Goal: Communication & Community: Answer question/provide support

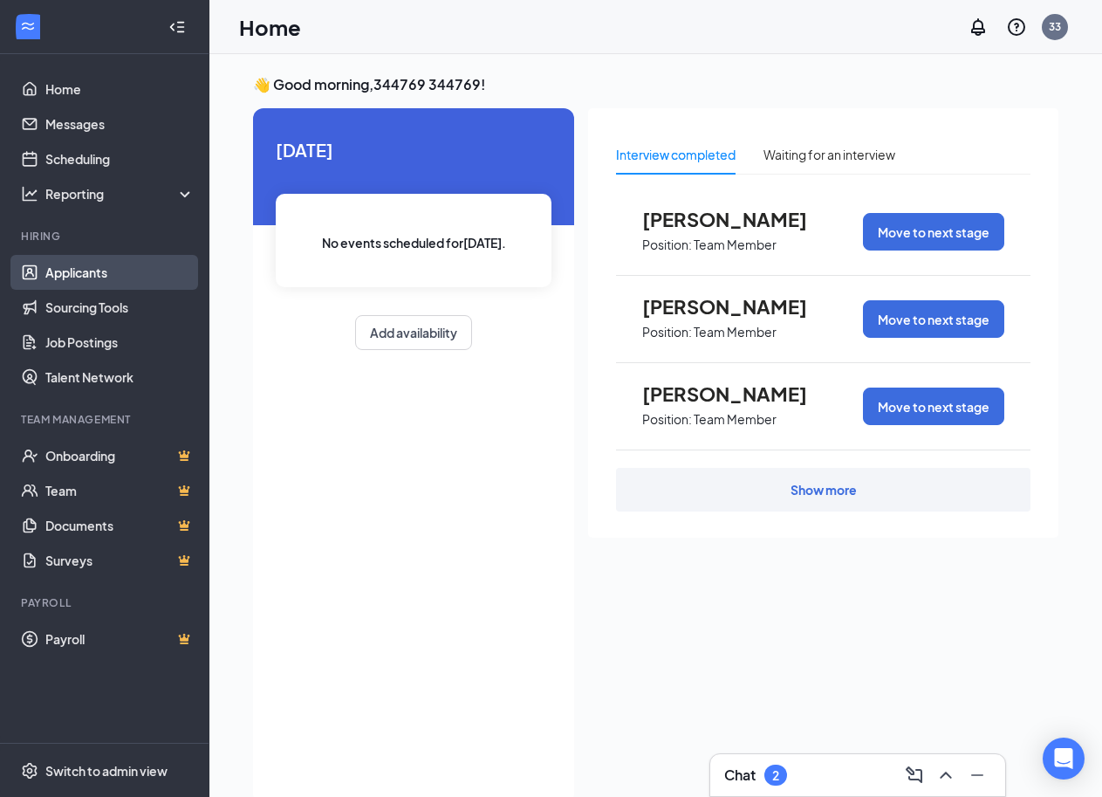
click at [79, 271] on link "Applicants" at bounding box center [119, 272] width 149 height 35
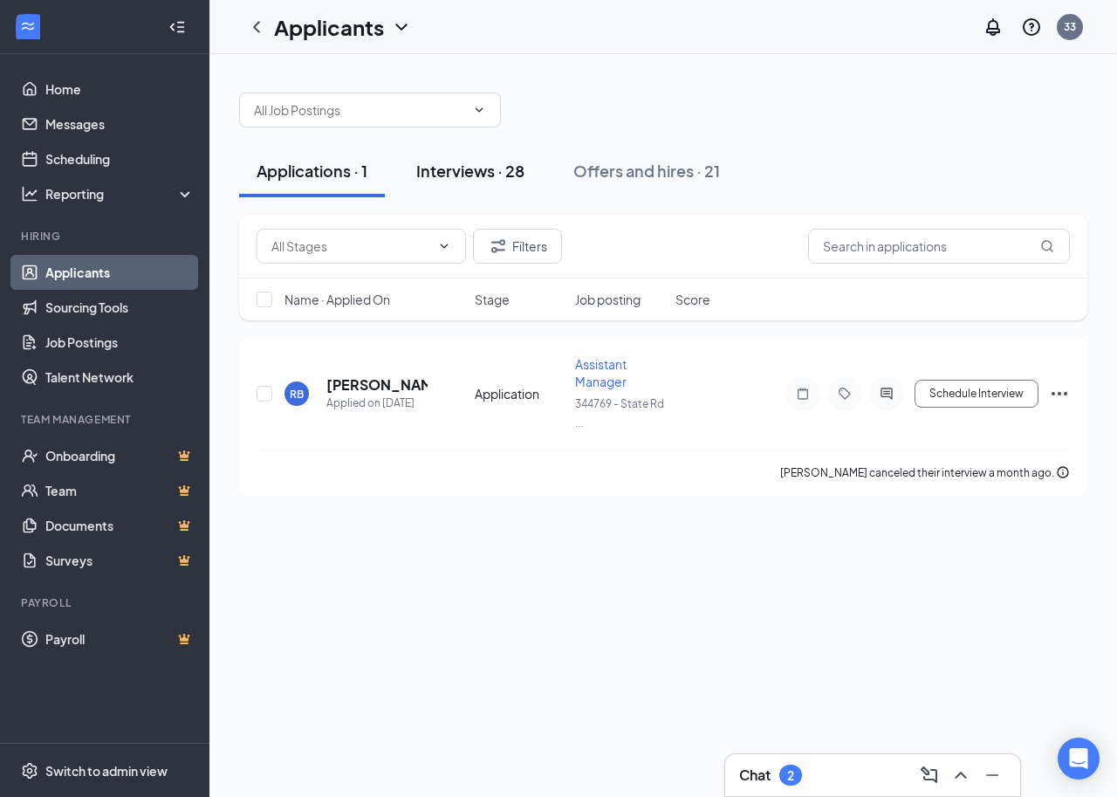
click at [477, 175] on div "Interviews · 28" at bounding box center [470, 171] width 108 height 22
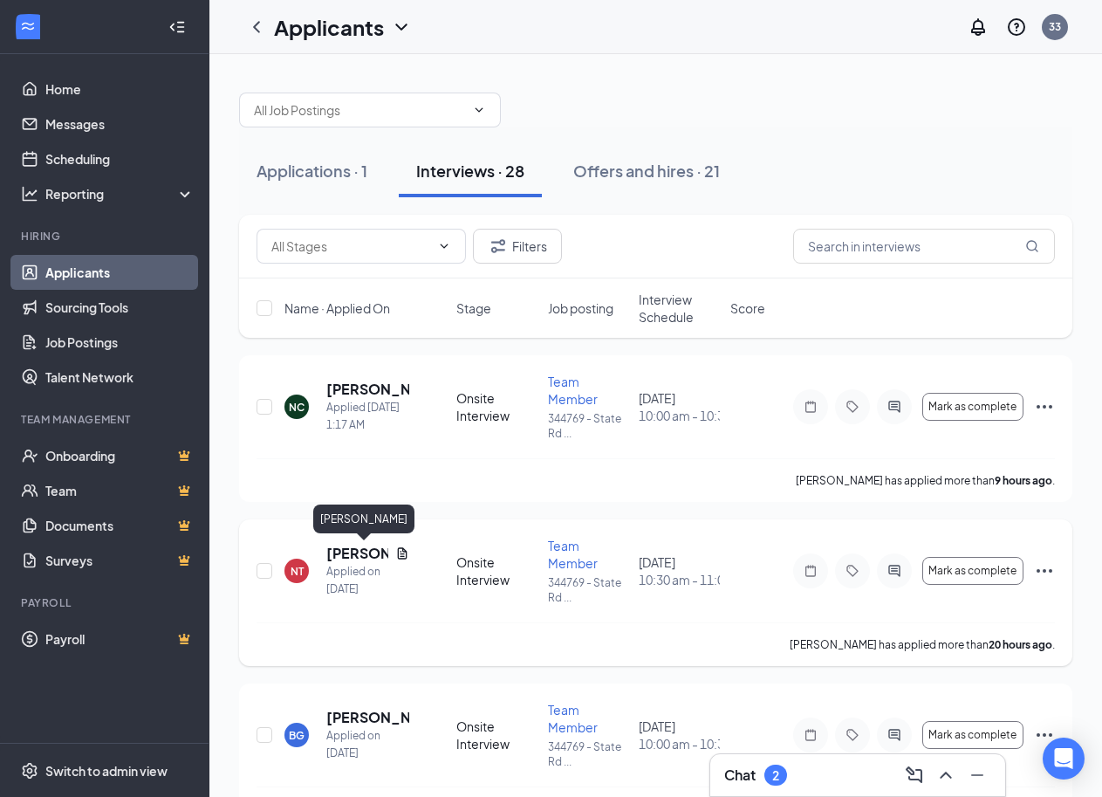
click at [359, 551] on h5 "[PERSON_NAME]" at bounding box center [357, 553] width 62 height 19
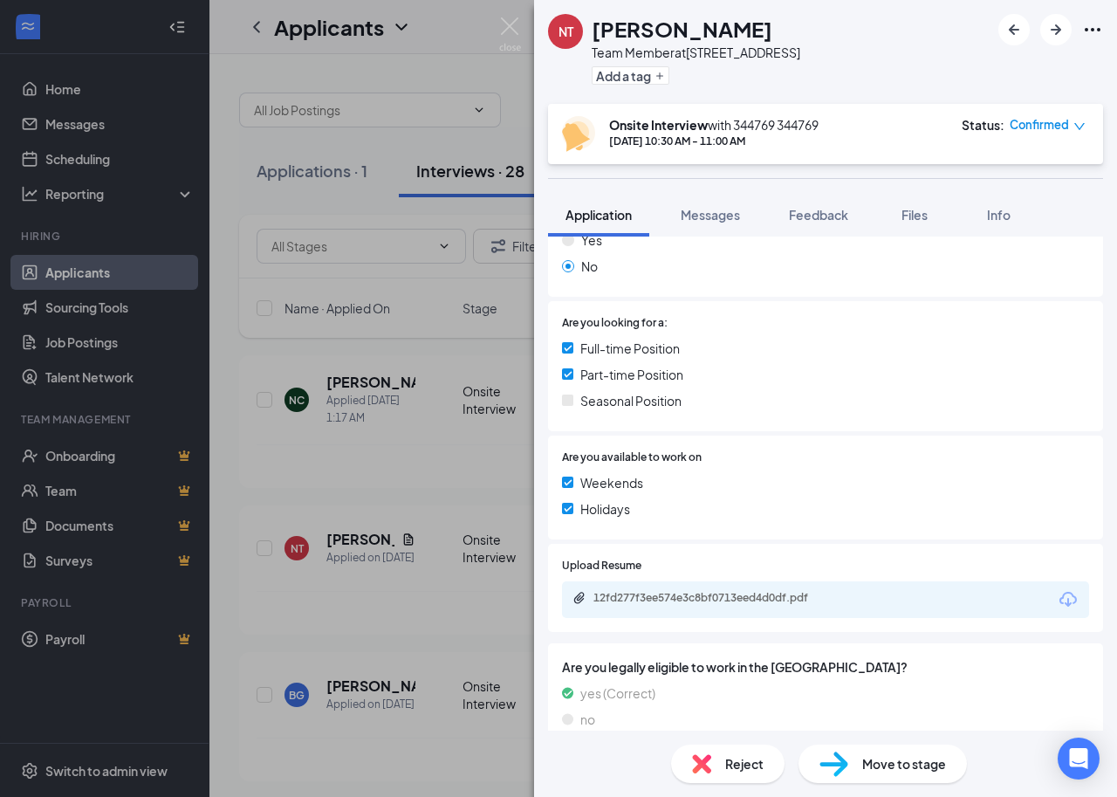
scroll to position [488, 0]
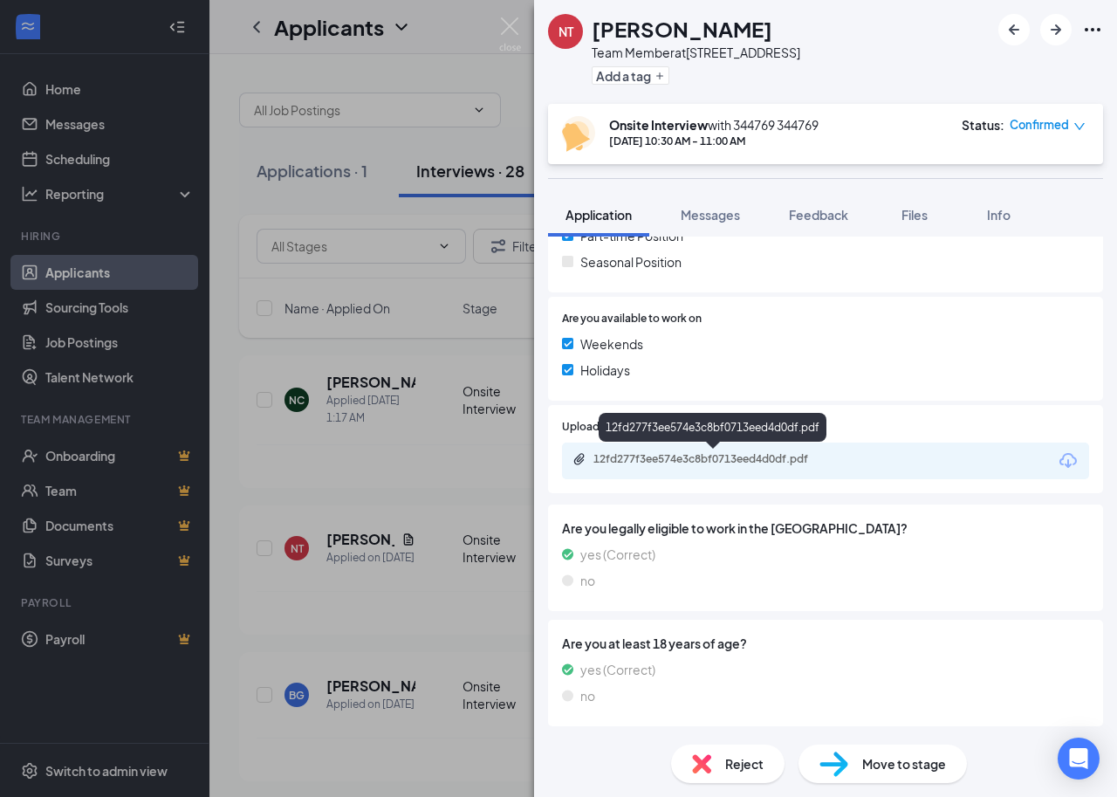
click at [690, 460] on div "12fd277f3ee574e3c8bf0713eed4d0df.pdf" at bounding box center [715, 459] width 244 height 14
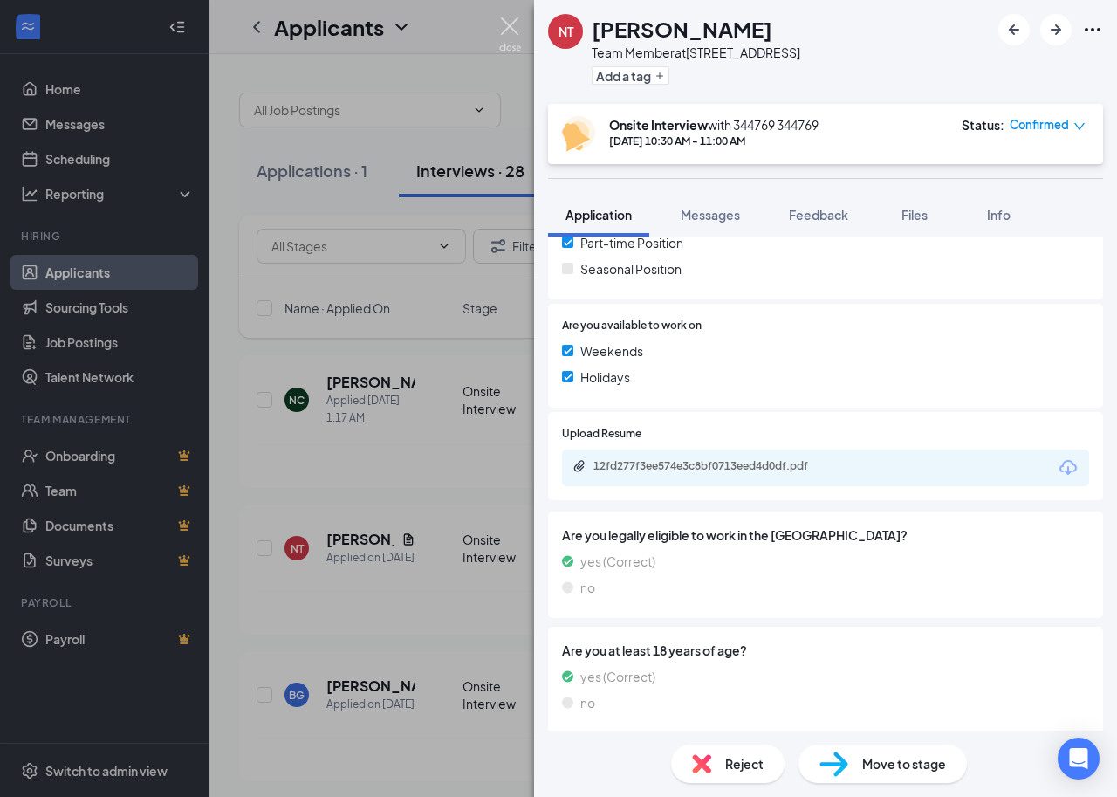
drag, startPoint x: 509, startPoint y: 31, endPoint x: 490, endPoint y: 69, distance: 42.5
click at [509, 31] on img at bounding box center [510, 34] width 22 height 34
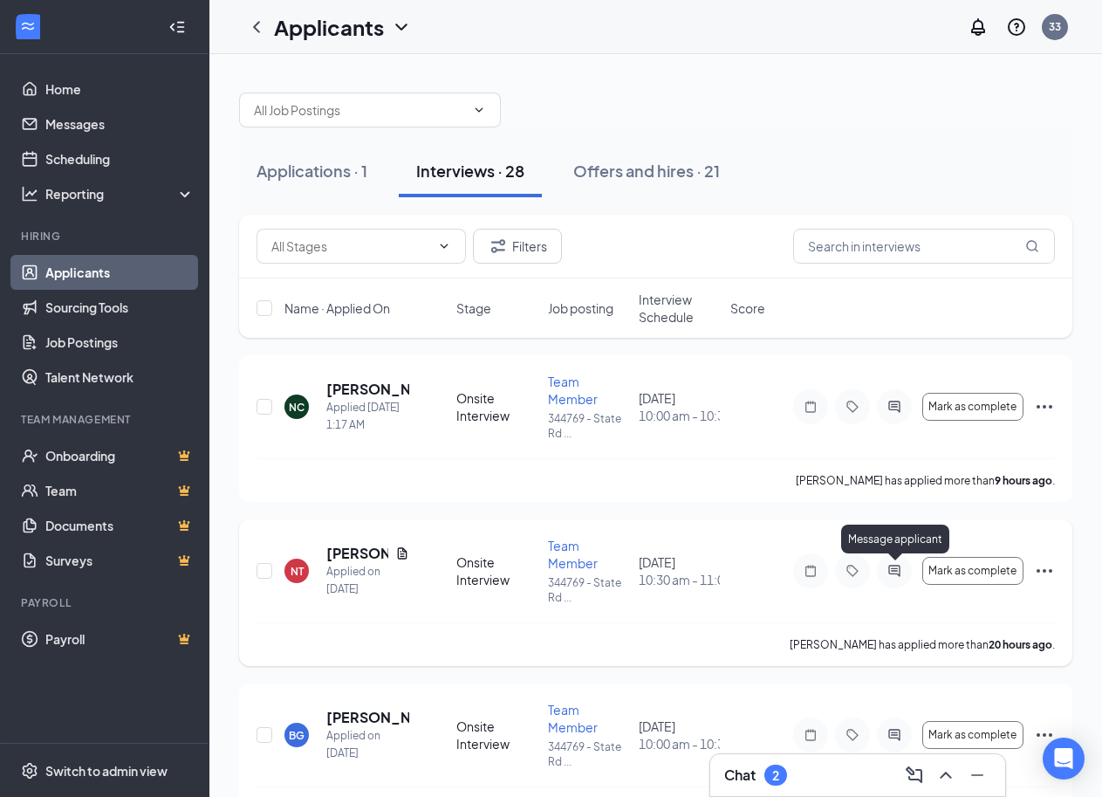
click at [892, 572] on icon "ActiveChat" at bounding box center [894, 571] width 21 height 14
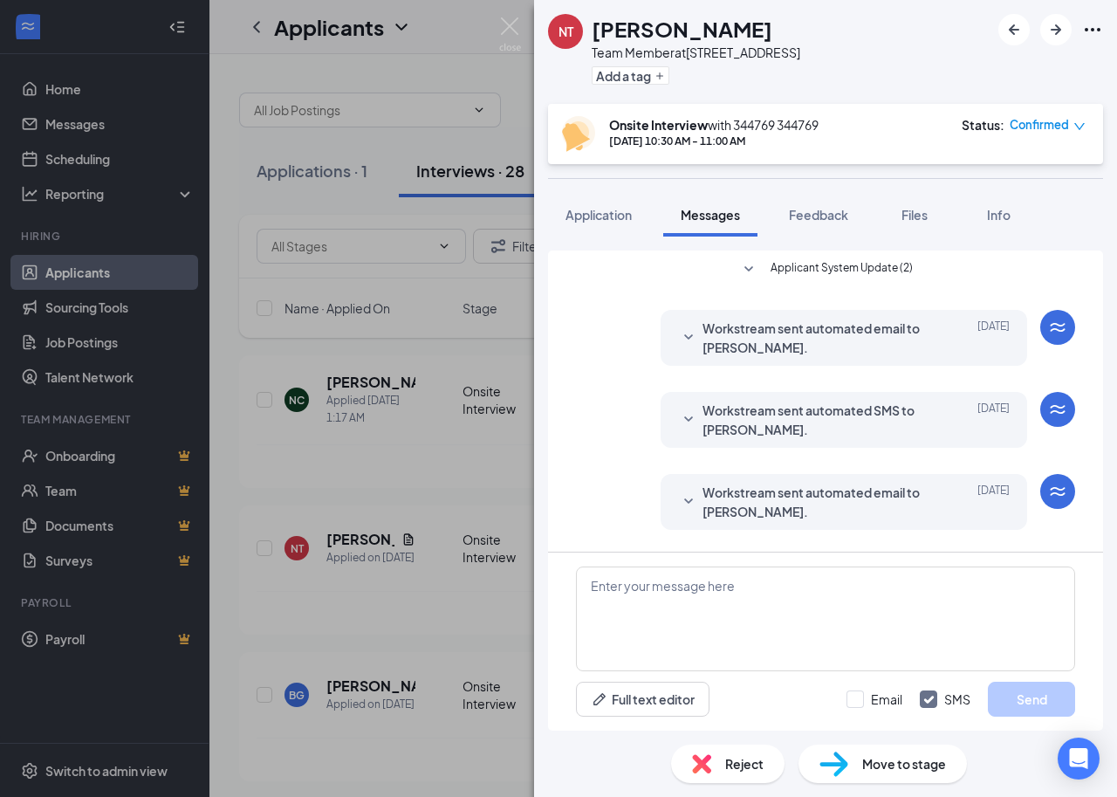
click at [740, 341] on span "Workstream sent automated email to Natalie Thomas." at bounding box center [816, 338] width 229 height 38
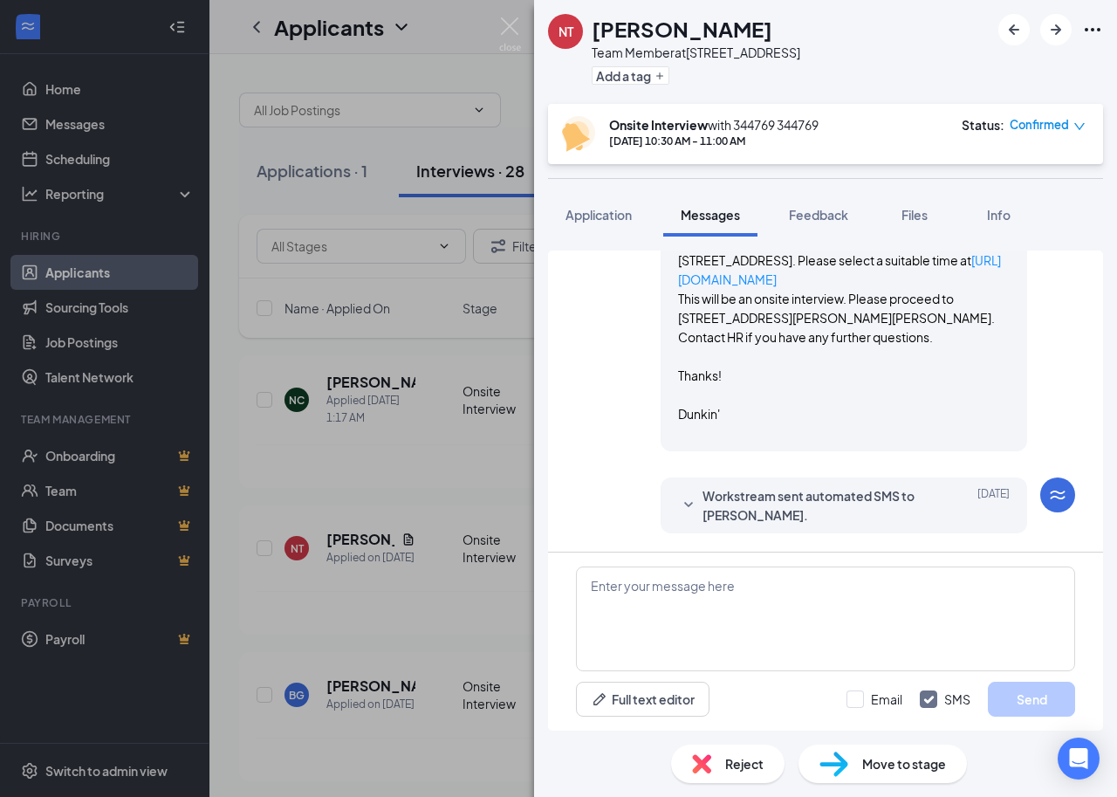
scroll to position [262, 0]
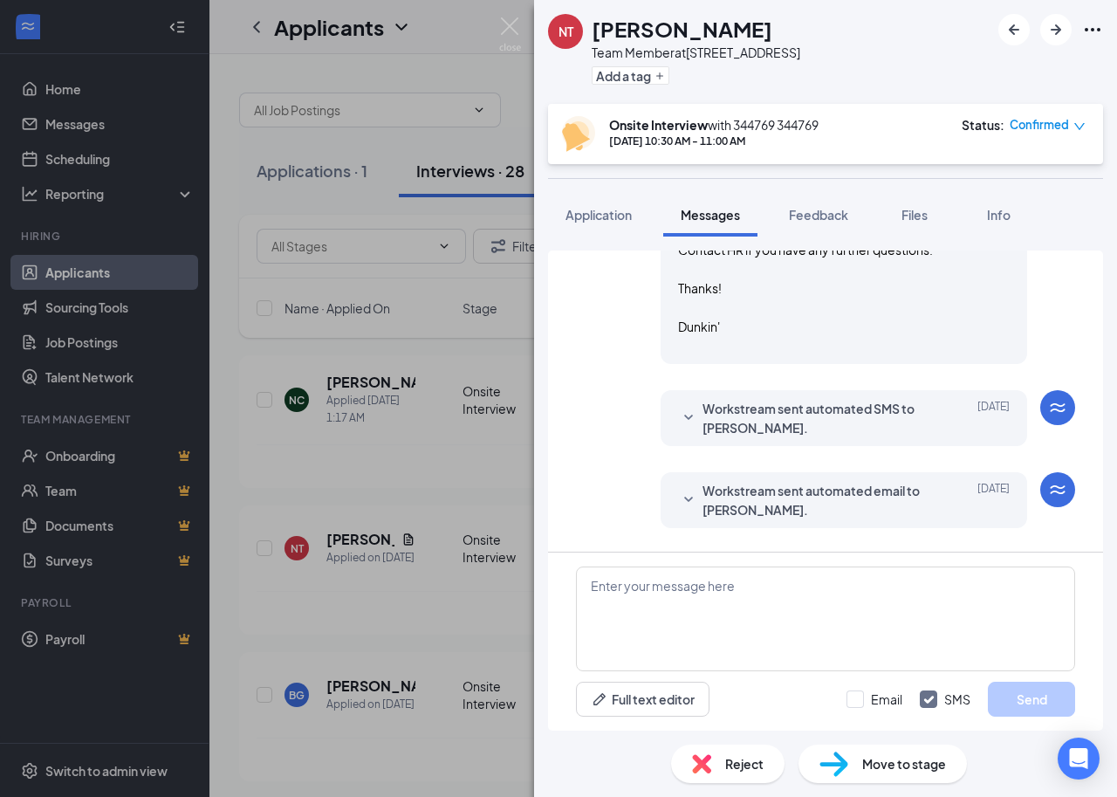
click at [759, 421] on span "Workstream sent automated SMS to Natalie Thomas." at bounding box center [816, 418] width 229 height 38
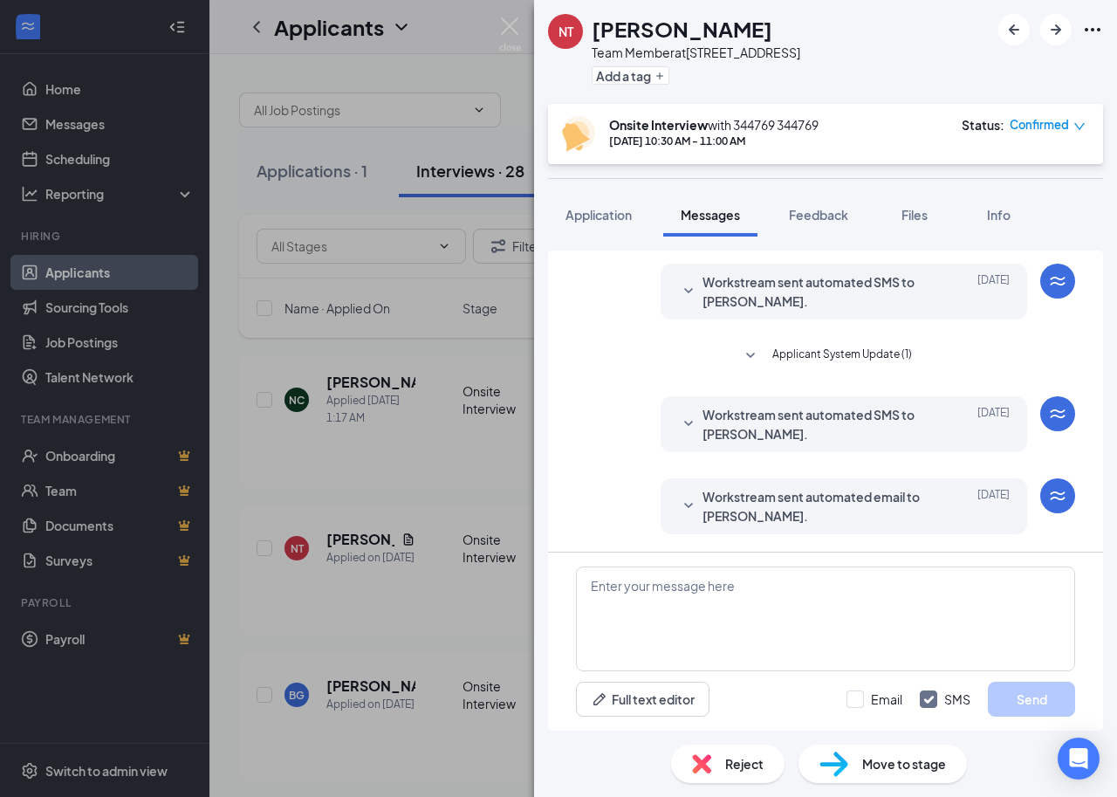
scroll to position [542, 0]
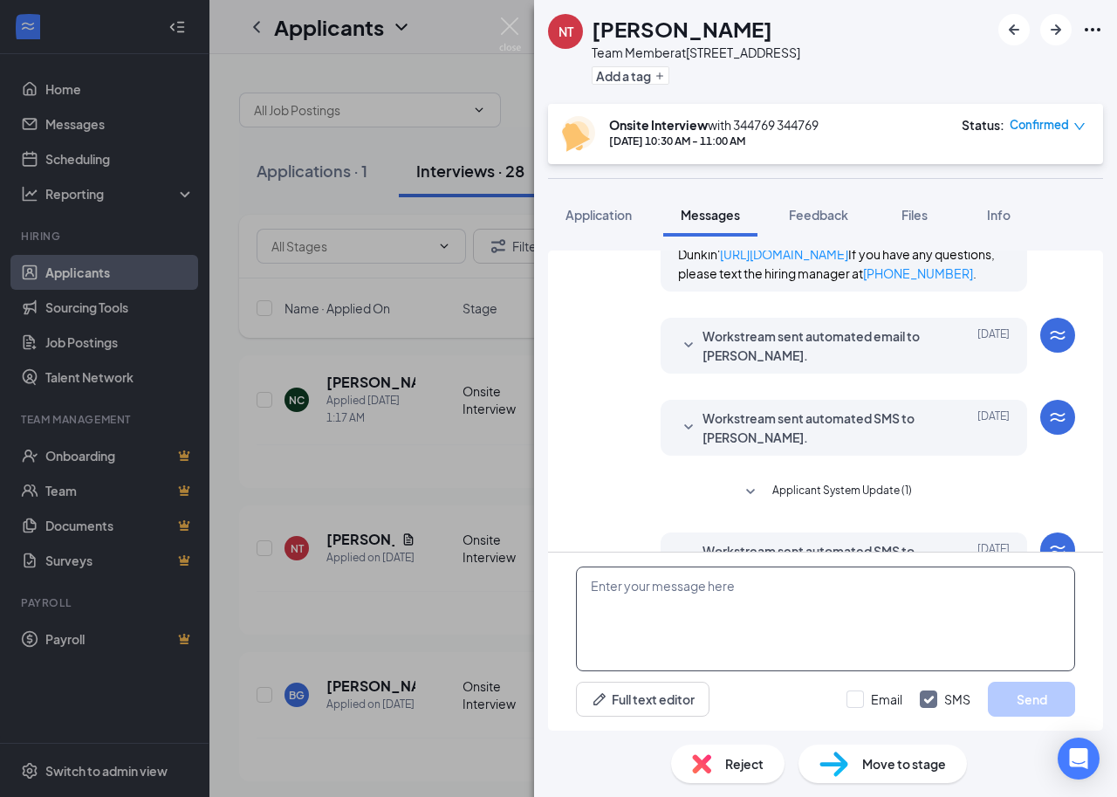
click at [620, 586] on textarea at bounding box center [825, 618] width 499 height 105
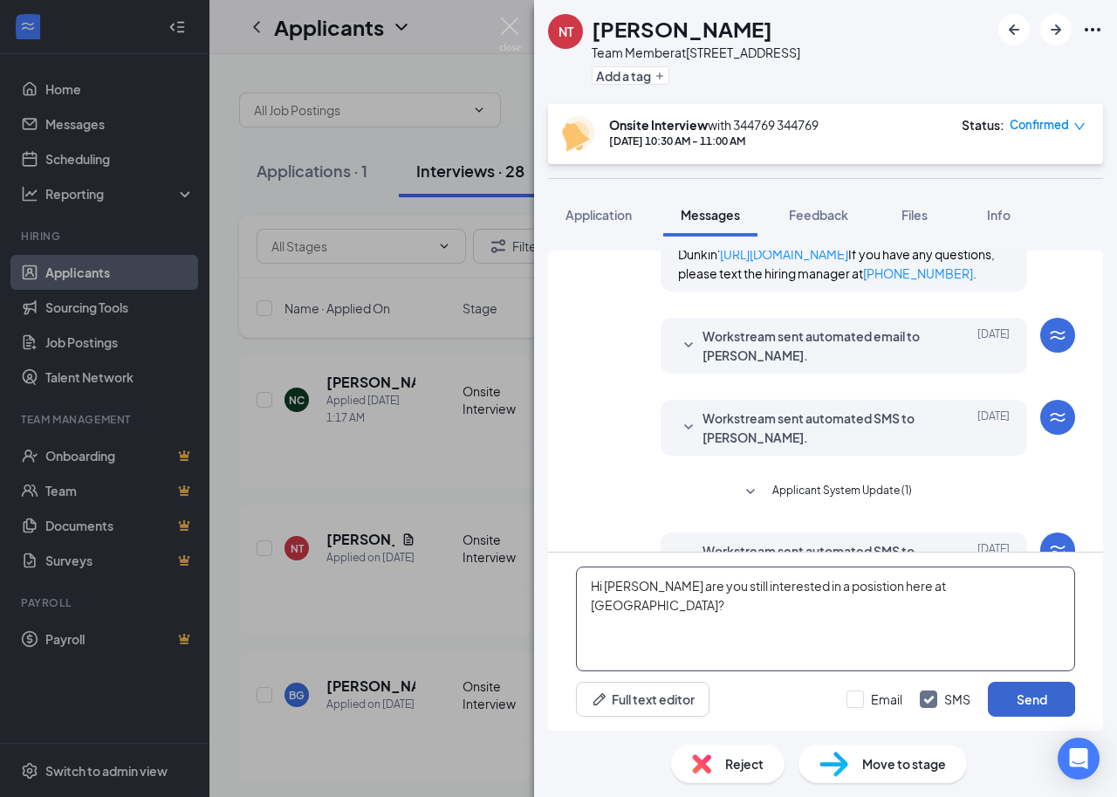
type textarea "Hi [PERSON_NAME] are you still interested in a posistion here at [GEOGRAPHIC_DA…"
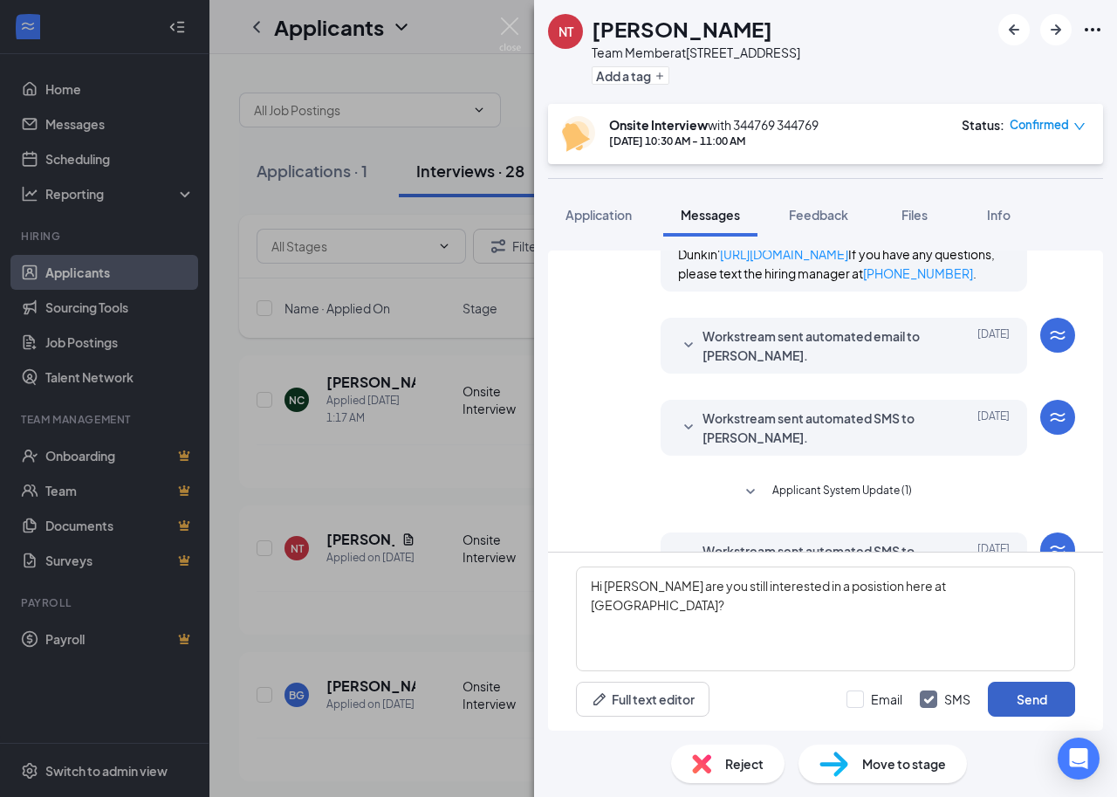
click at [1035, 701] on button "Send" at bounding box center [1031, 699] width 87 height 35
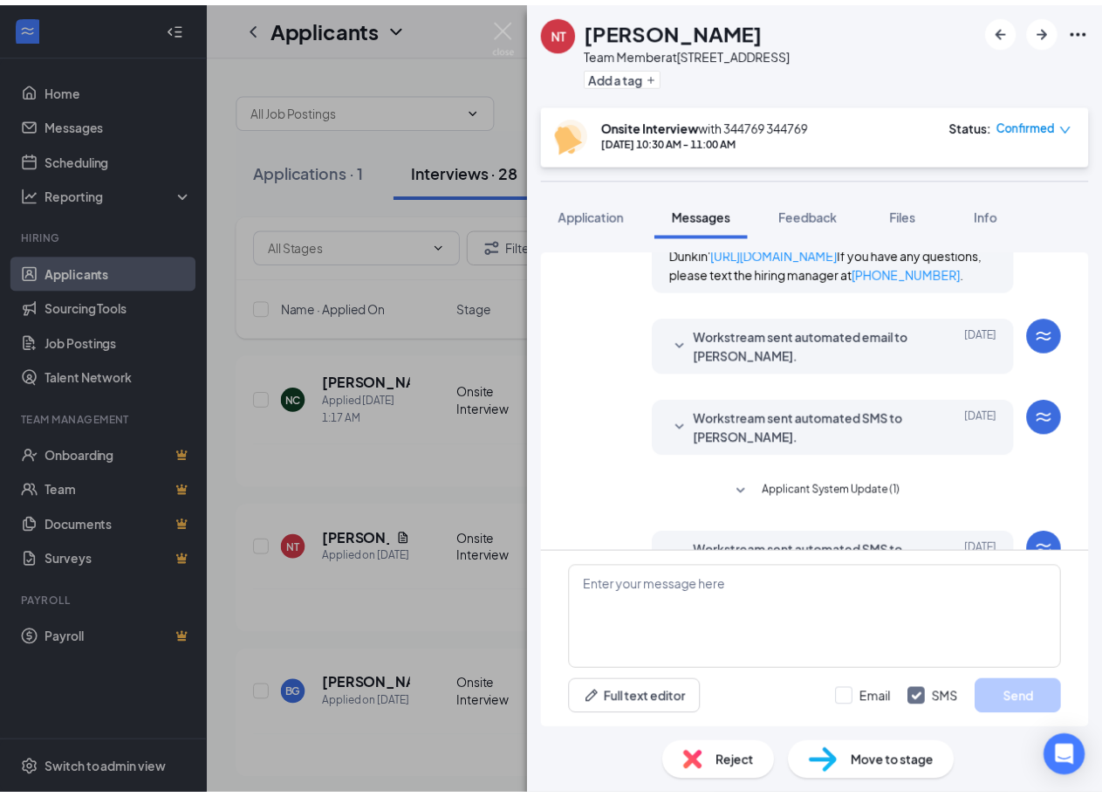
scroll to position [847, 0]
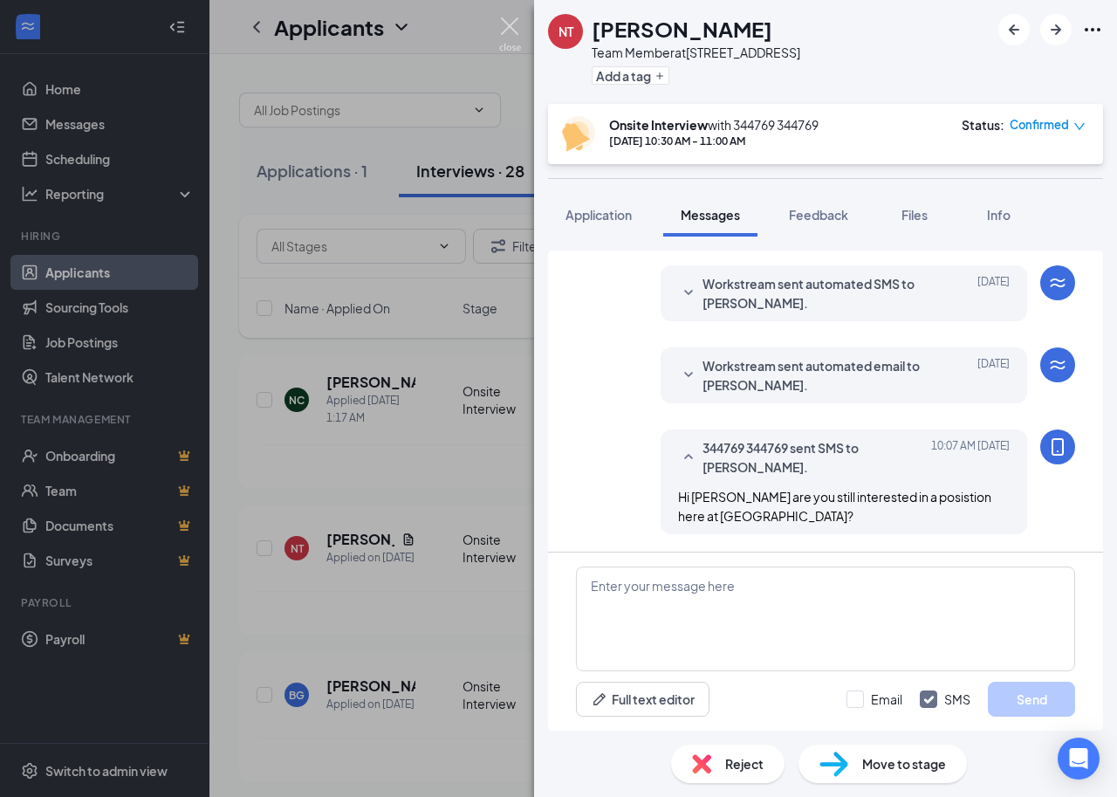
click at [511, 23] on img at bounding box center [510, 34] width 22 height 34
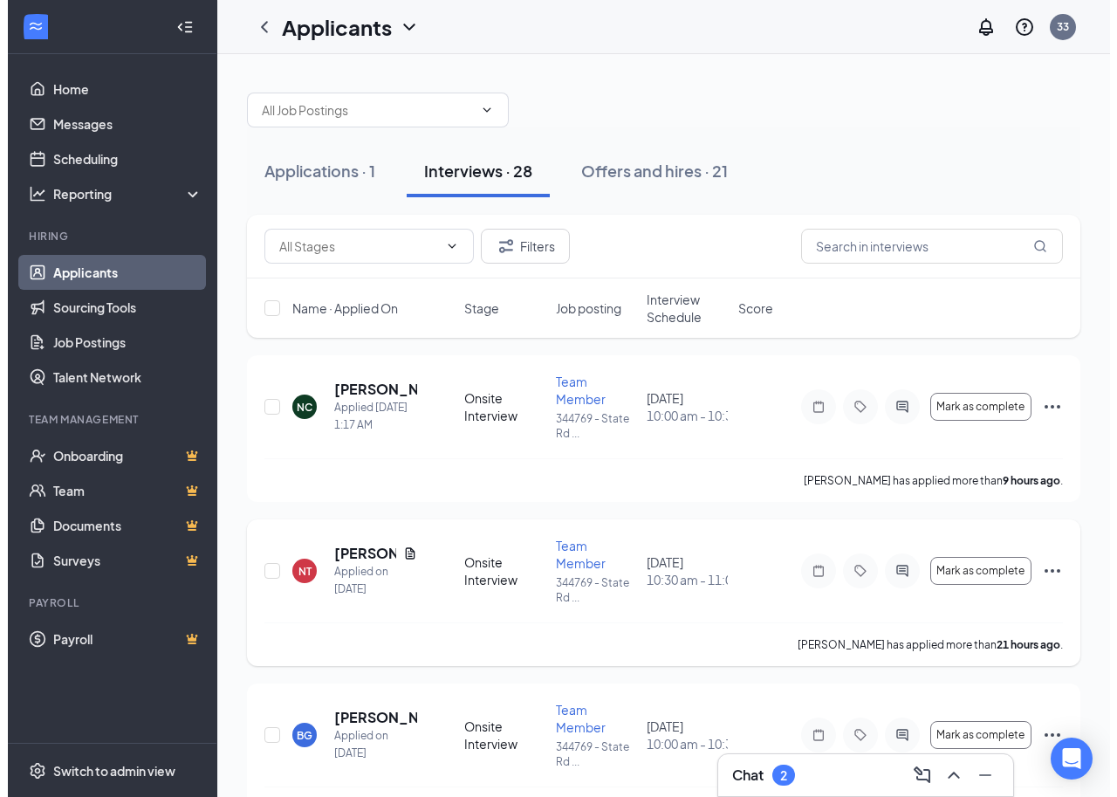
scroll to position [87, 0]
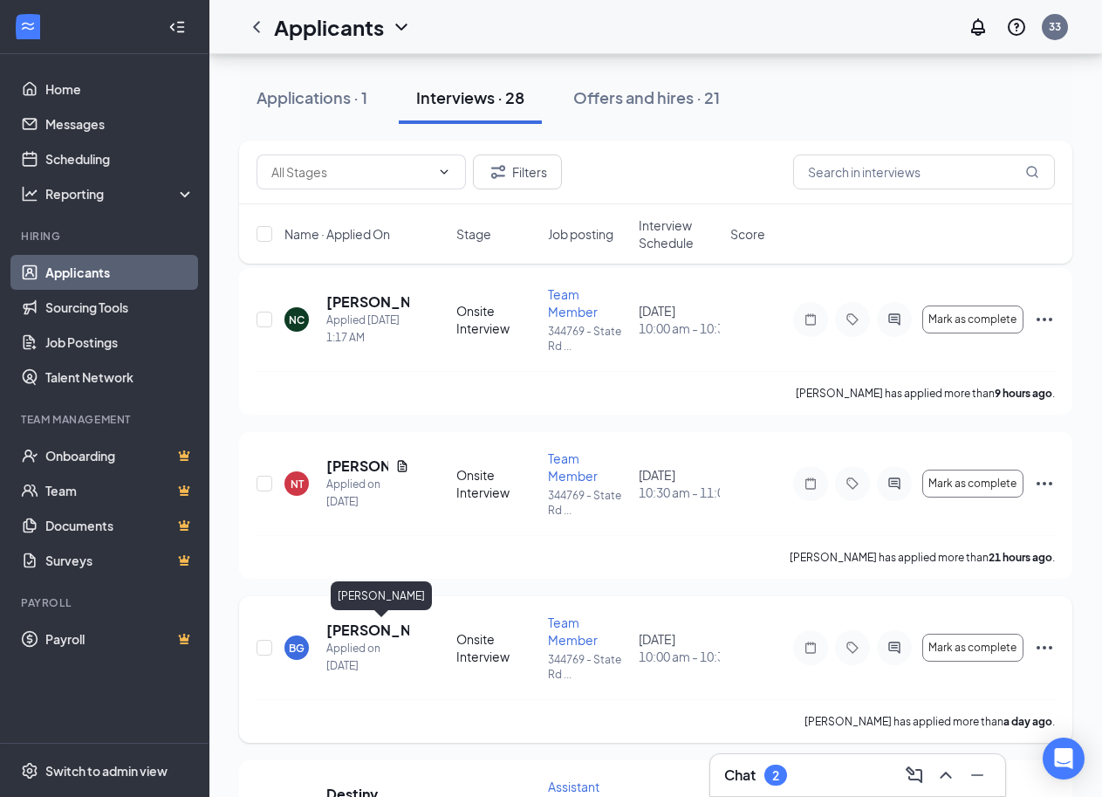
click at [396, 627] on h5 "[PERSON_NAME]" at bounding box center [367, 629] width 83 height 19
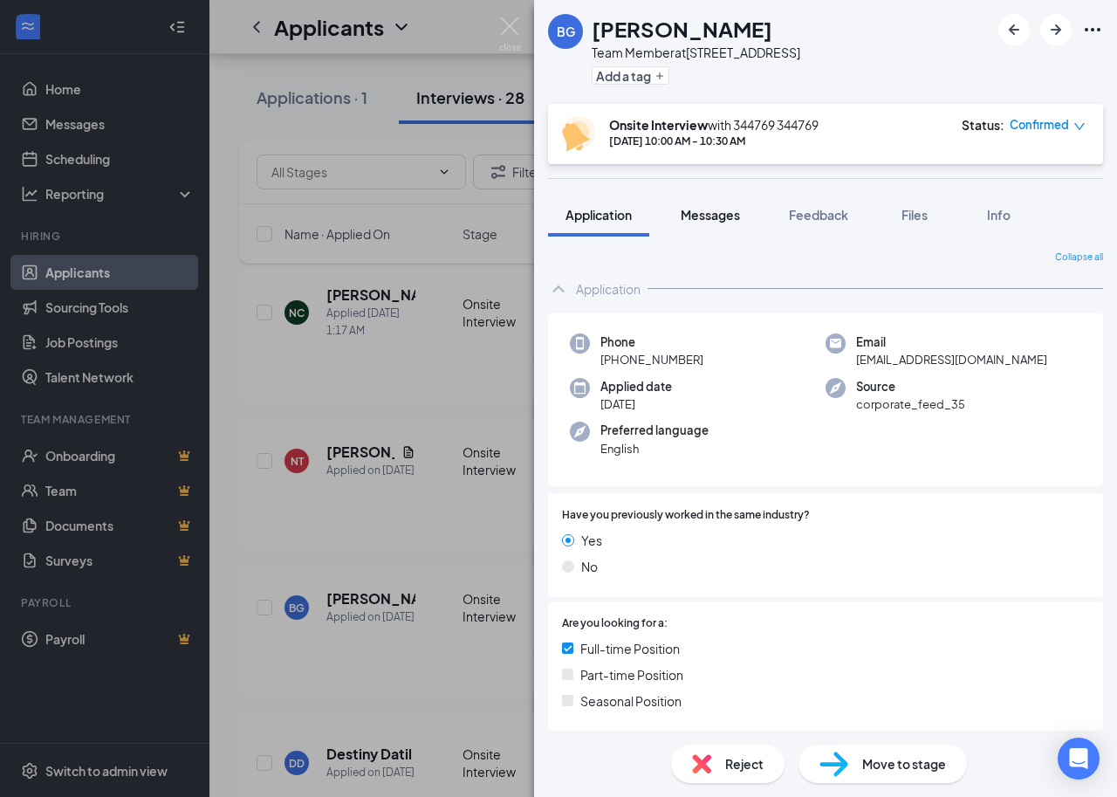
click at [709, 219] on span "Messages" at bounding box center [710, 215] width 59 height 16
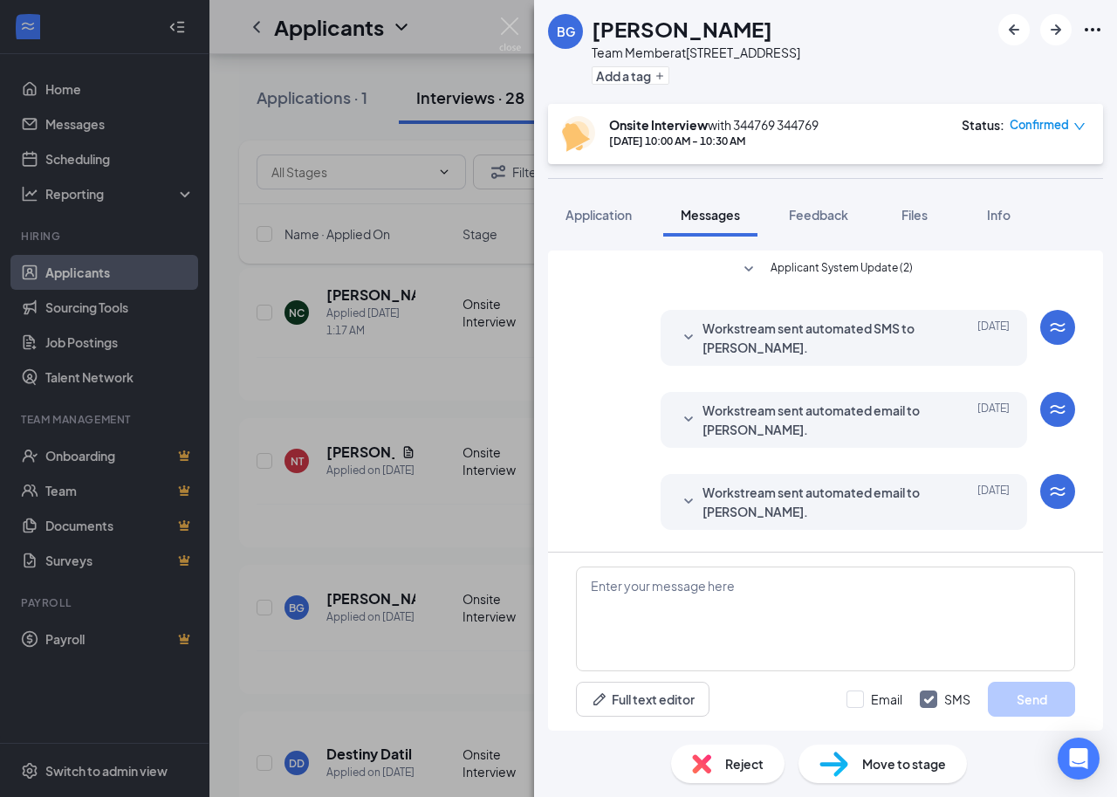
scroll to position [292, 0]
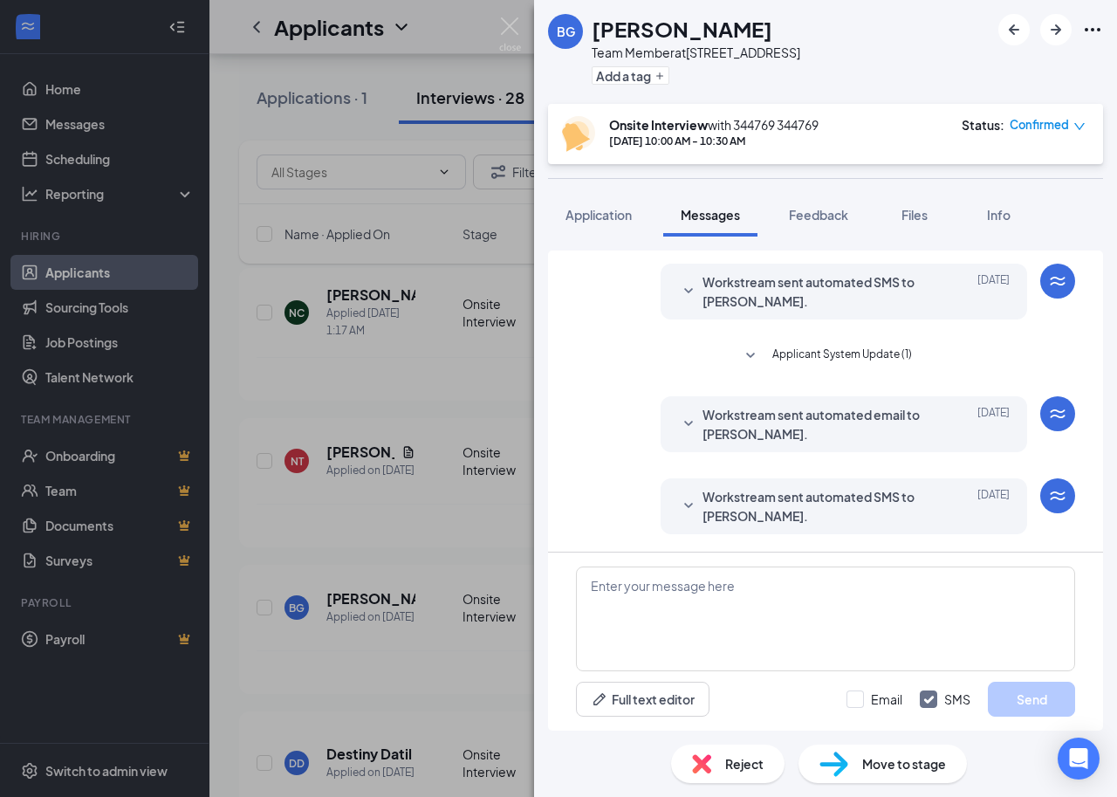
click at [805, 288] on span "Workstream sent automated SMS to Brittni Gray." at bounding box center [816, 291] width 229 height 38
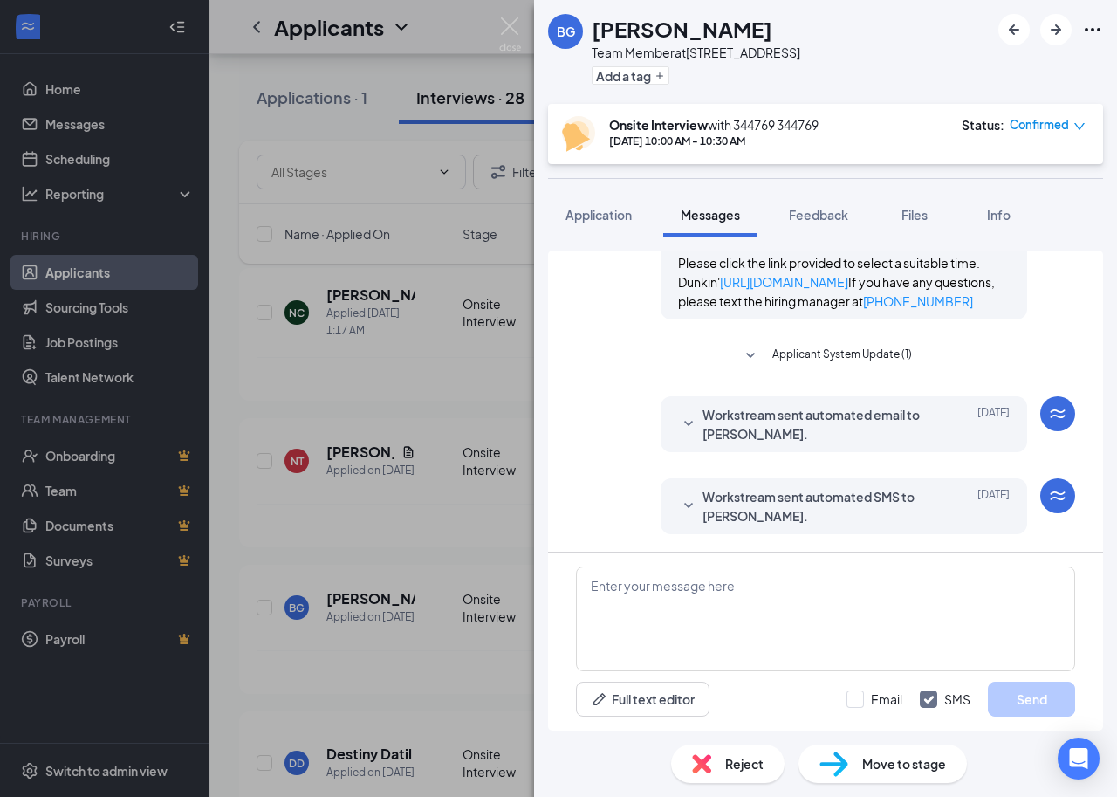
scroll to position [456, 0]
click at [742, 421] on span "Workstream sent automated email to Brittni Gray." at bounding box center [816, 424] width 229 height 38
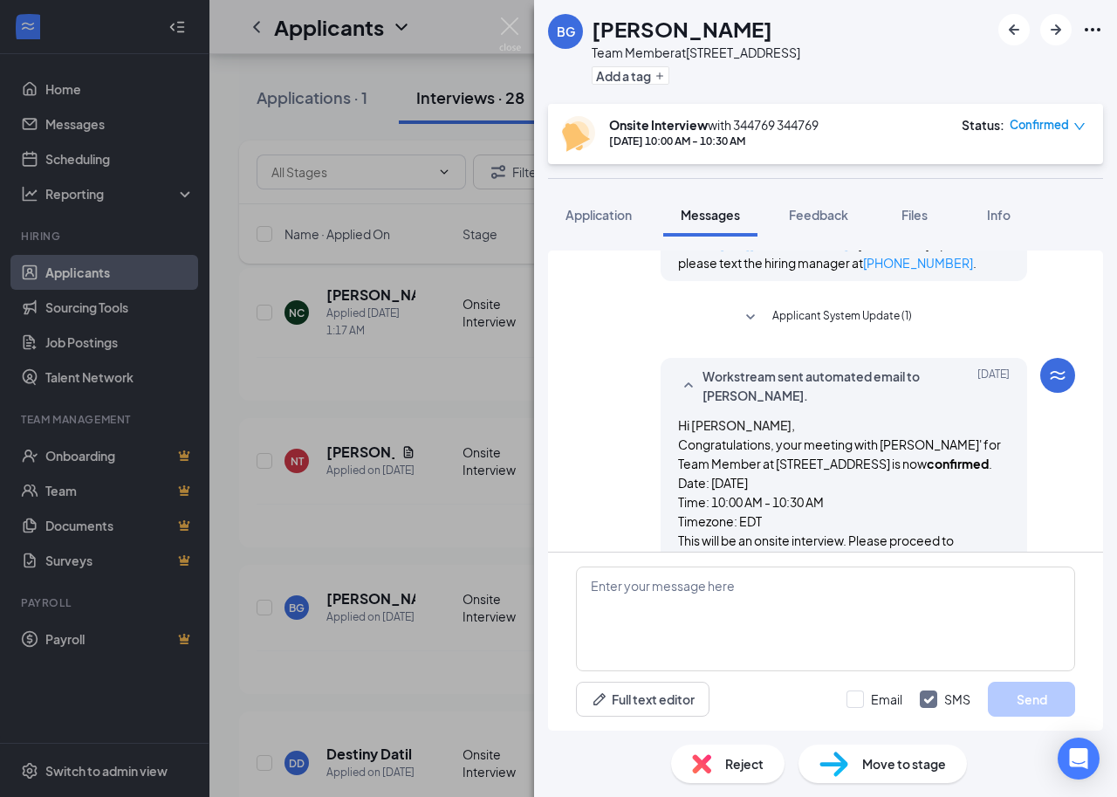
scroll to position [544, 0]
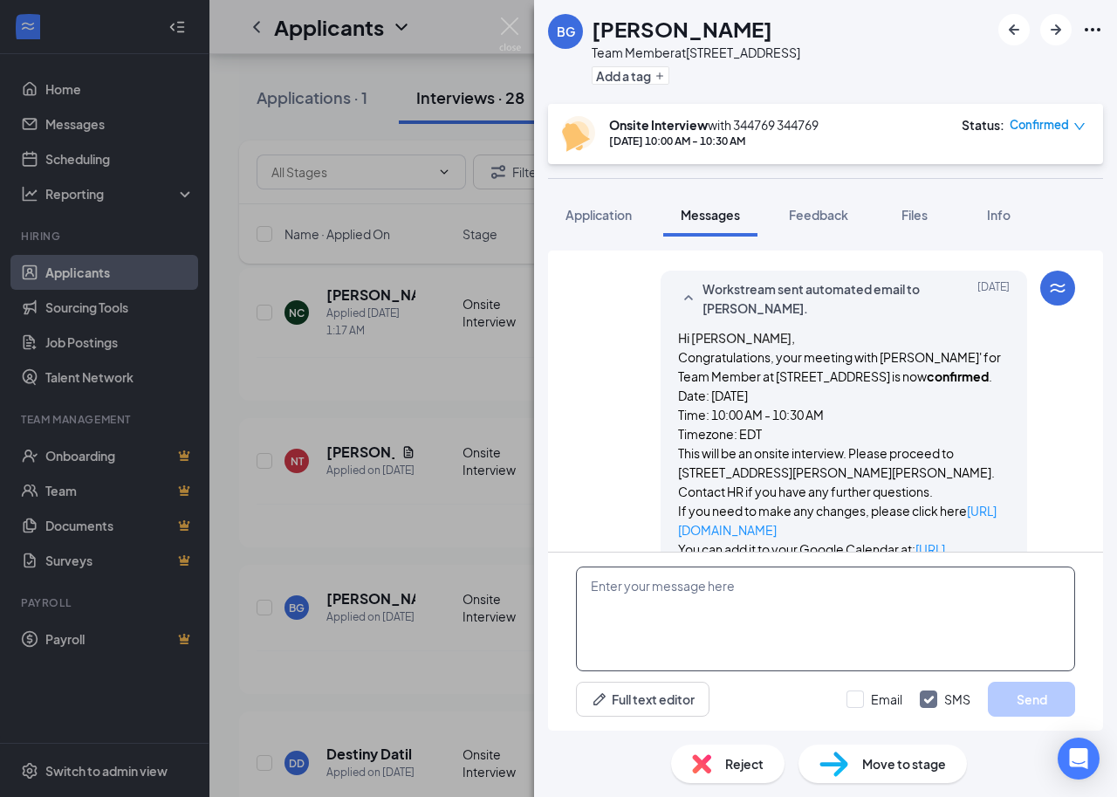
click at [599, 586] on textarea at bounding box center [825, 618] width 499 height 105
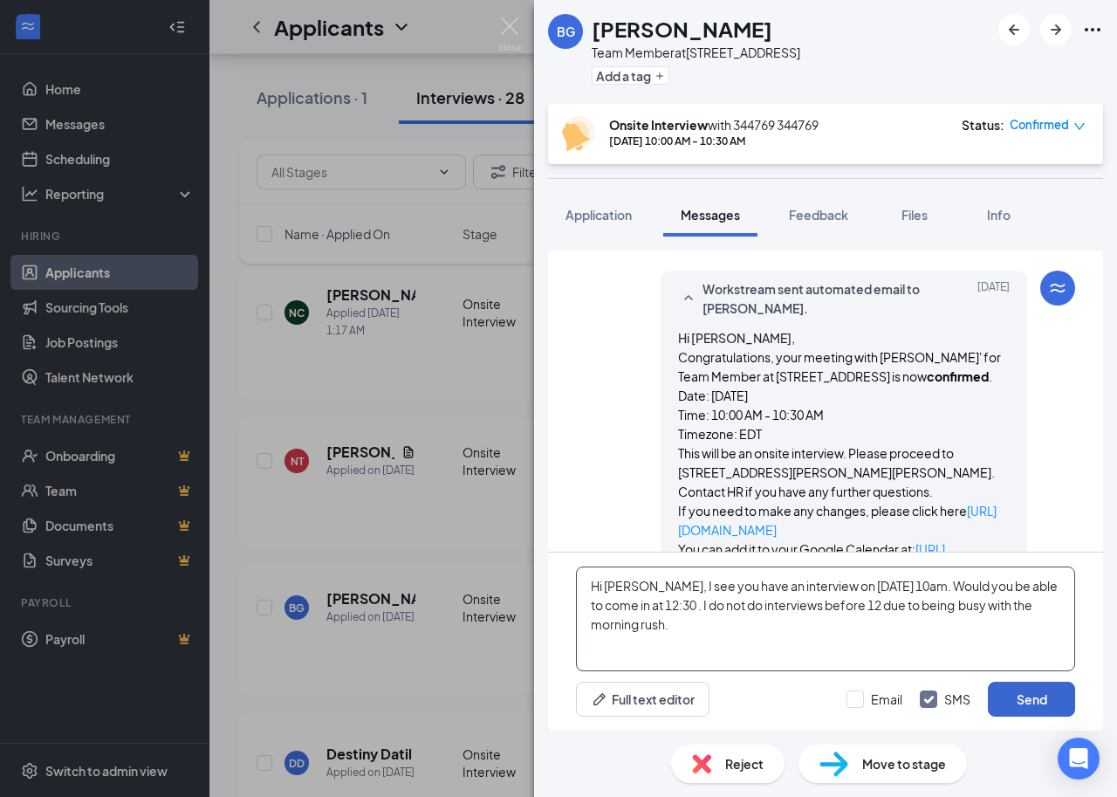
type textarea "Hi [PERSON_NAME], I see you have an interview on [DATE] 10am. Would you be able…"
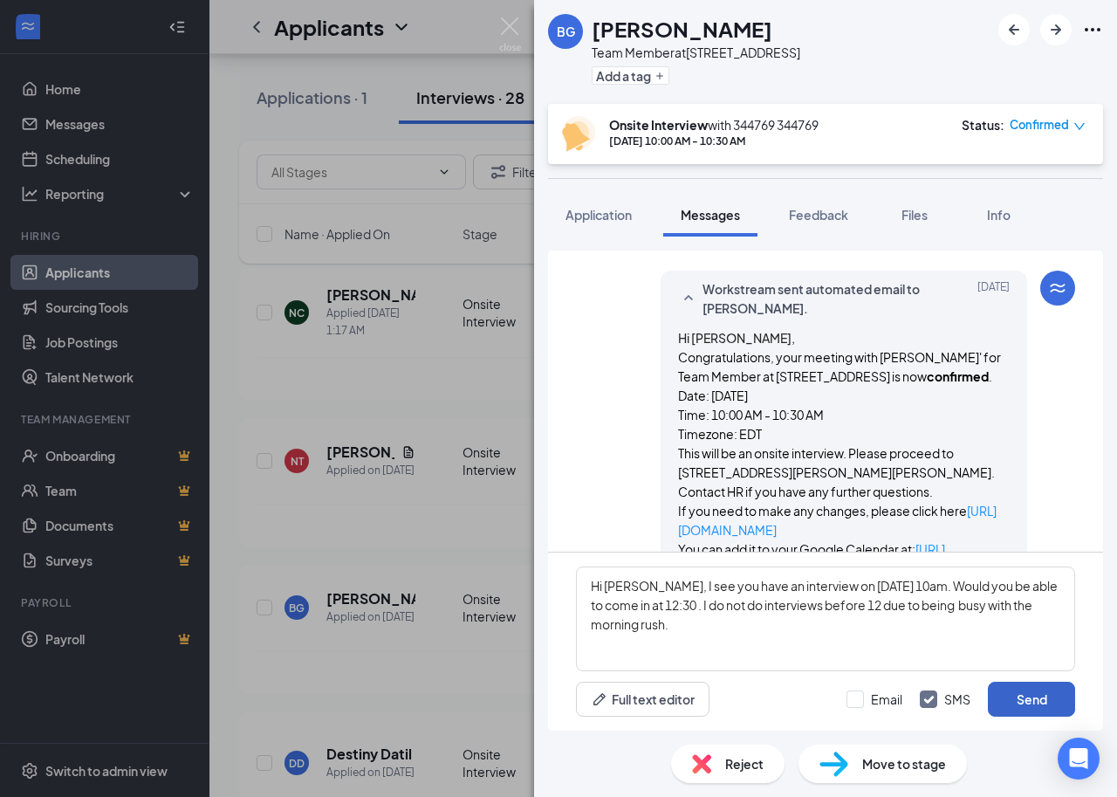
click at [1023, 702] on button "Send" at bounding box center [1031, 699] width 87 height 35
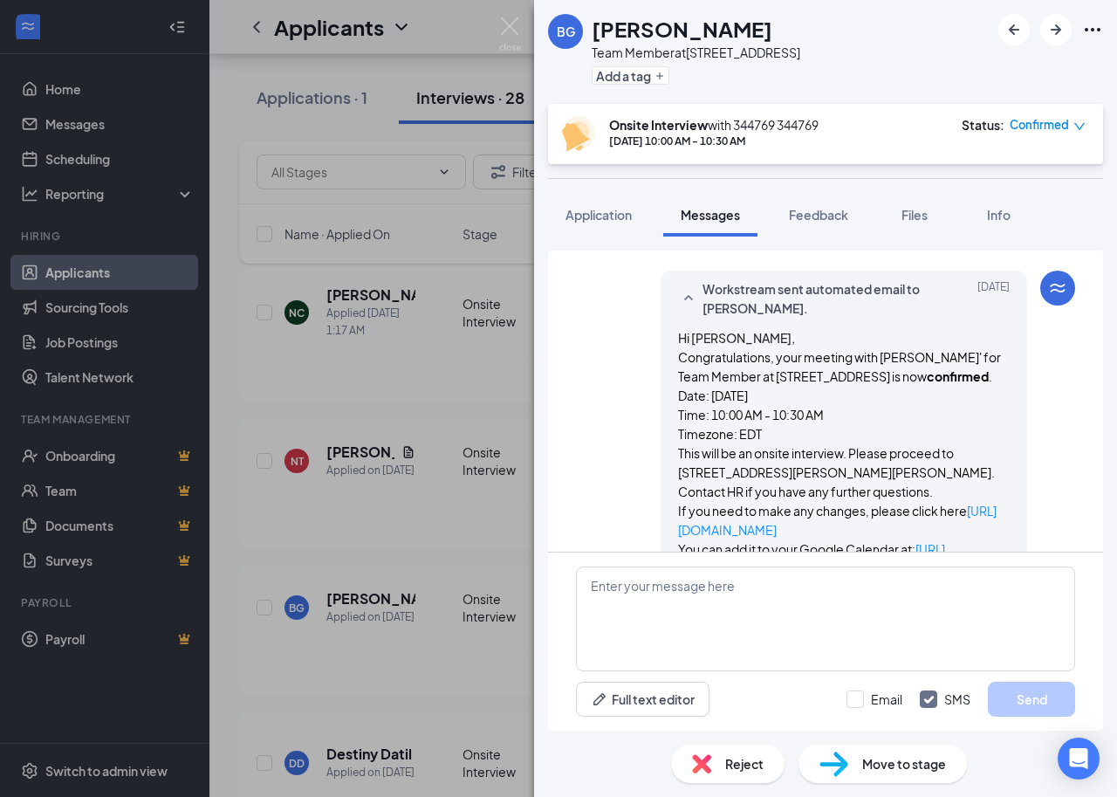
scroll to position [982, 0]
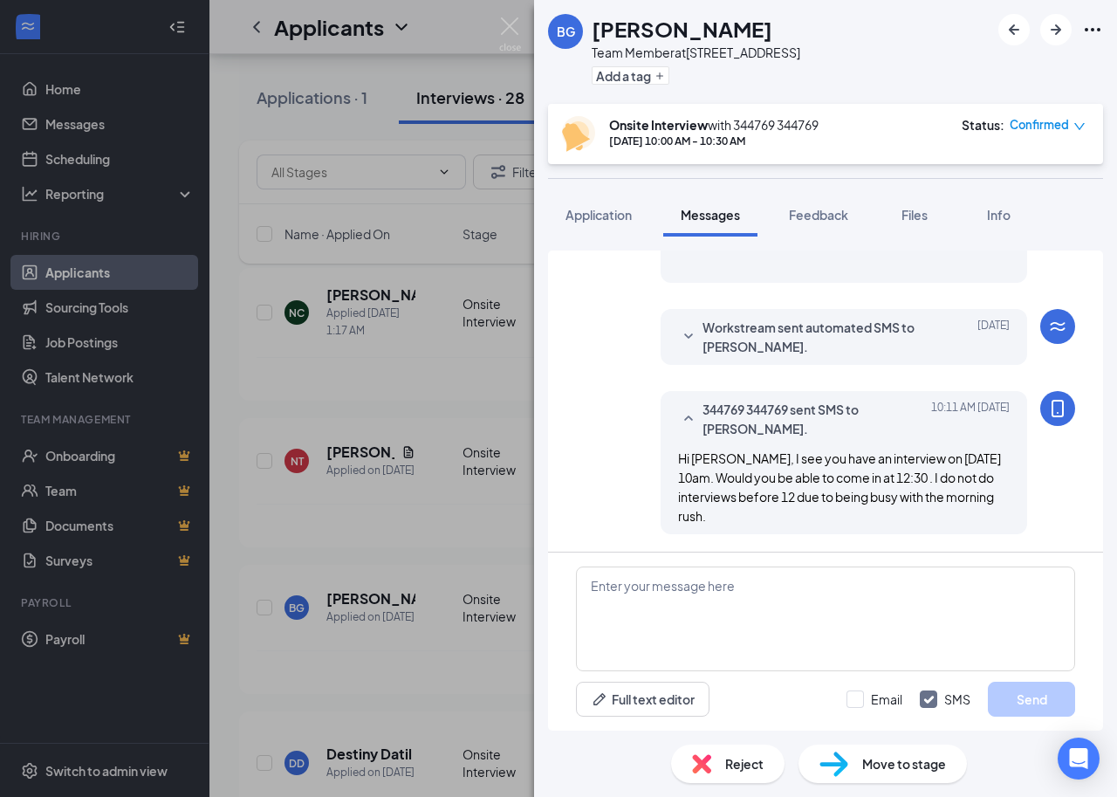
click at [1100, 28] on icon "Ellipses" at bounding box center [1092, 29] width 21 height 21
click at [961, 71] on link "View full application" at bounding box center [998, 69] width 188 height 17
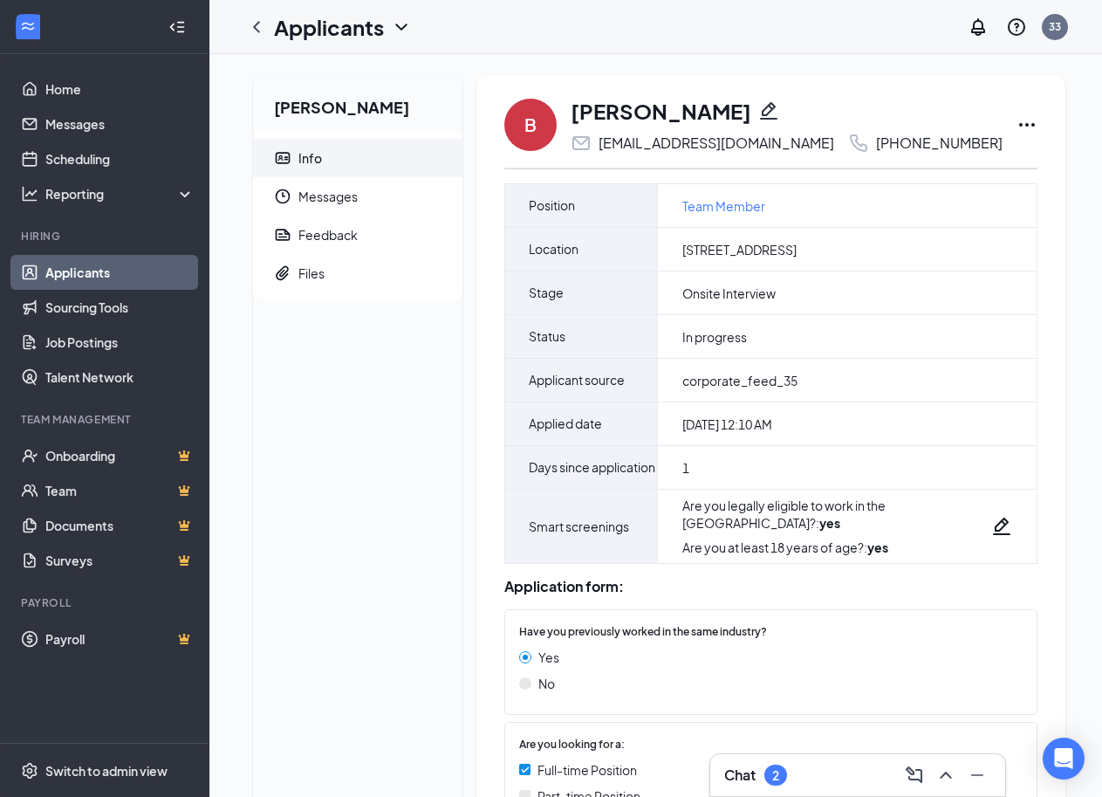
click at [1017, 121] on icon "Ellipses" at bounding box center [1027, 124] width 21 height 21
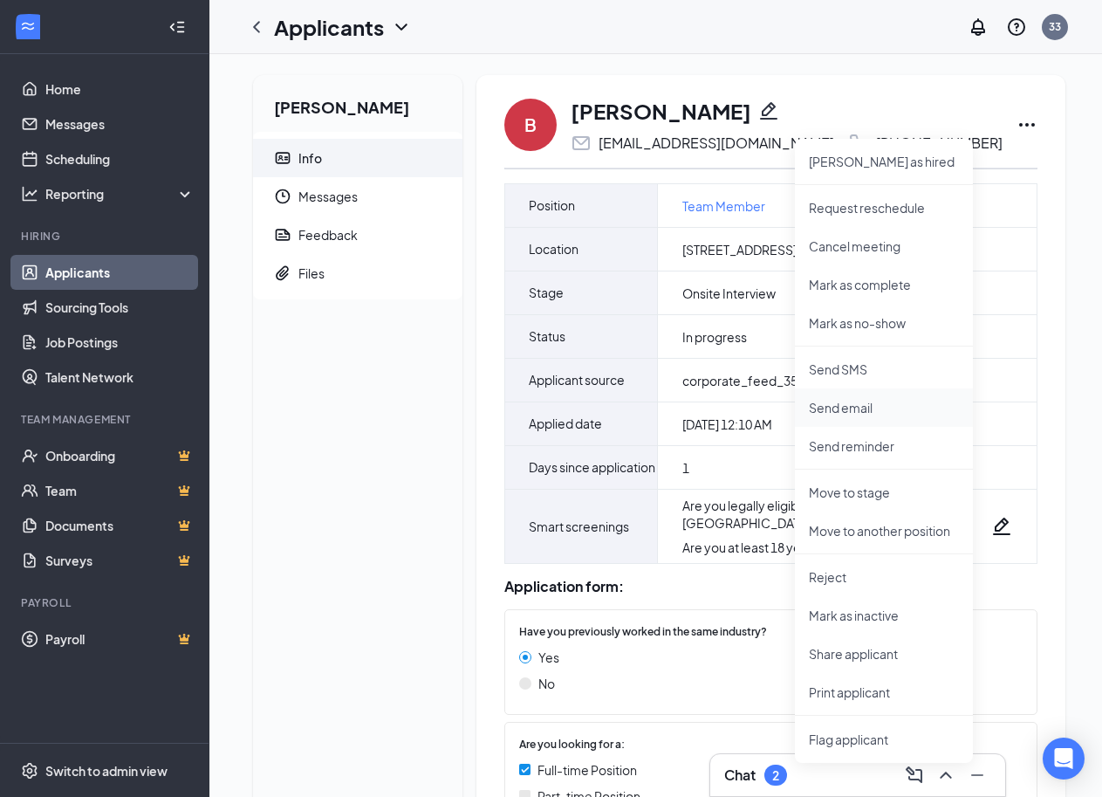
scroll to position [257, 0]
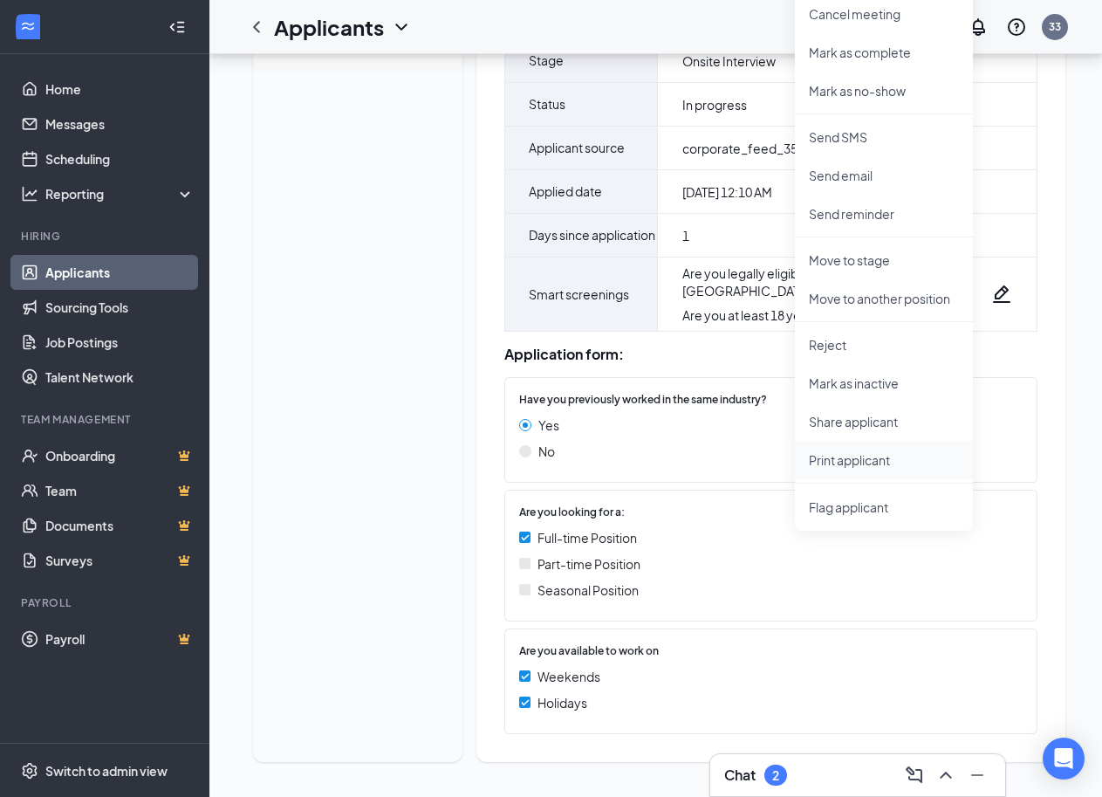
click at [846, 451] on p "Print applicant" at bounding box center [884, 459] width 150 height 17
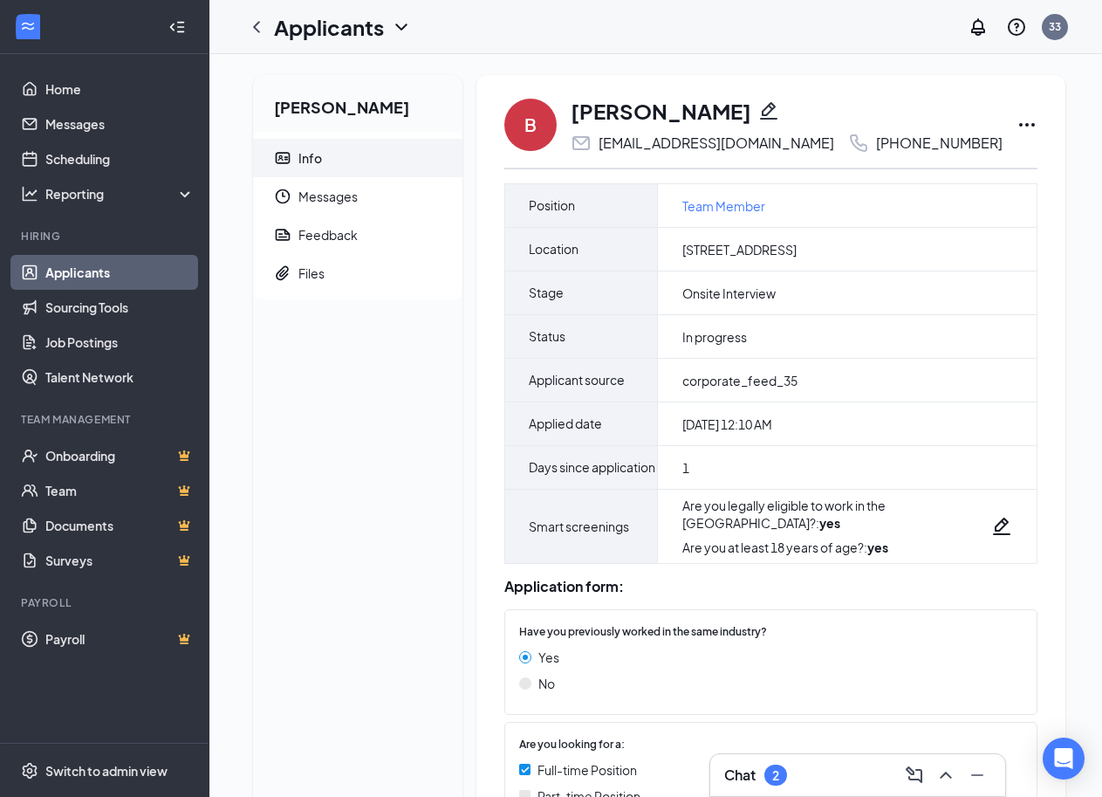
click at [181, 23] on icon "Collapse" at bounding box center [176, 26] width 17 height 17
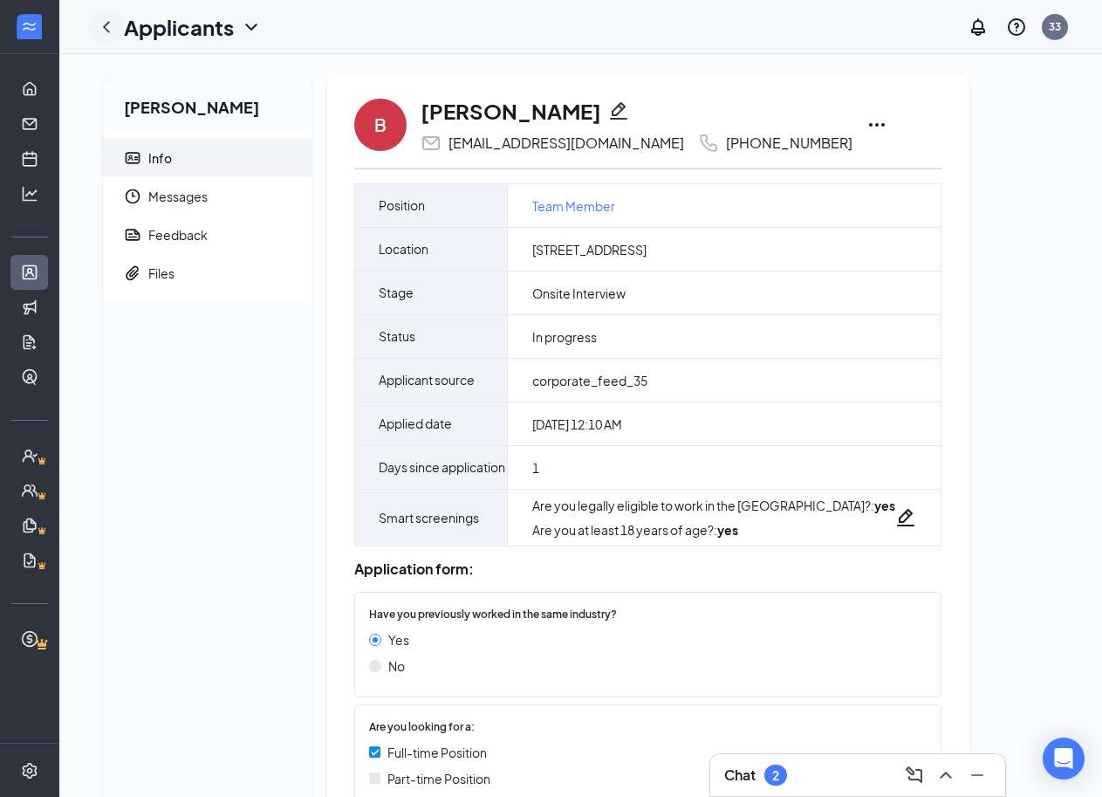
click at [110, 27] on icon "ChevronLeft" at bounding box center [106, 27] width 21 height 21
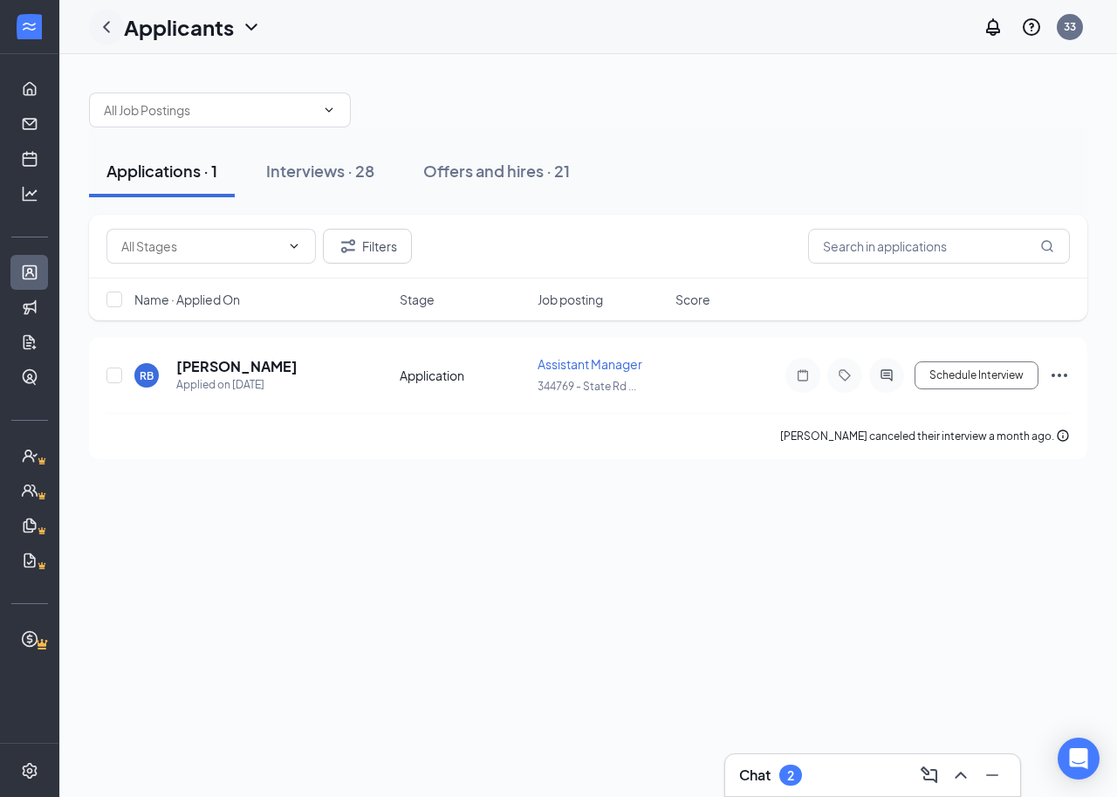
click at [118, 30] on div at bounding box center [106, 27] width 35 height 35
click at [108, 29] on icon "ChevronLeft" at bounding box center [106, 27] width 21 height 21
click at [326, 172] on div "Interviews · 28" at bounding box center [320, 171] width 108 height 22
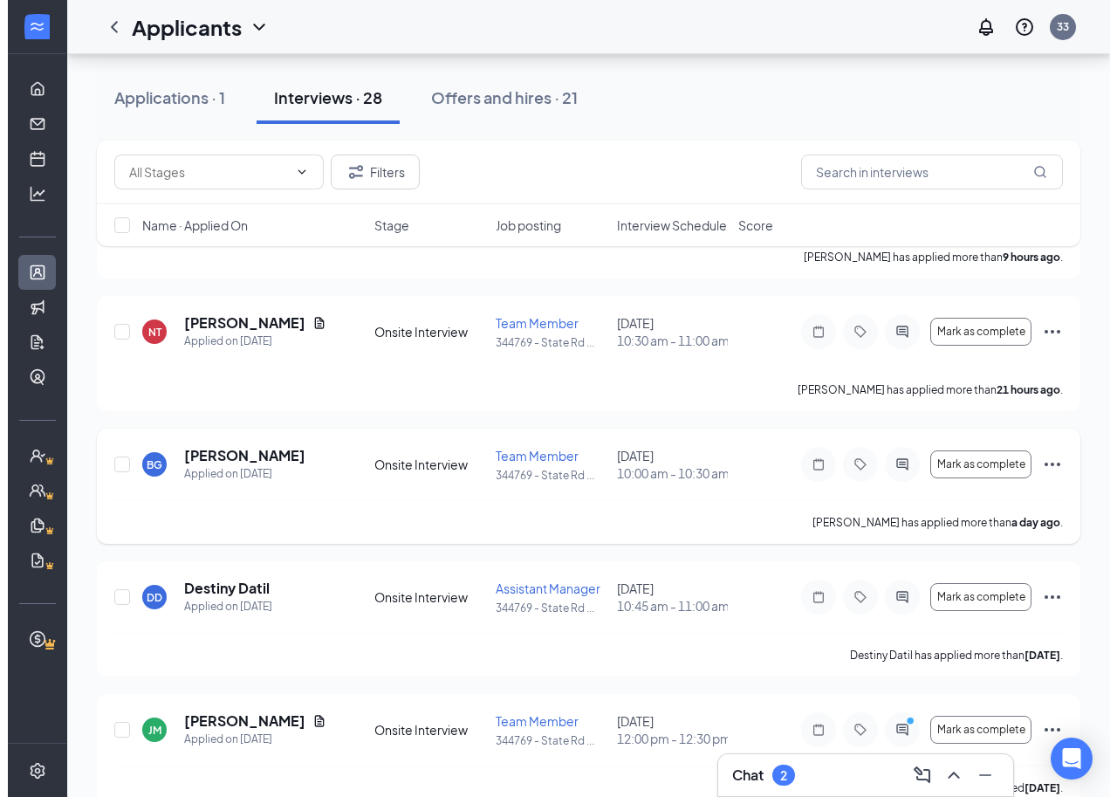
scroll to position [349, 0]
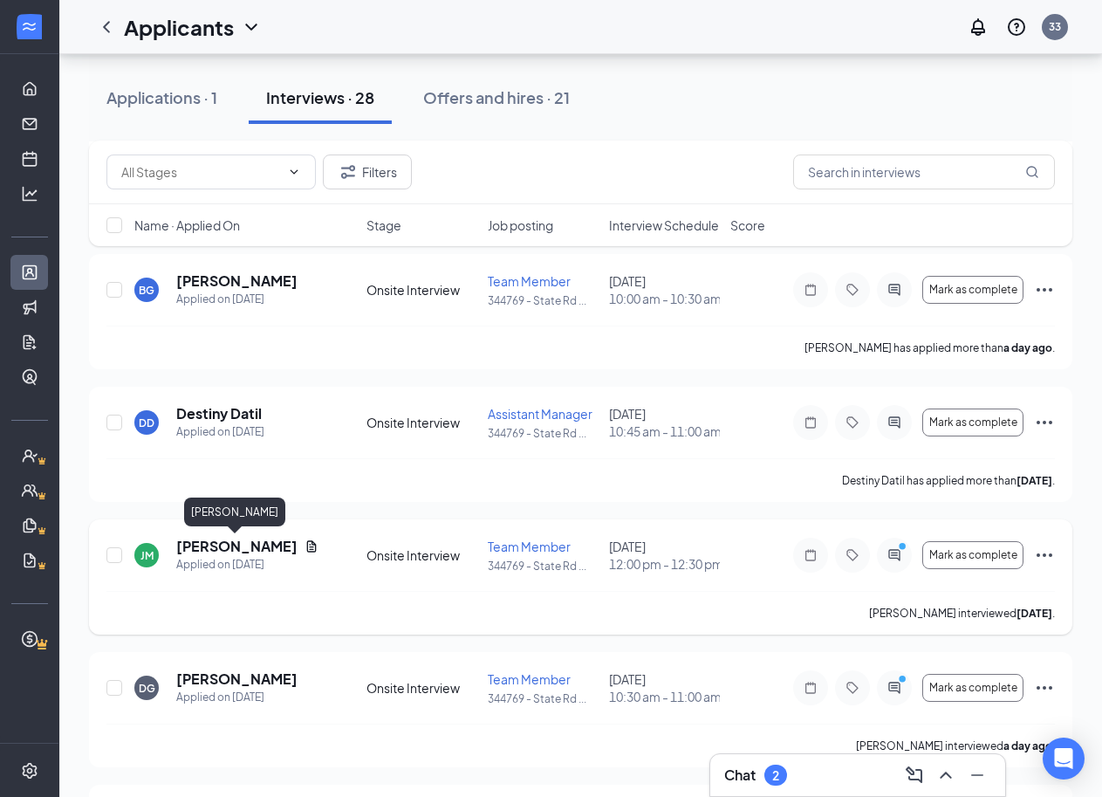
click at [250, 548] on h5 "Jhadin Mckinnie" at bounding box center [236, 546] width 121 height 19
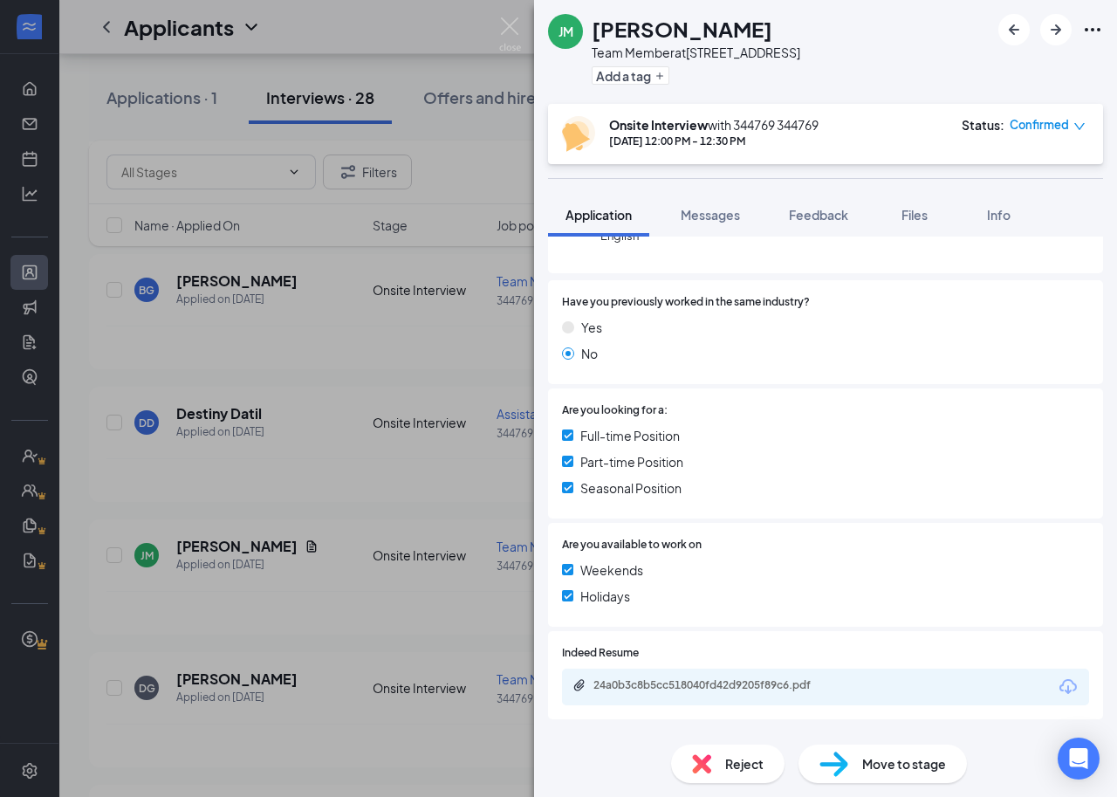
scroll to position [349, 0]
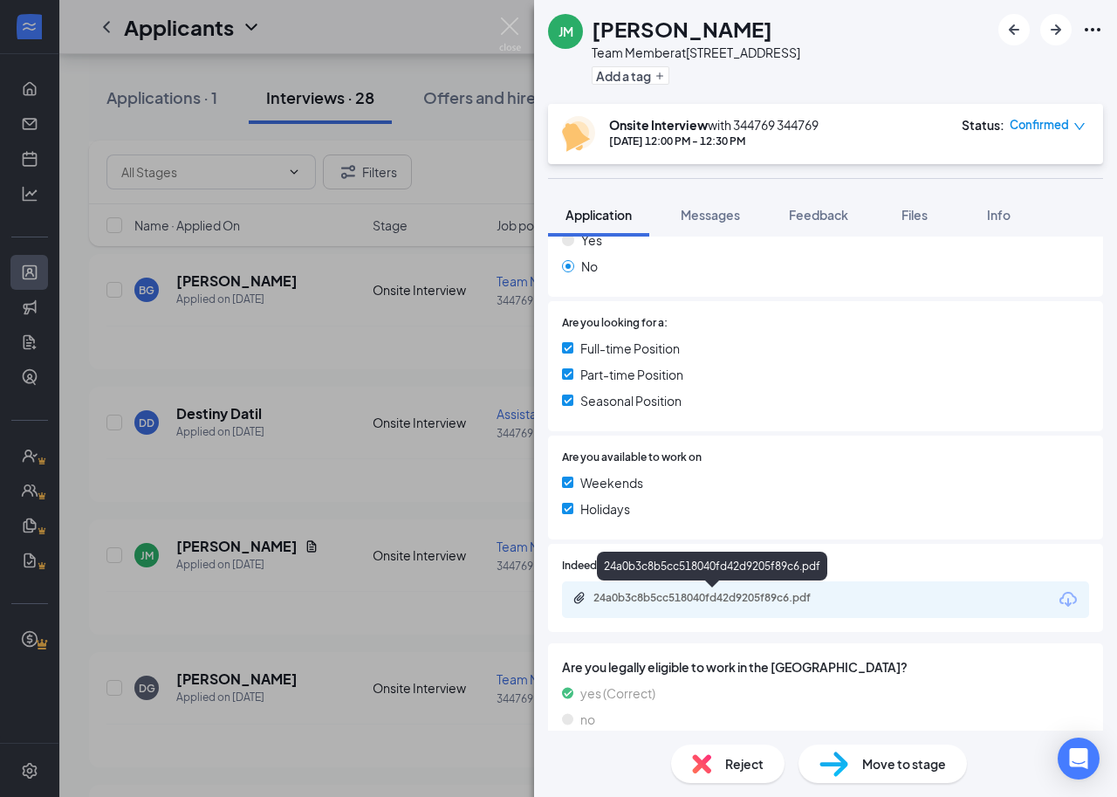
click at [652, 601] on div "24a0b3c8b5cc518040fd42d9205f89c6.pdf" at bounding box center [715, 598] width 244 height 14
click at [742, 771] on span "Reject" at bounding box center [744, 763] width 38 height 19
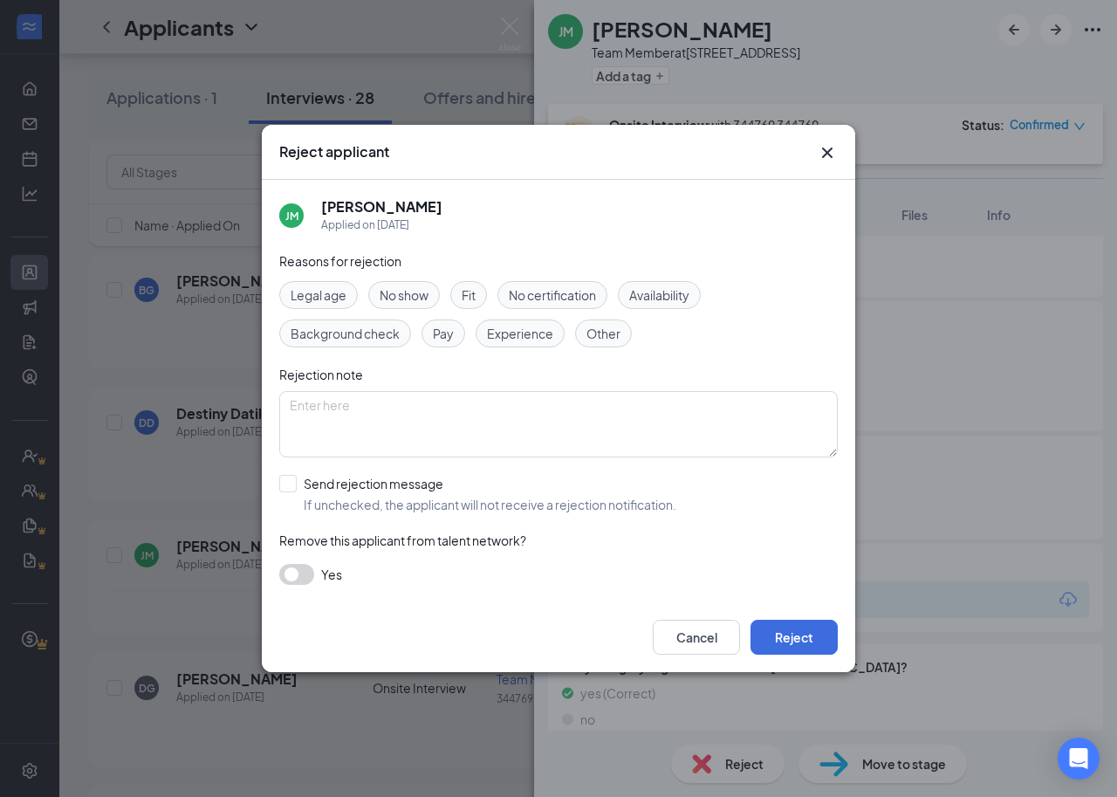
click at [464, 290] on span "Fit" at bounding box center [469, 294] width 14 height 19
click at [794, 634] on button "Reject" at bounding box center [793, 637] width 87 height 35
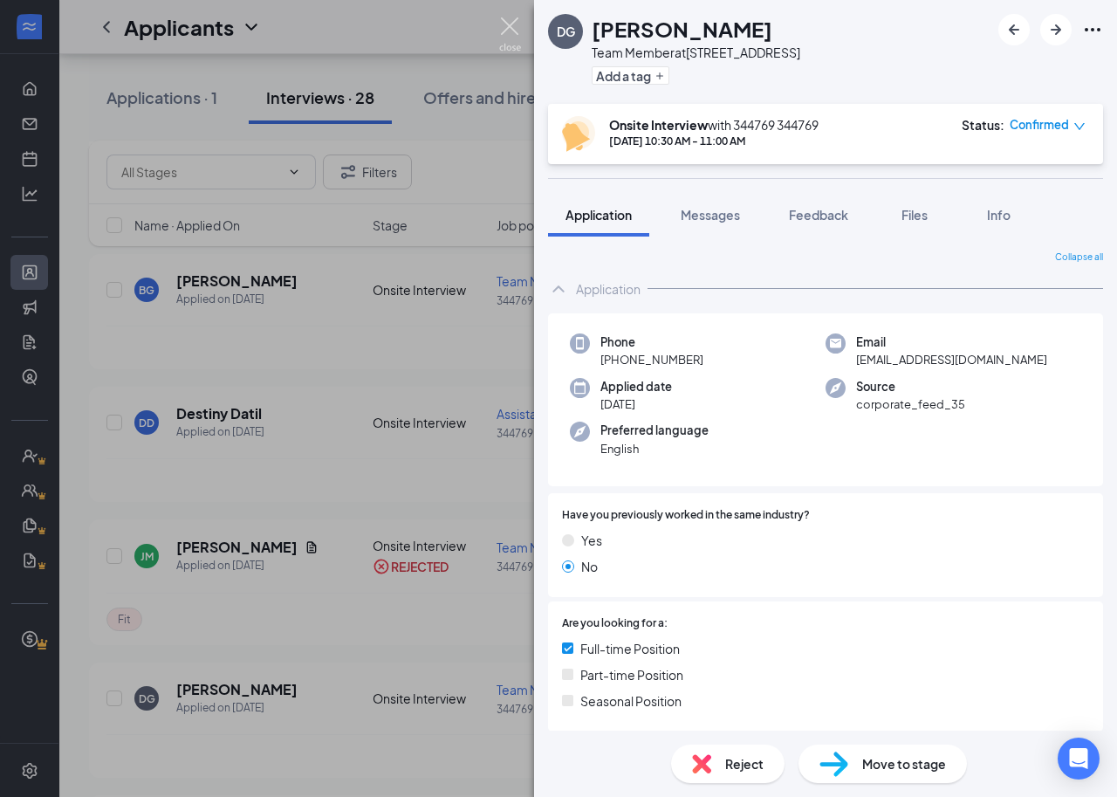
click at [510, 24] on img at bounding box center [510, 34] width 22 height 34
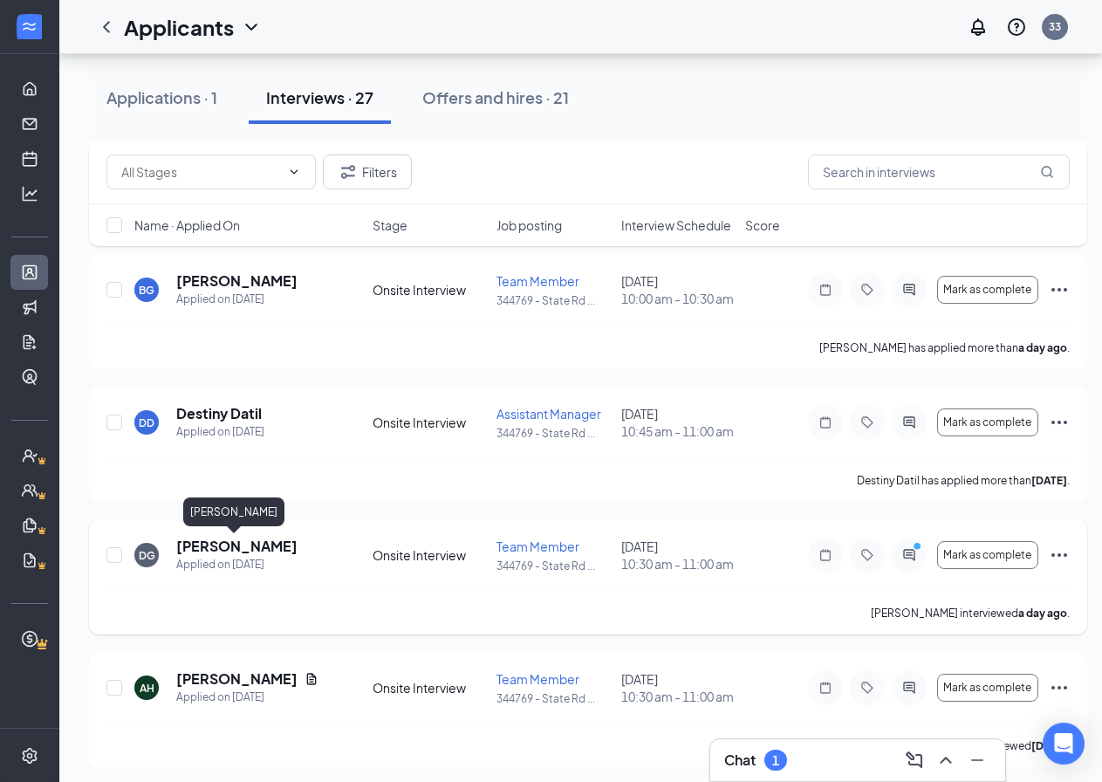
click at [266, 550] on h5 "Dylan Gormley" at bounding box center [236, 546] width 121 height 19
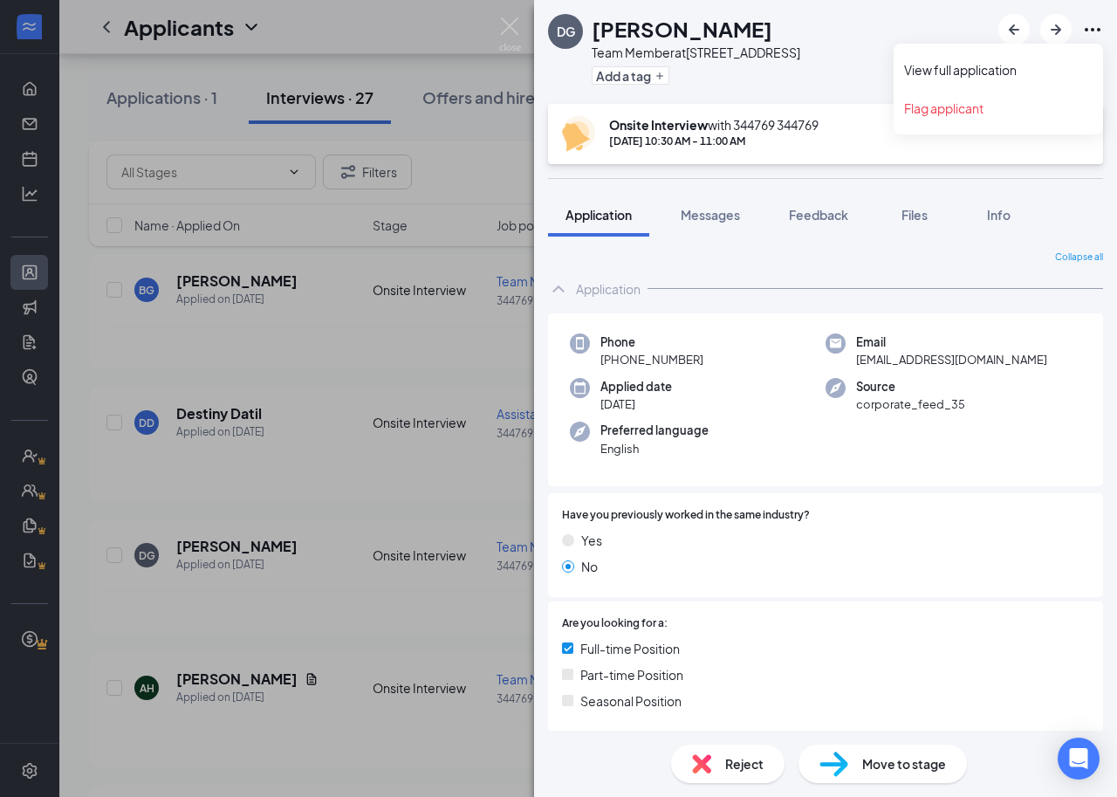
click at [1091, 23] on icon "Ellipses" at bounding box center [1092, 29] width 21 height 21
click at [990, 71] on link "View full application" at bounding box center [998, 69] width 188 height 17
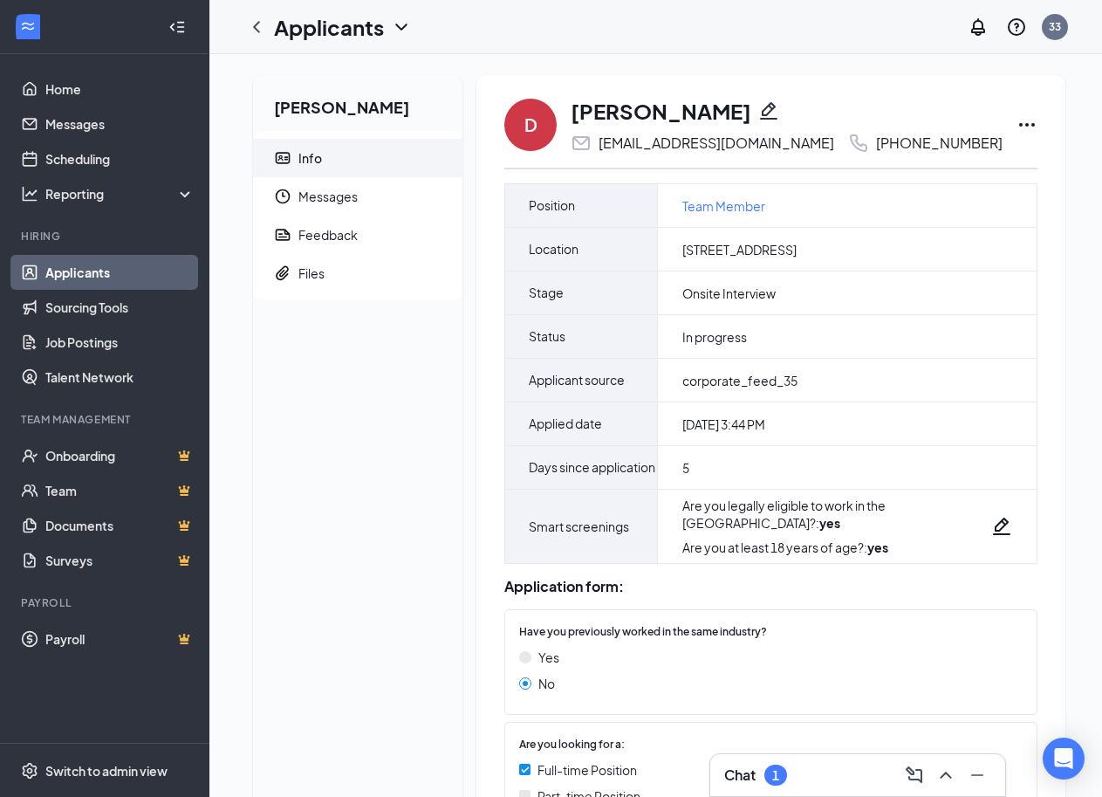
click at [474, 272] on div "Dylan Gormley Info Messages Feedback Files D Dylan Gormley gormleyd835@icloud.c…" at bounding box center [659, 541] width 840 height 933
click at [1017, 129] on icon "Ellipses" at bounding box center [1027, 124] width 21 height 21
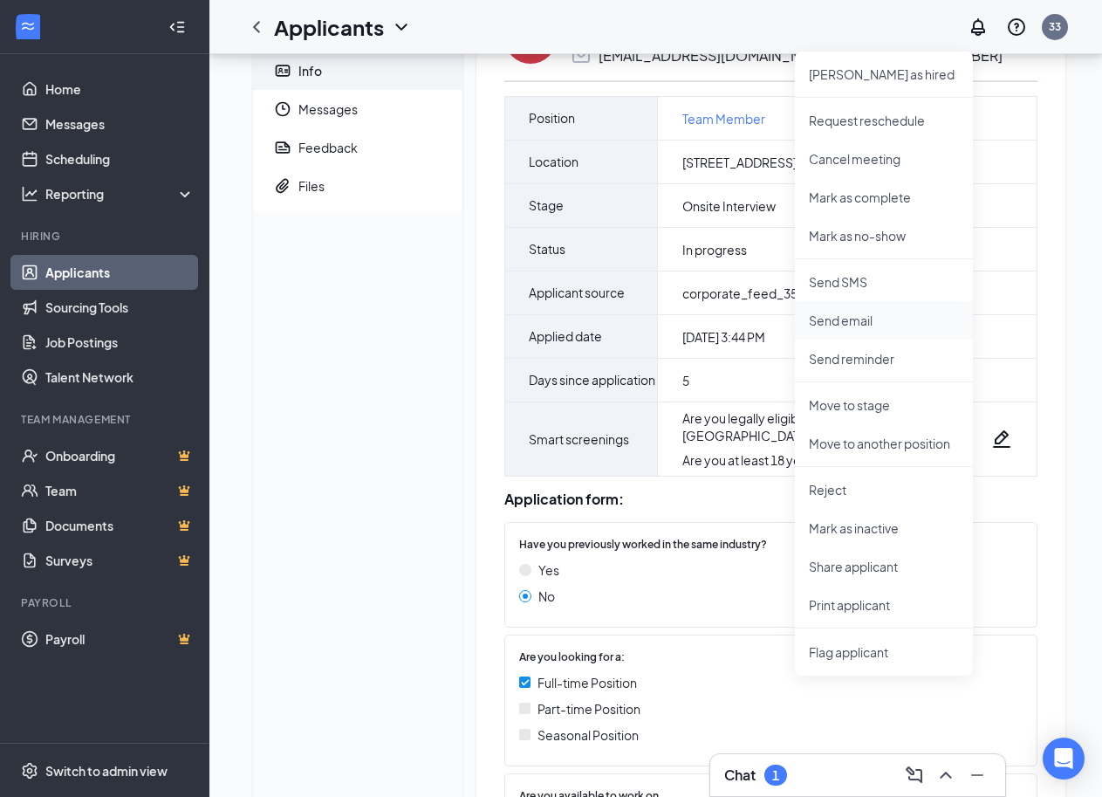
scroll to position [175, 0]
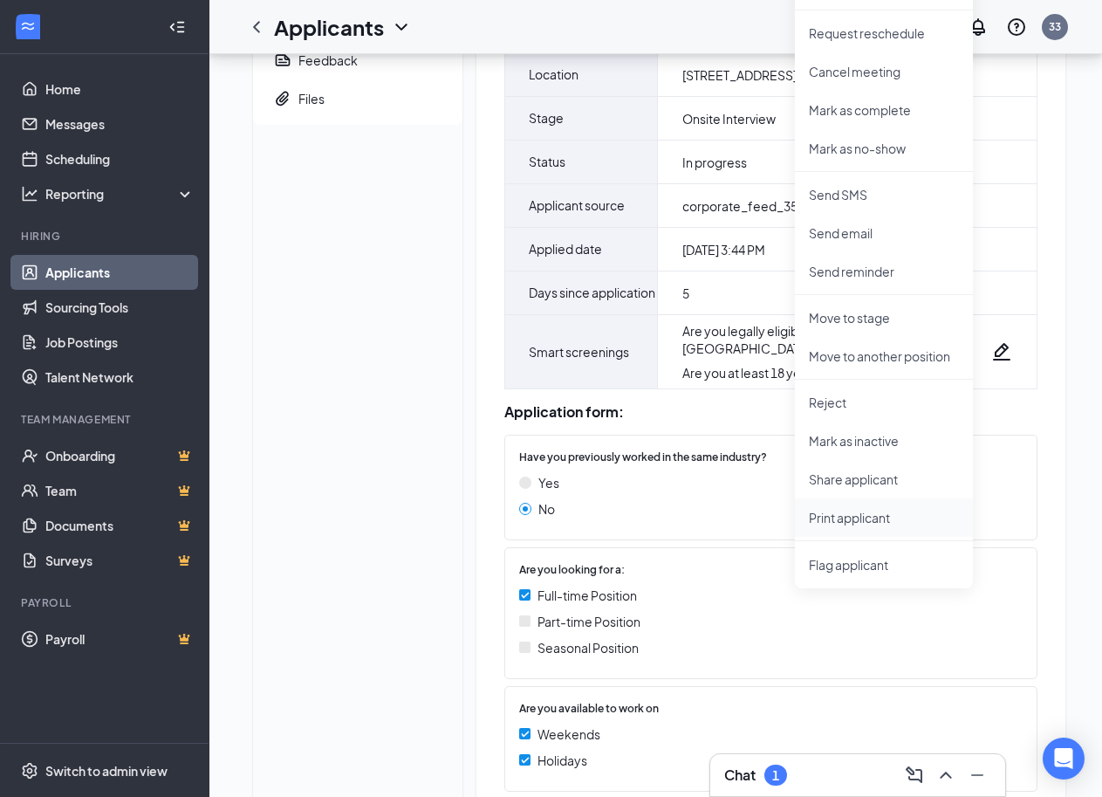
click at [845, 519] on p "Print applicant" at bounding box center [884, 517] width 150 height 17
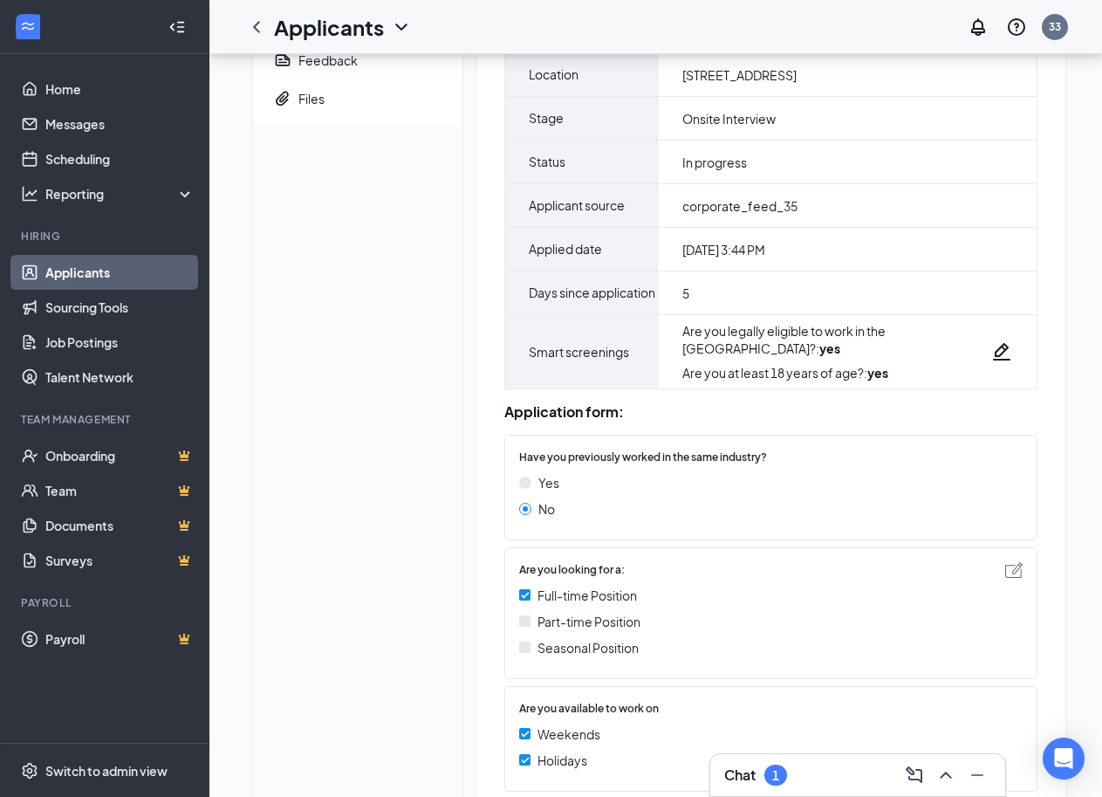
scroll to position [257, 0]
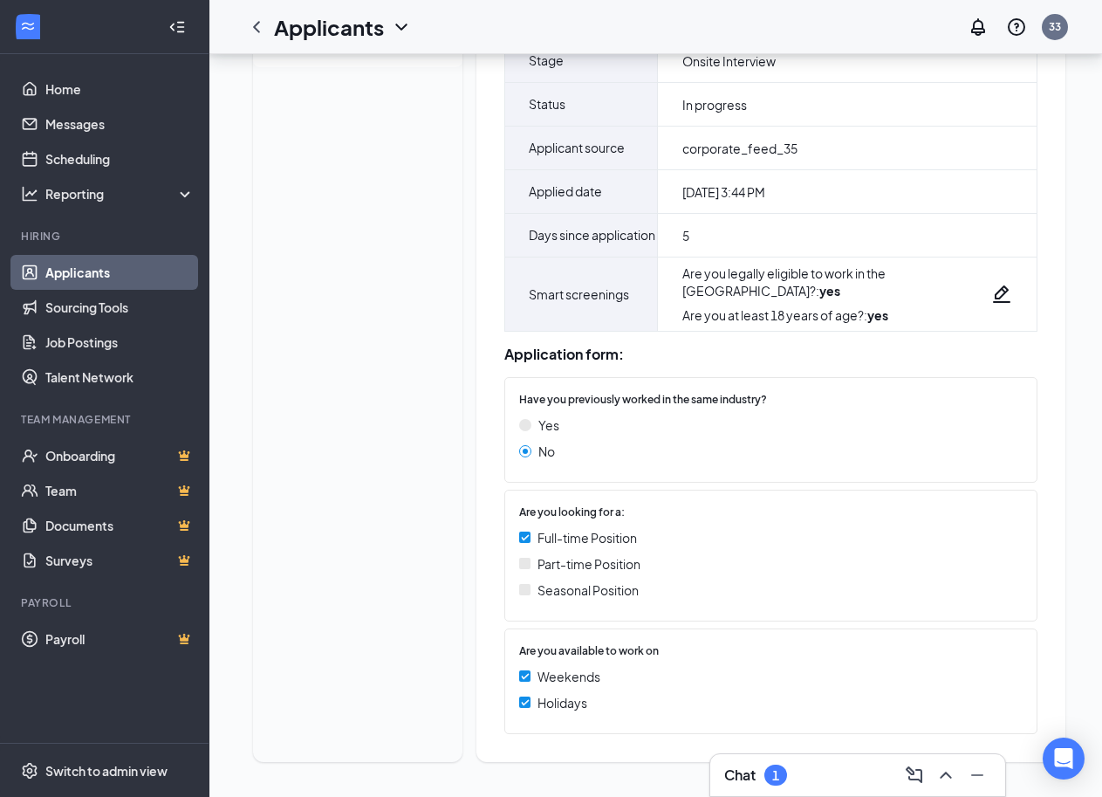
click at [755, 774] on h3 "Chat" at bounding box center [739, 774] width 31 height 19
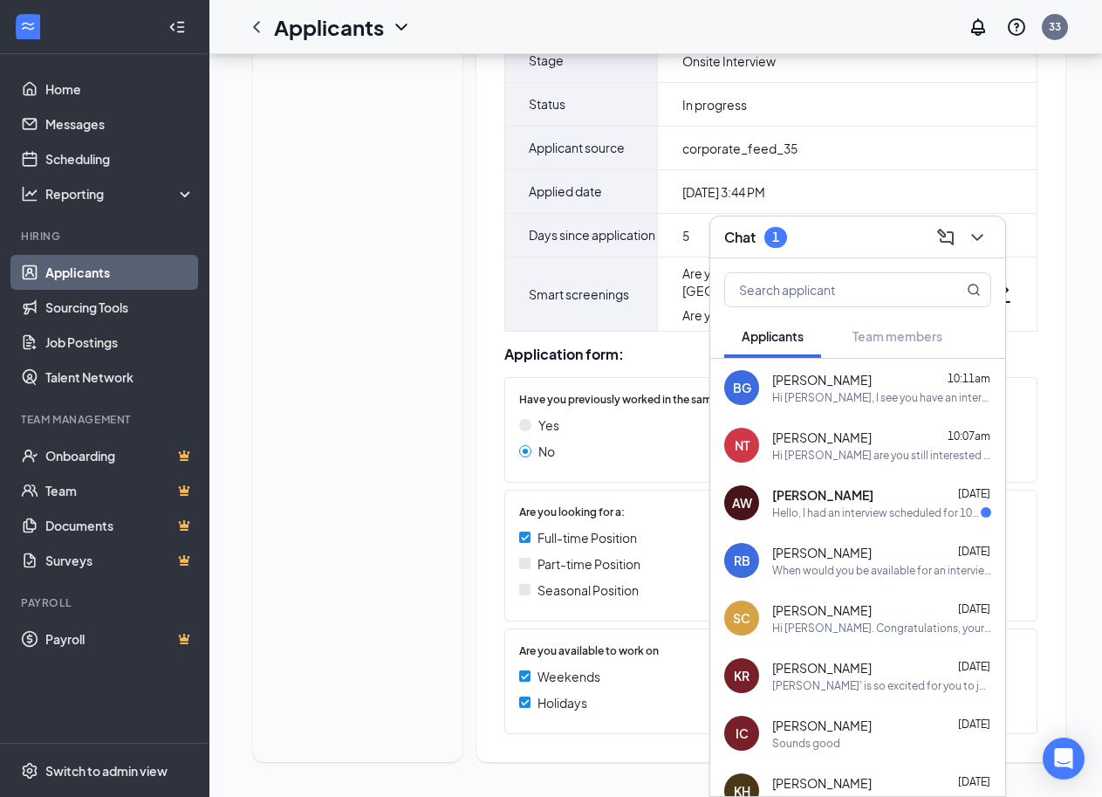
click at [832, 510] on div "Hello, I had an interview scheduled for 10am [DATE] but when I walked into Dunk…" at bounding box center [876, 512] width 209 height 15
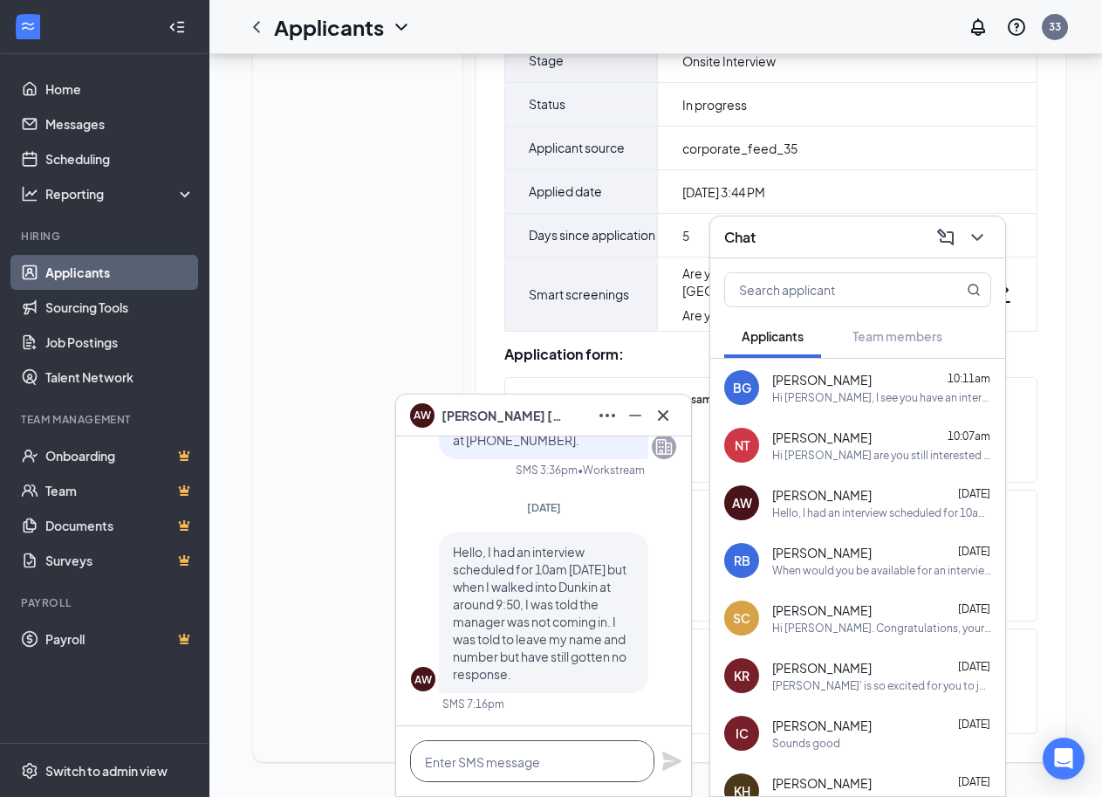
click at [445, 762] on textarea at bounding box center [532, 761] width 244 height 42
type textarea "good morning,"
click at [812, 495] on span "[PERSON_NAME]" at bounding box center [821, 494] width 99 height 17
click at [270, 252] on div "Dylan Gormley Info Messages Feedback Files" at bounding box center [357, 302] width 209 height 919
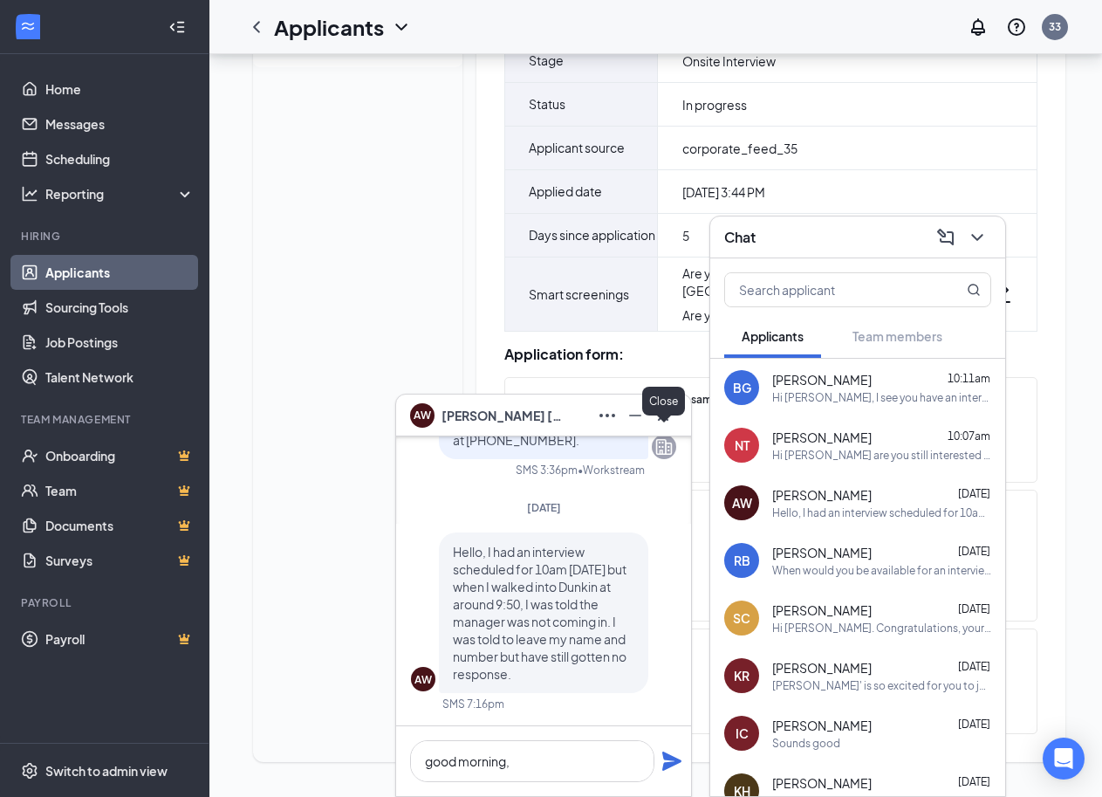
click at [661, 414] on icon "Cross" at bounding box center [663, 415] width 21 height 21
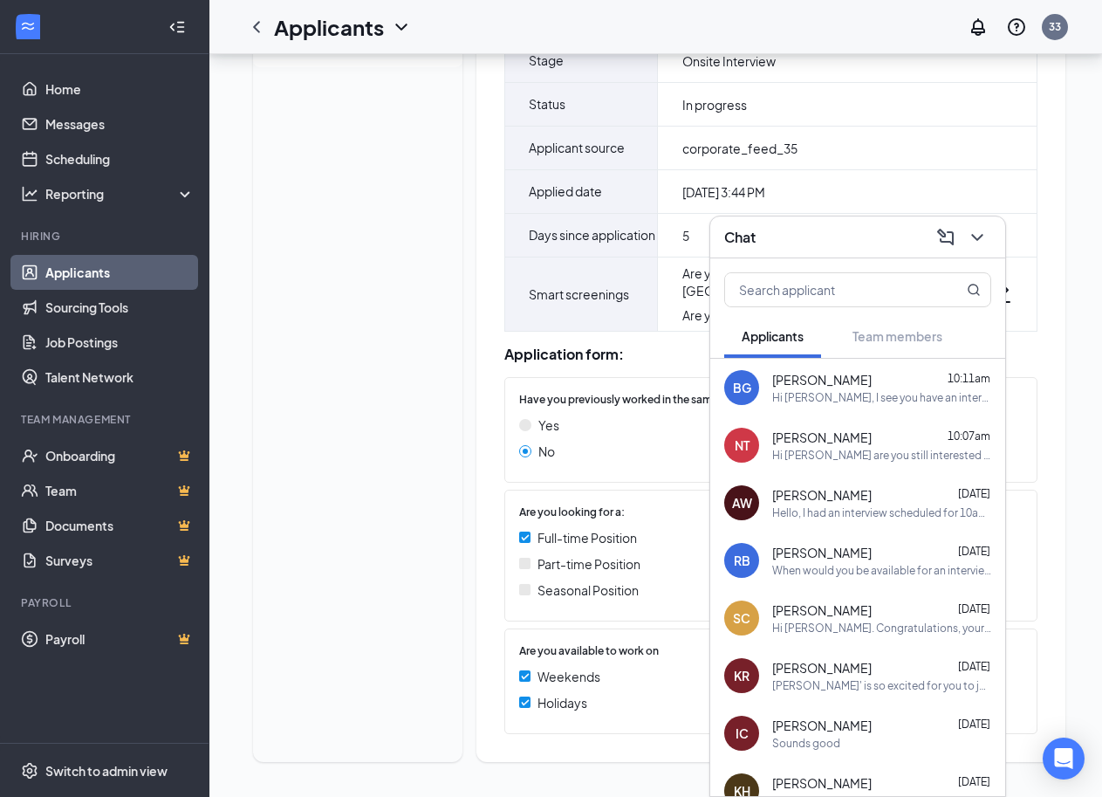
click at [1053, 432] on div "Dylan Gormley Info Messages Feedback Files D Dylan Gormley gormleyd835@icloud.c…" at bounding box center [659, 309] width 840 height 933
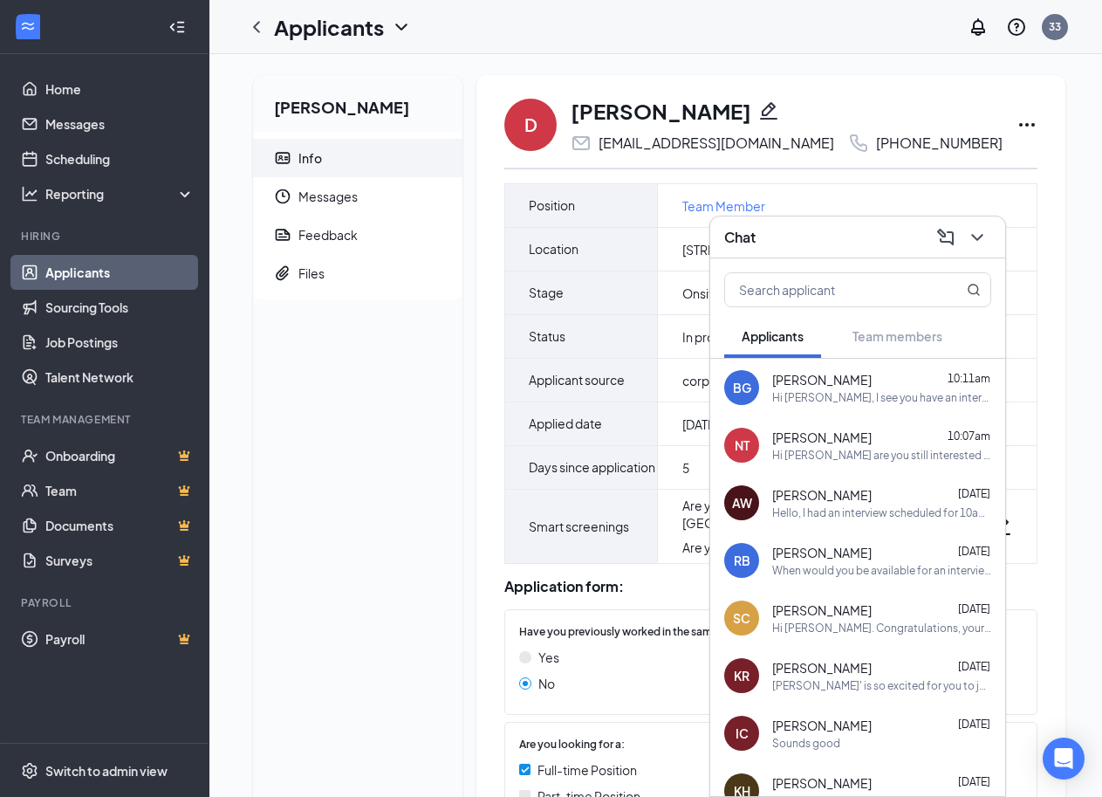
click at [174, 29] on icon "Collapse" at bounding box center [172, 27] width 4 height 8
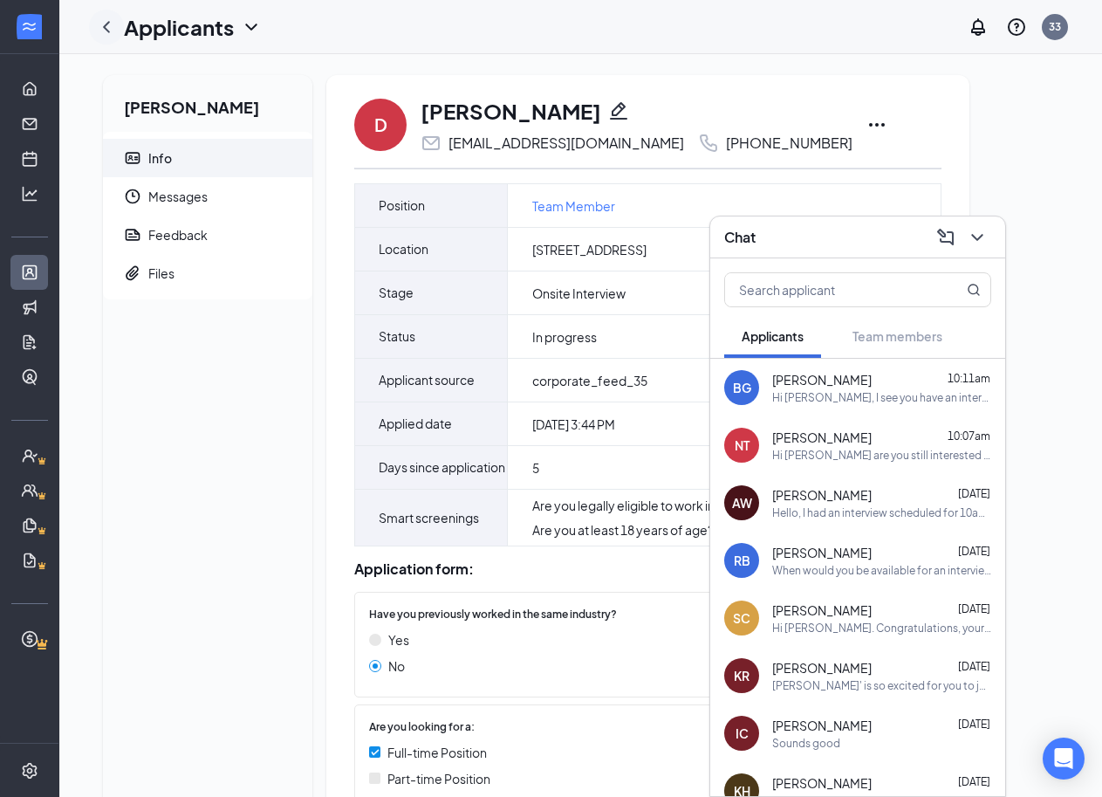
click at [100, 21] on icon "ChevronLeft" at bounding box center [106, 27] width 21 height 21
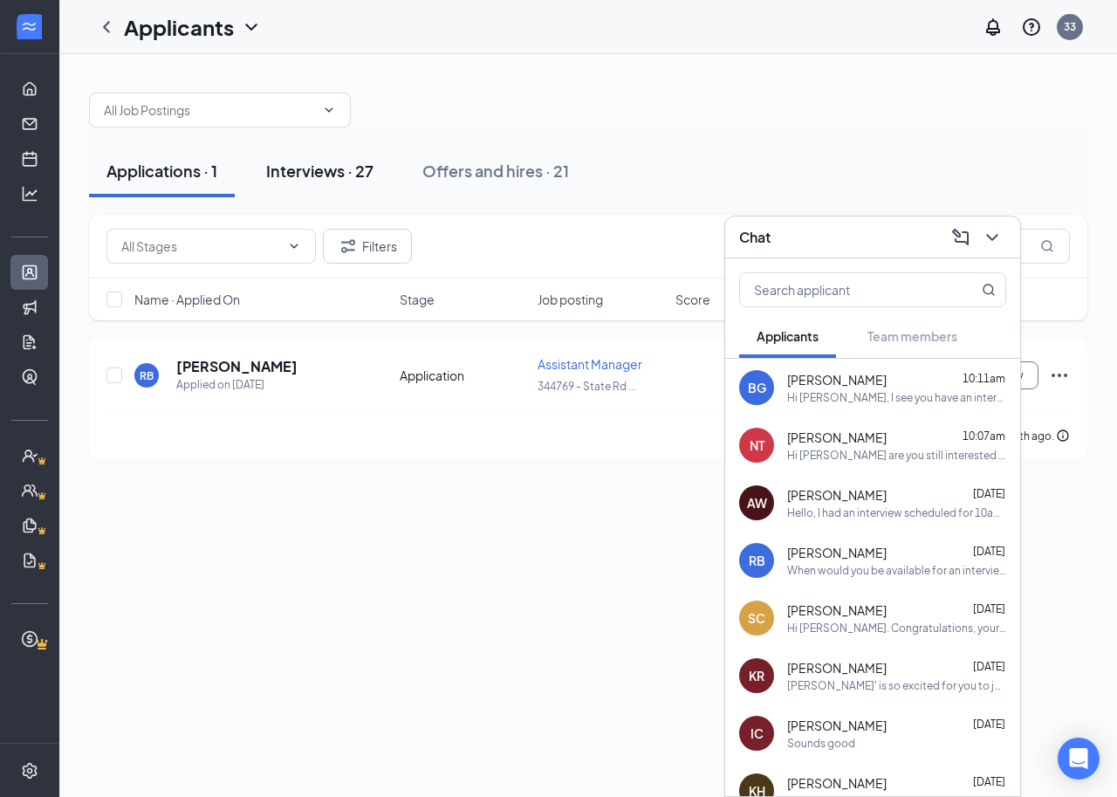
click at [311, 168] on div "Interviews · 27" at bounding box center [319, 171] width 107 height 22
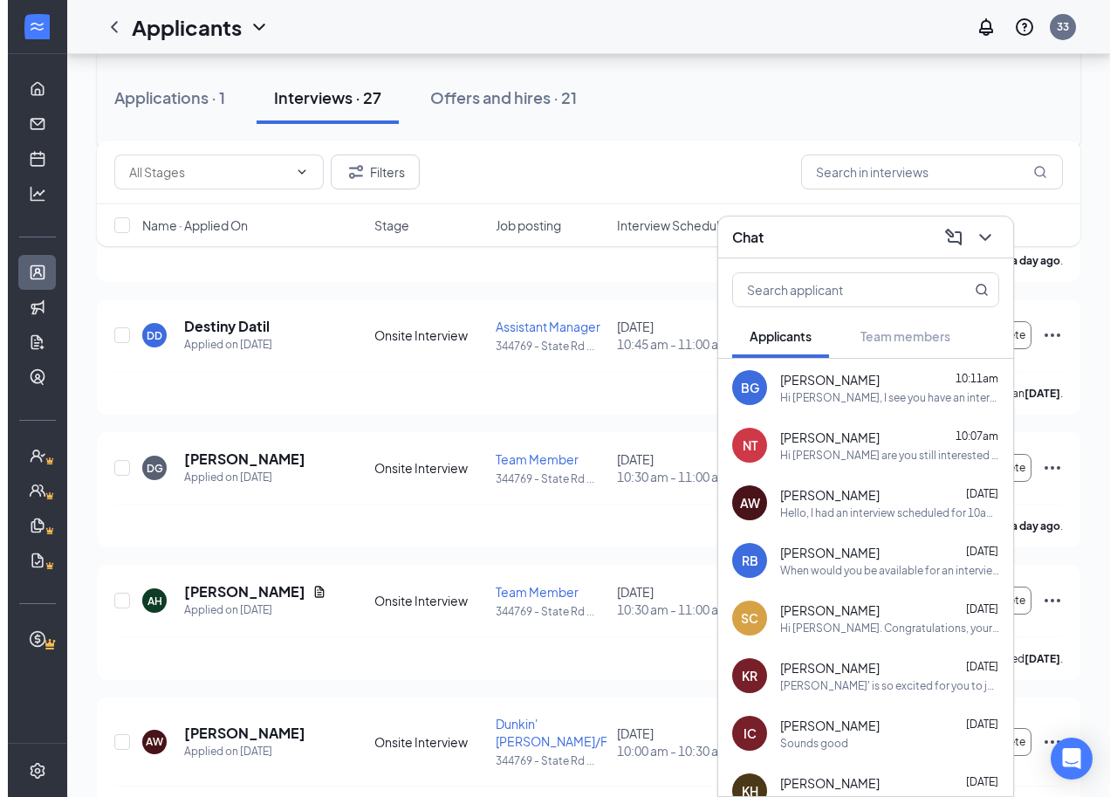
scroll to position [524, 0]
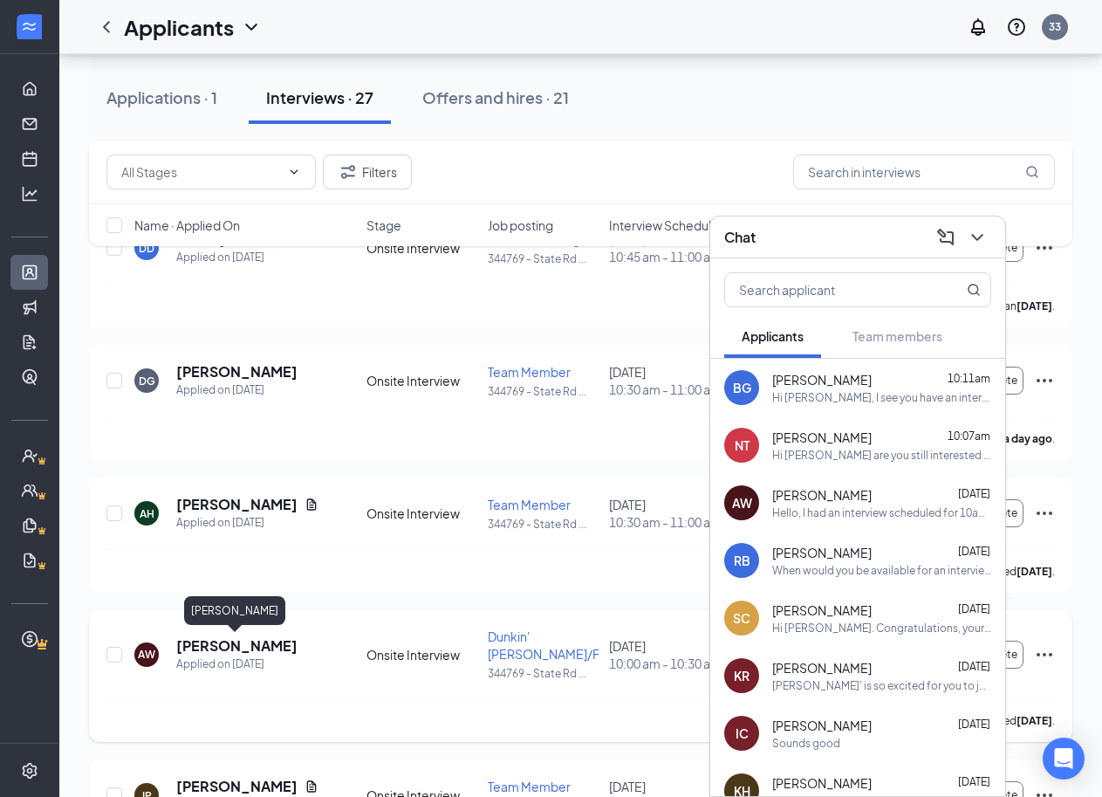
click at [267, 641] on h5 "[PERSON_NAME]" at bounding box center [236, 645] width 121 height 19
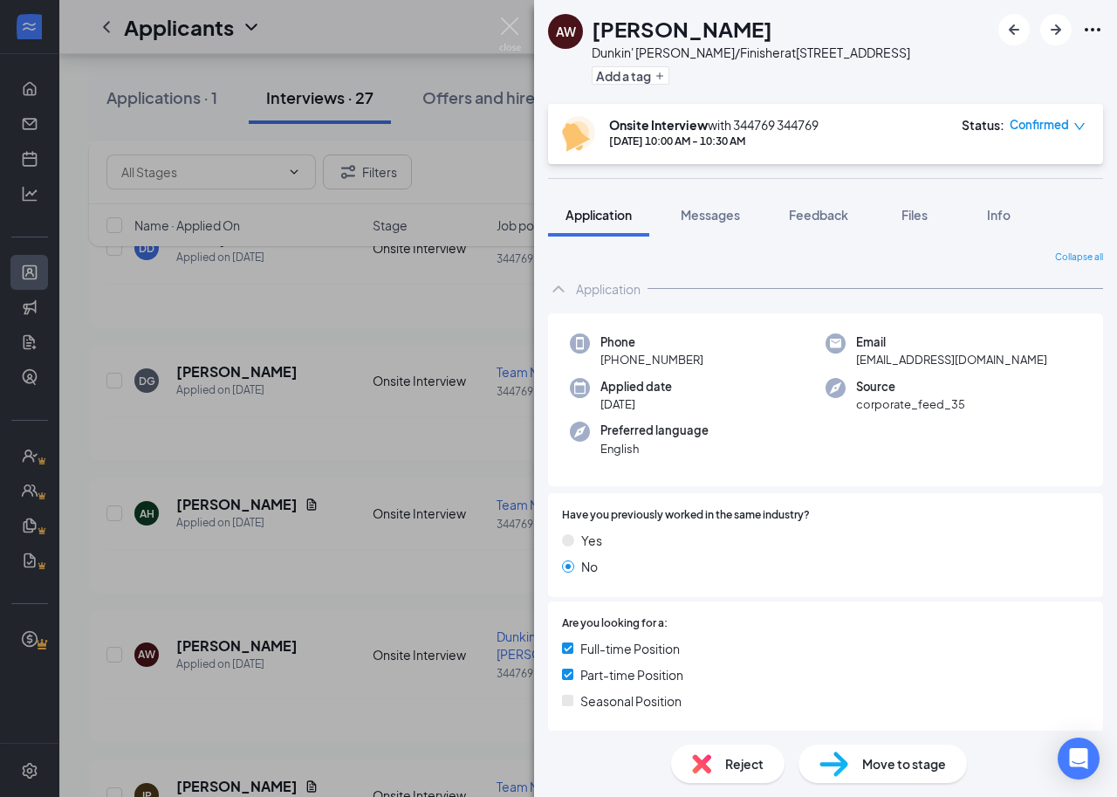
click at [1096, 26] on icon "Ellipses" at bounding box center [1092, 29] width 21 height 21
click at [972, 67] on link "View full application" at bounding box center [998, 69] width 188 height 17
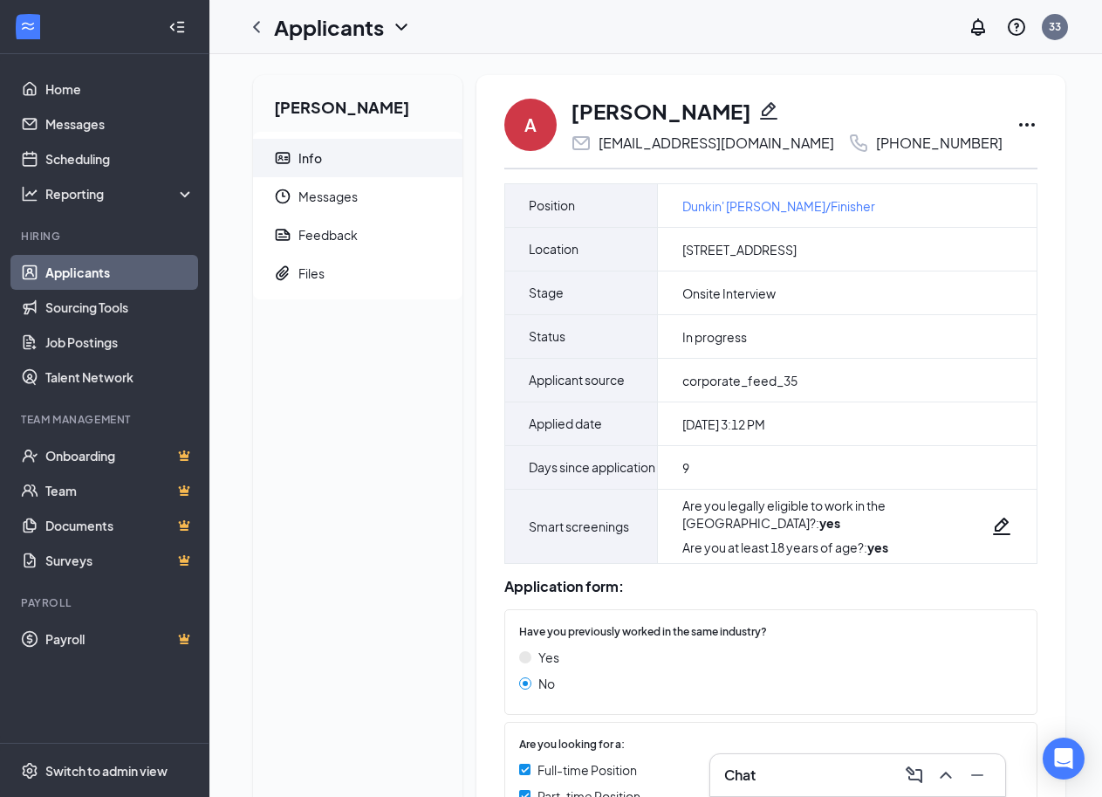
click at [1017, 124] on icon "Ellipses" at bounding box center [1027, 124] width 21 height 21
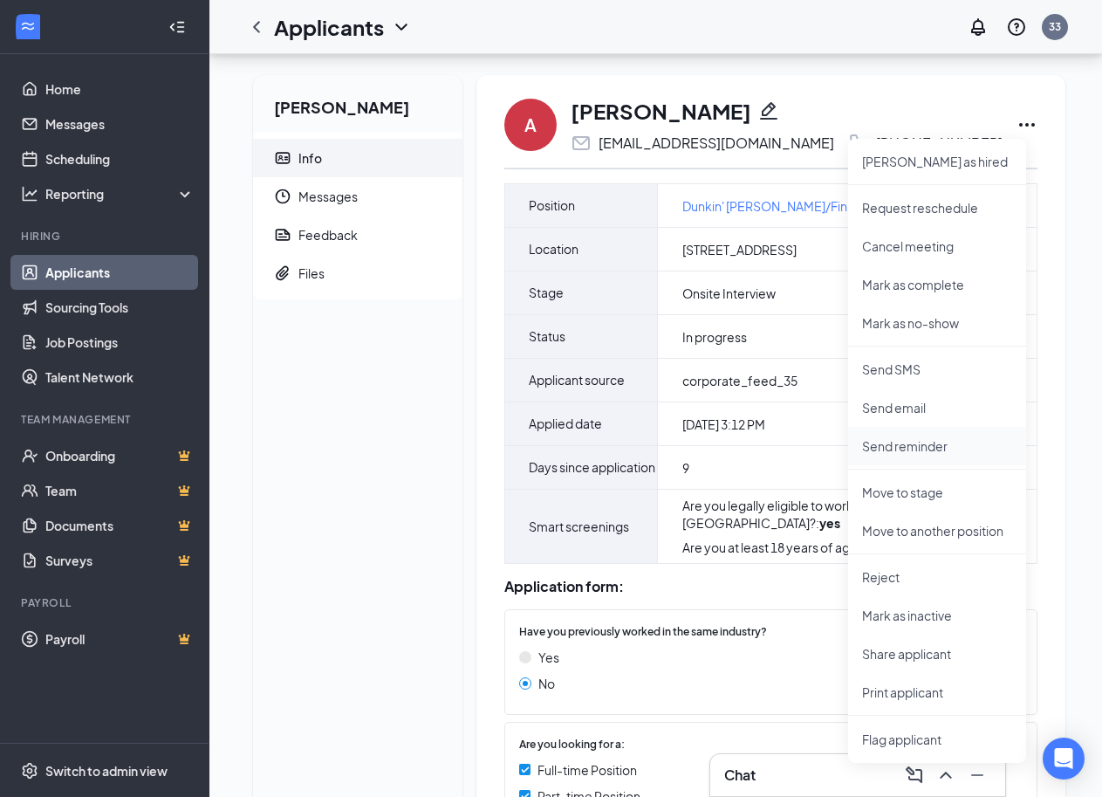
scroll to position [257, 0]
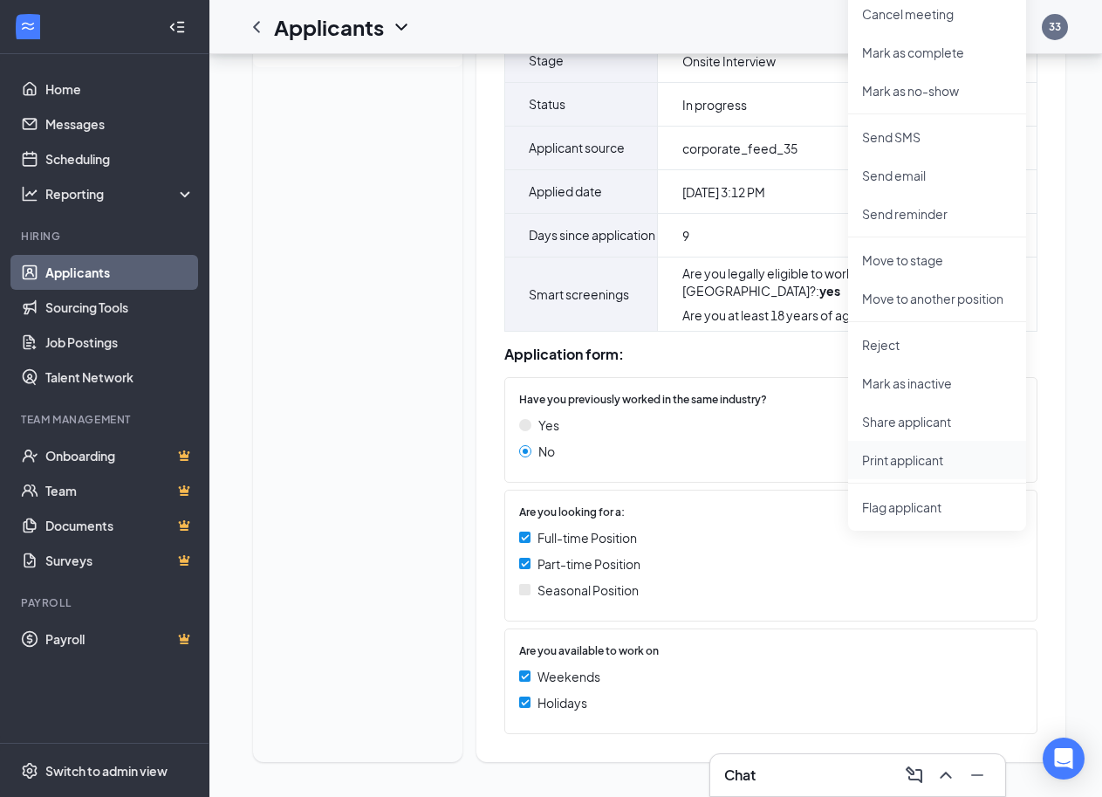
click at [874, 451] on p "Print applicant" at bounding box center [937, 459] width 150 height 17
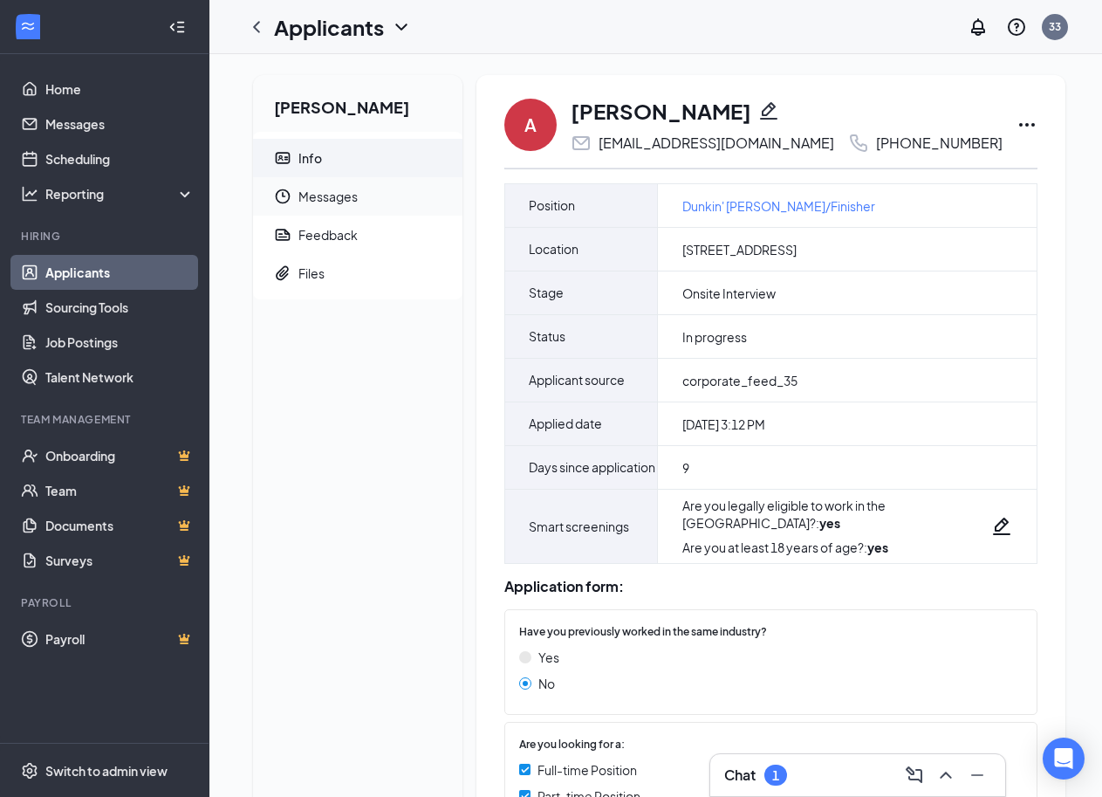
click at [315, 191] on span "Messages" at bounding box center [373, 196] width 150 height 38
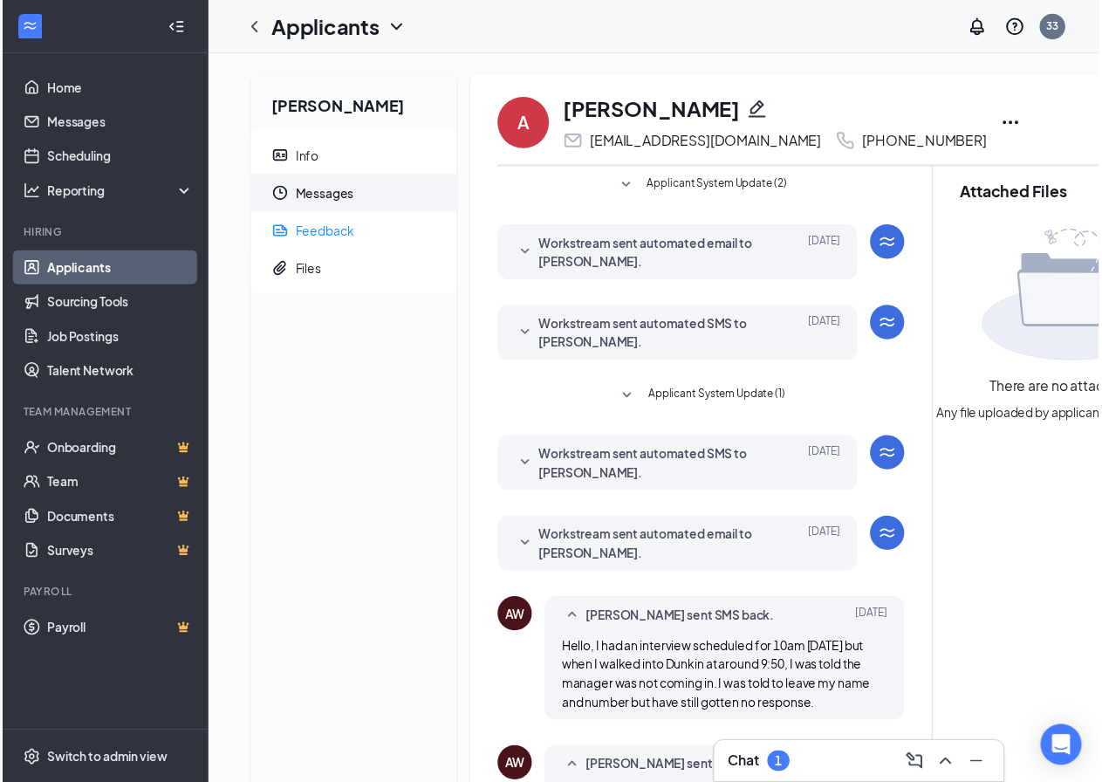
scroll to position [637, 0]
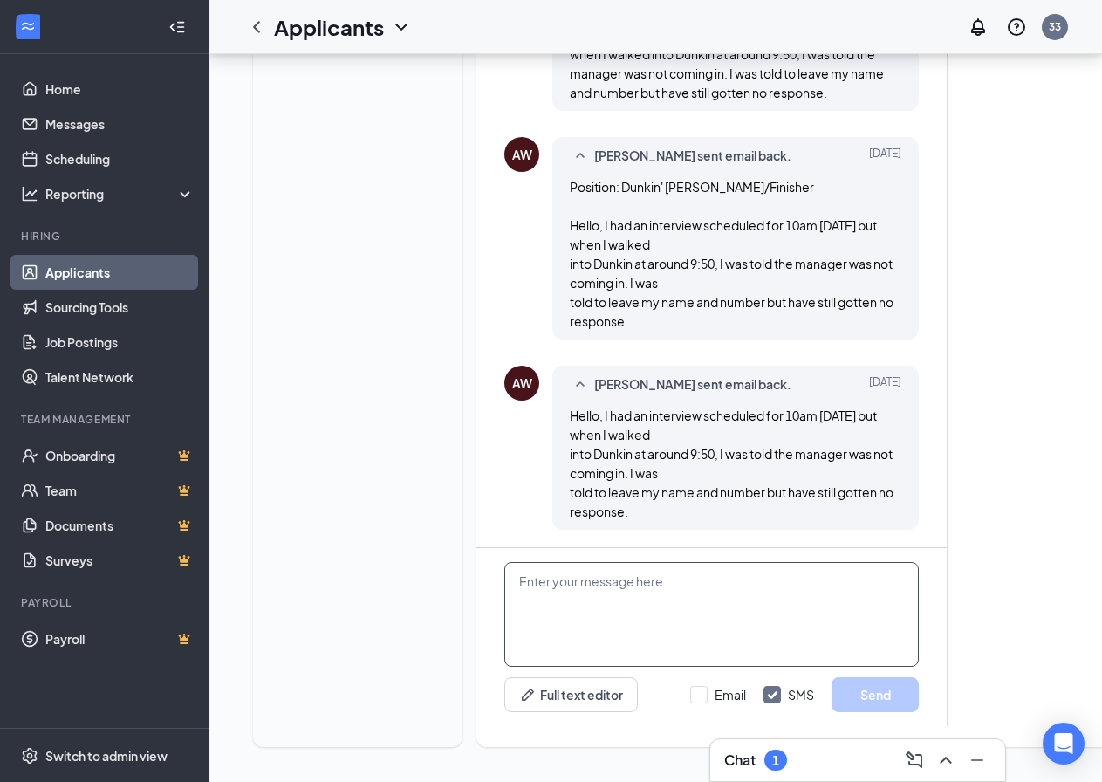
click at [531, 570] on textarea at bounding box center [711, 614] width 414 height 105
type textarea "h"
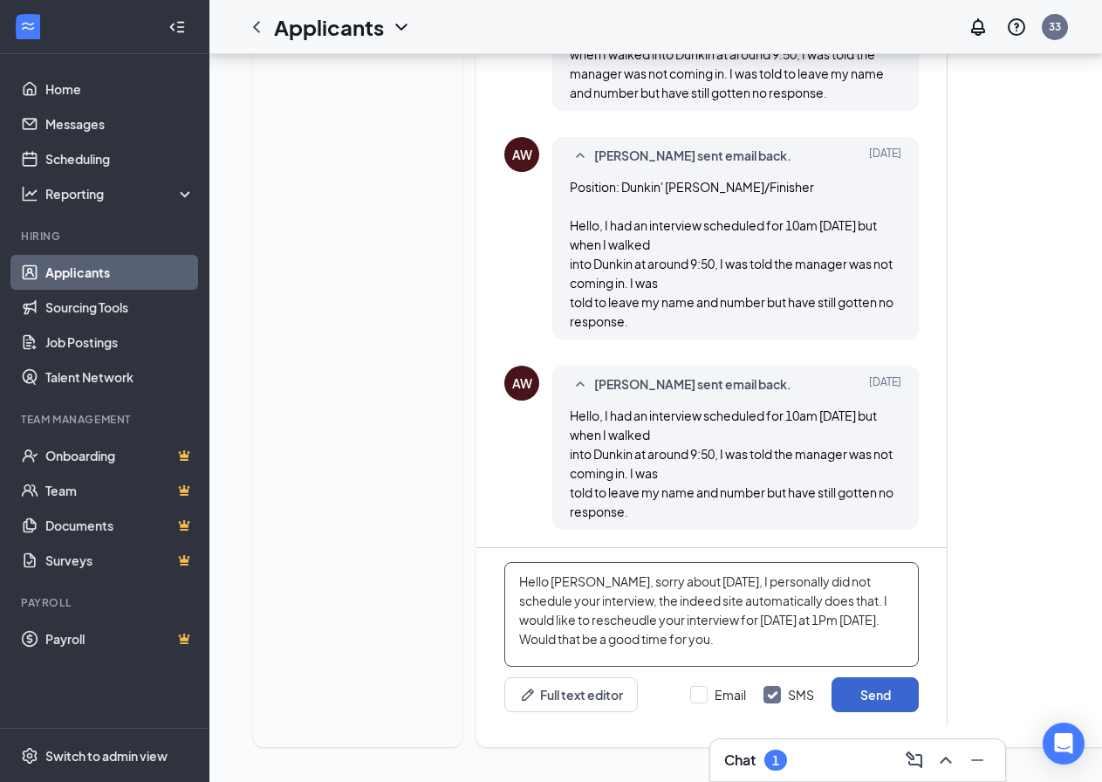
type textarea "Hello [PERSON_NAME], sorry about [DATE], I personally did not schedule your int…"
click at [886, 677] on button "Send" at bounding box center [875, 694] width 87 height 35
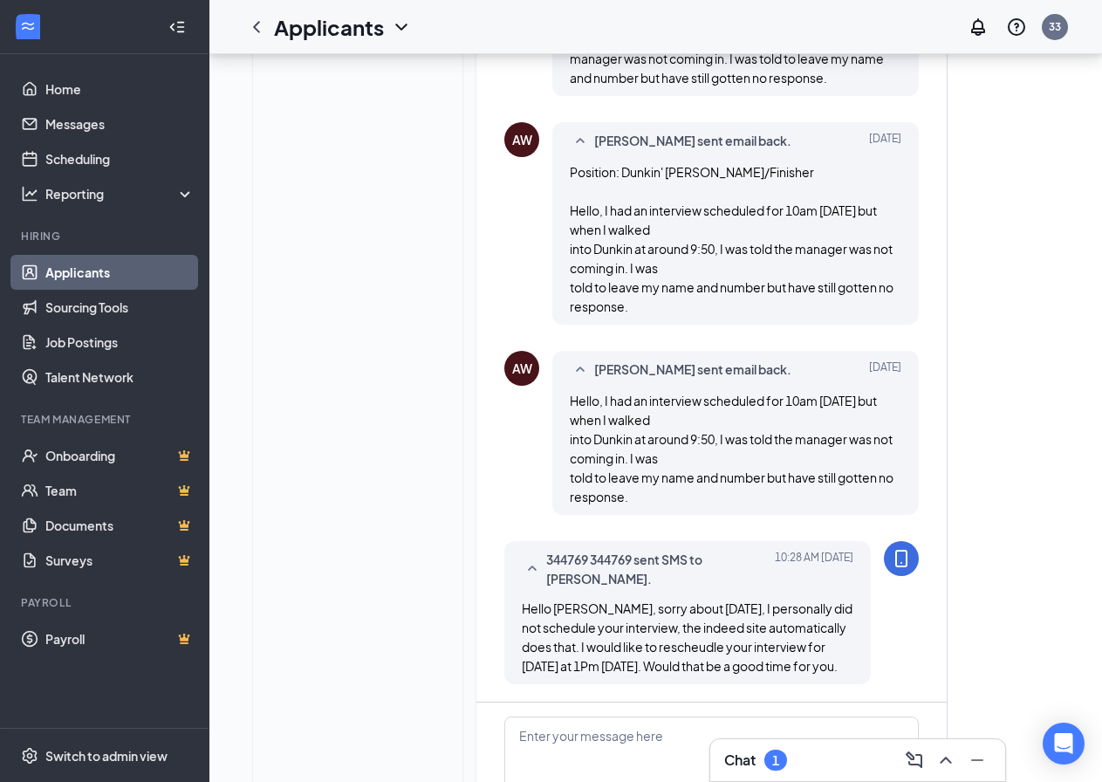
scroll to position [825, 0]
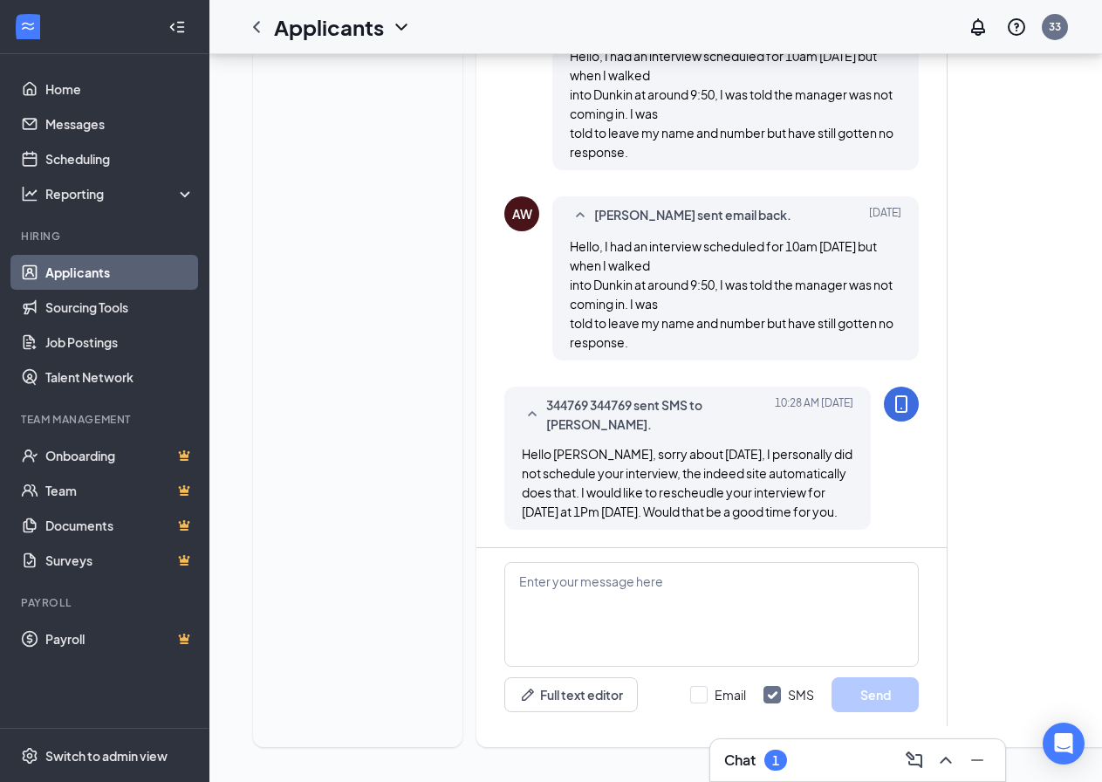
click at [92, 261] on link "Applicants" at bounding box center [119, 272] width 149 height 35
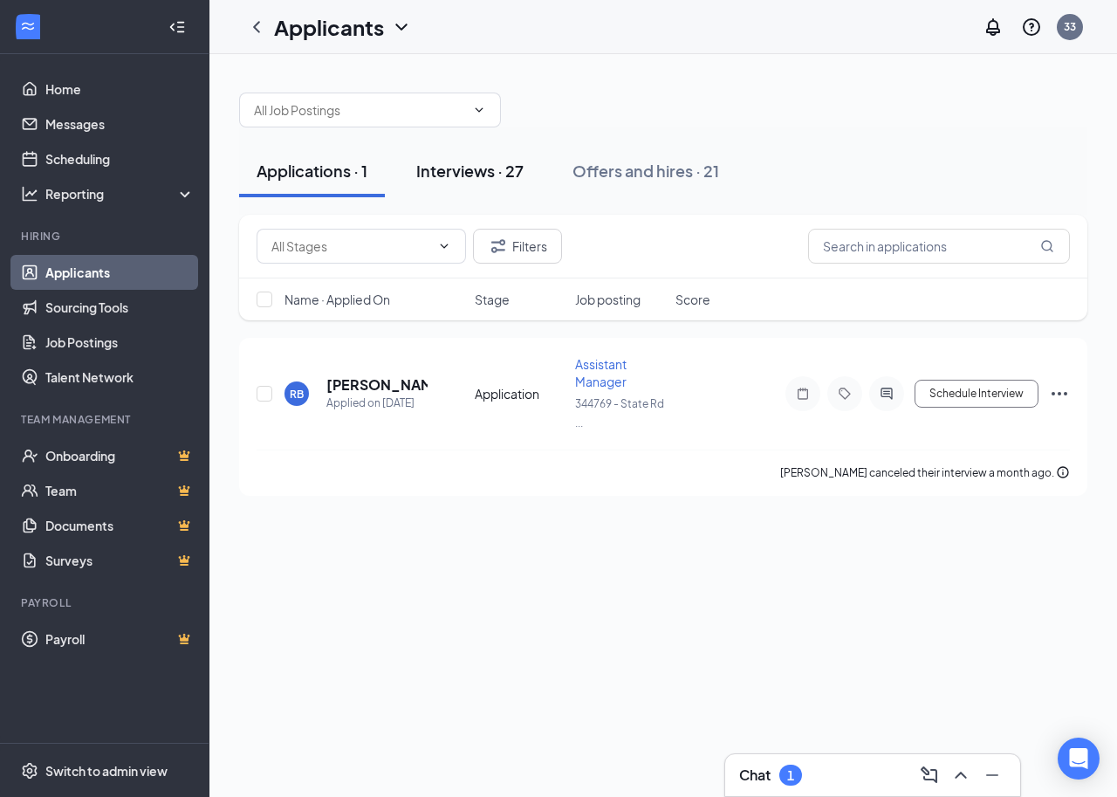
click at [455, 170] on div "Interviews · 27" at bounding box center [469, 171] width 107 height 22
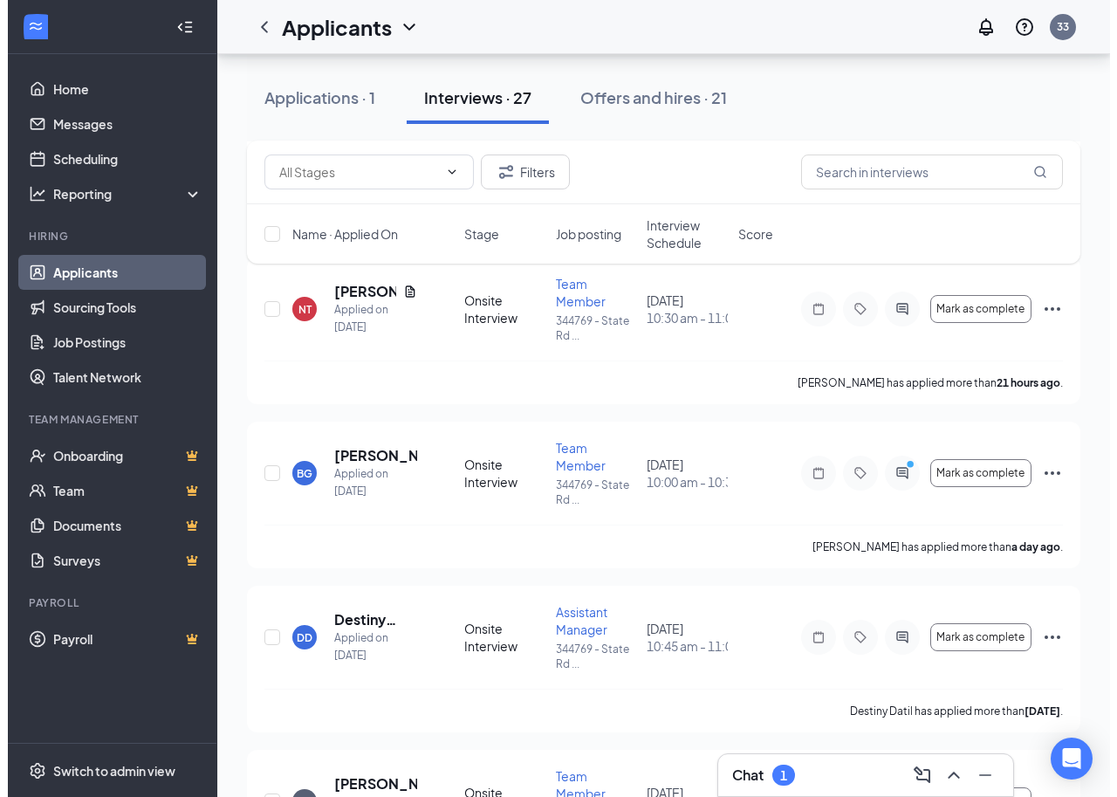
scroll to position [436, 0]
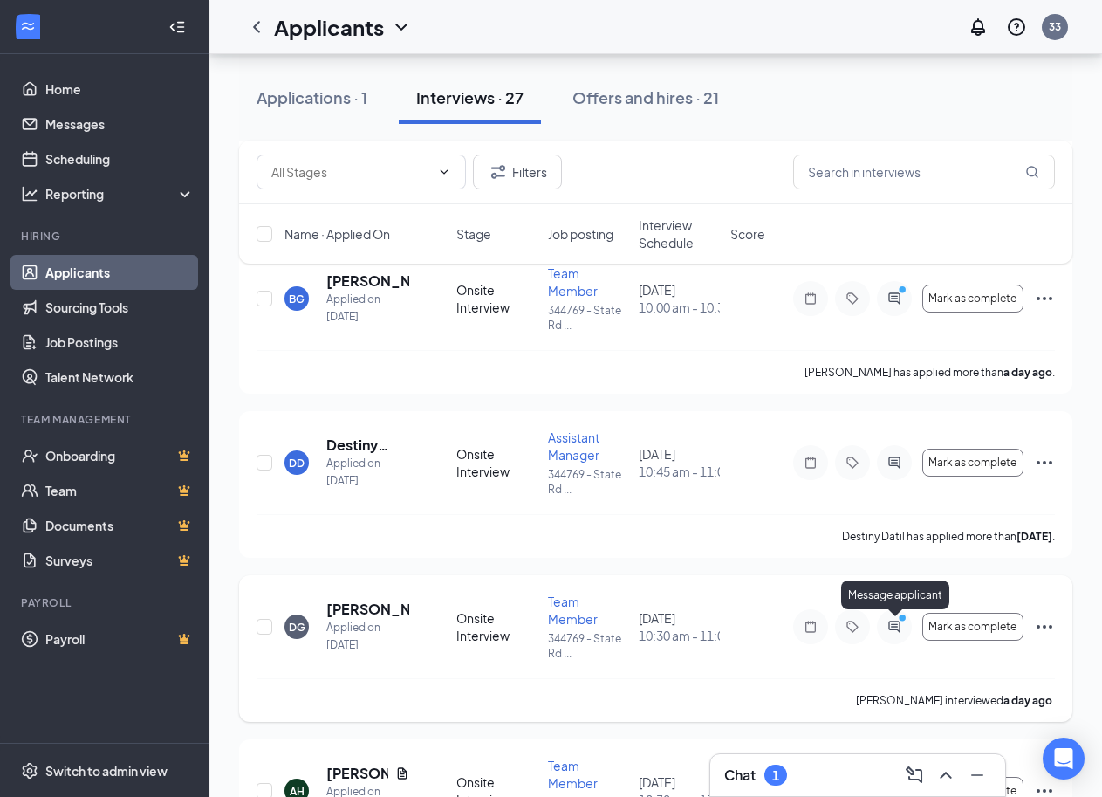
click at [901, 621] on circle "PrimaryDot" at bounding box center [902, 617] width 8 height 8
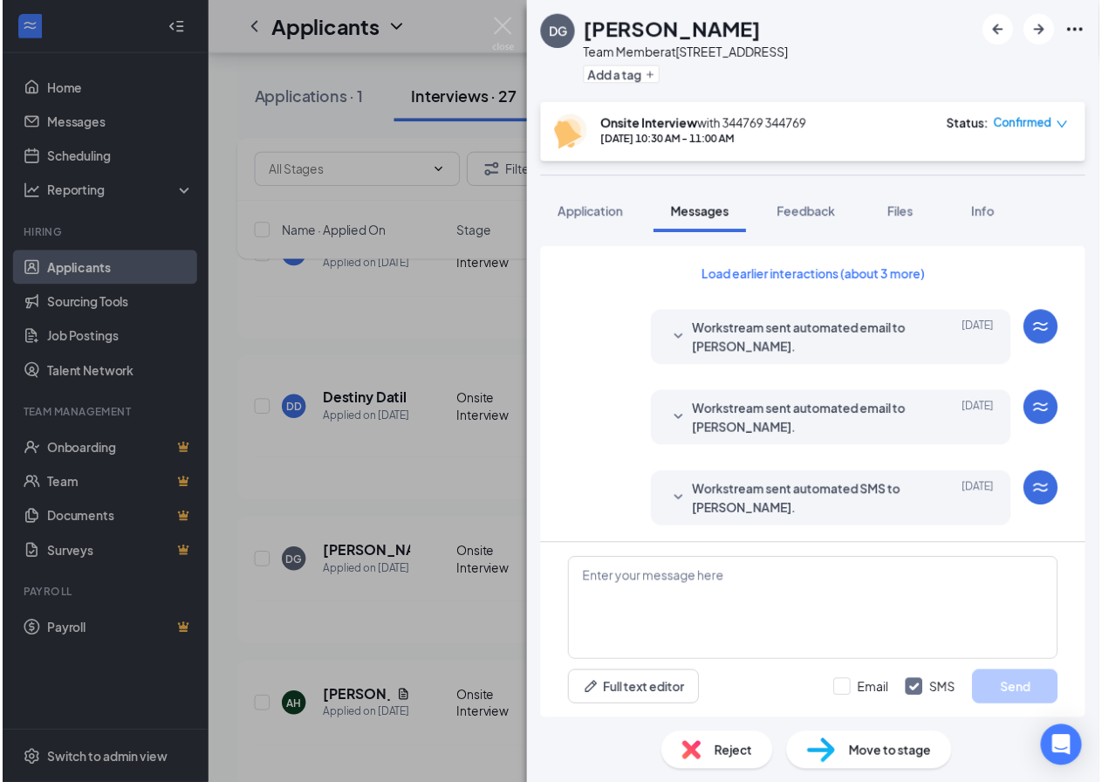
scroll to position [524, 0]
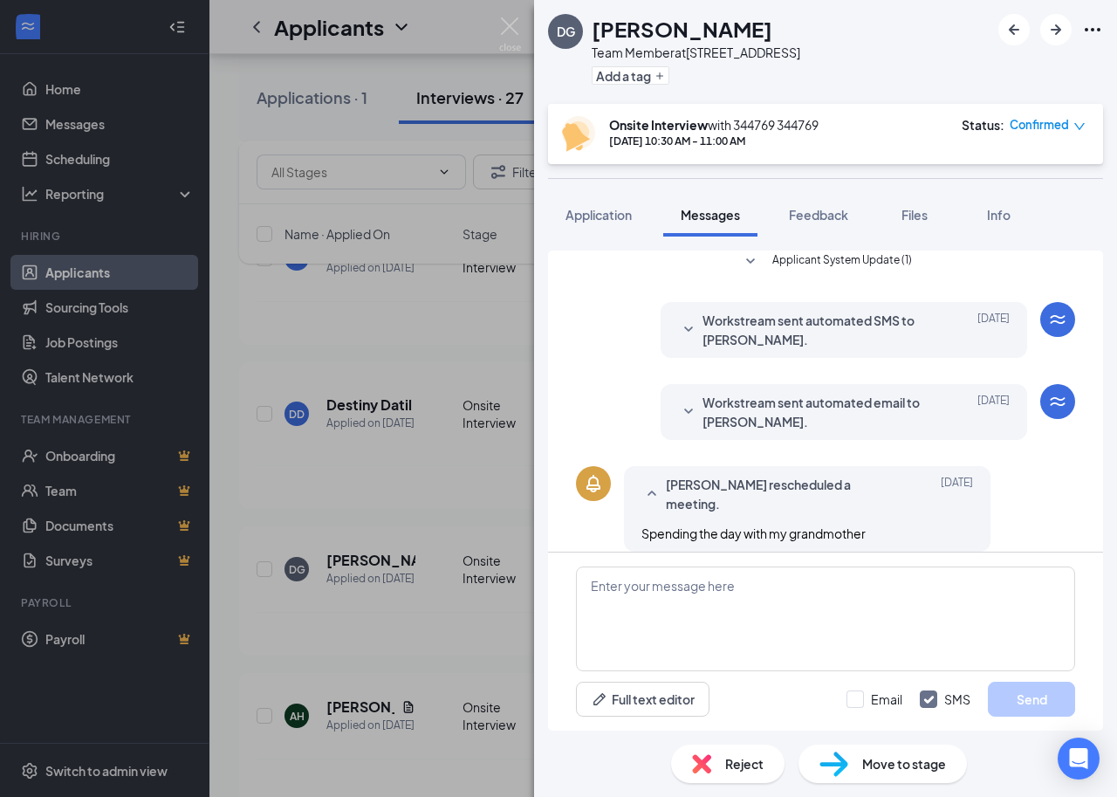
click at [1093, 28] on icon "Ellipses" at bounding box center [1093, 29] width 16 height 3
click at [508, 27] on img at bounding box center [510, 34] width 22 height 34
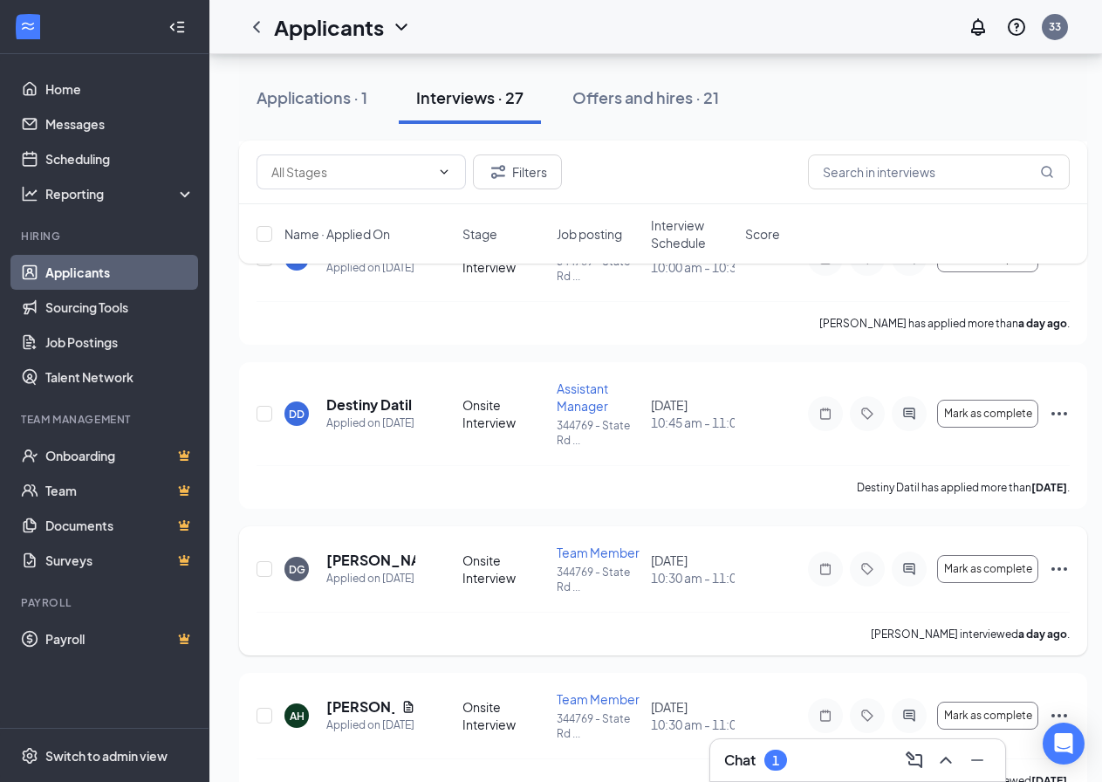
click at [1053, 571] on icon "Ellipses" at bounding box center [1060, 568] width 16 height 3
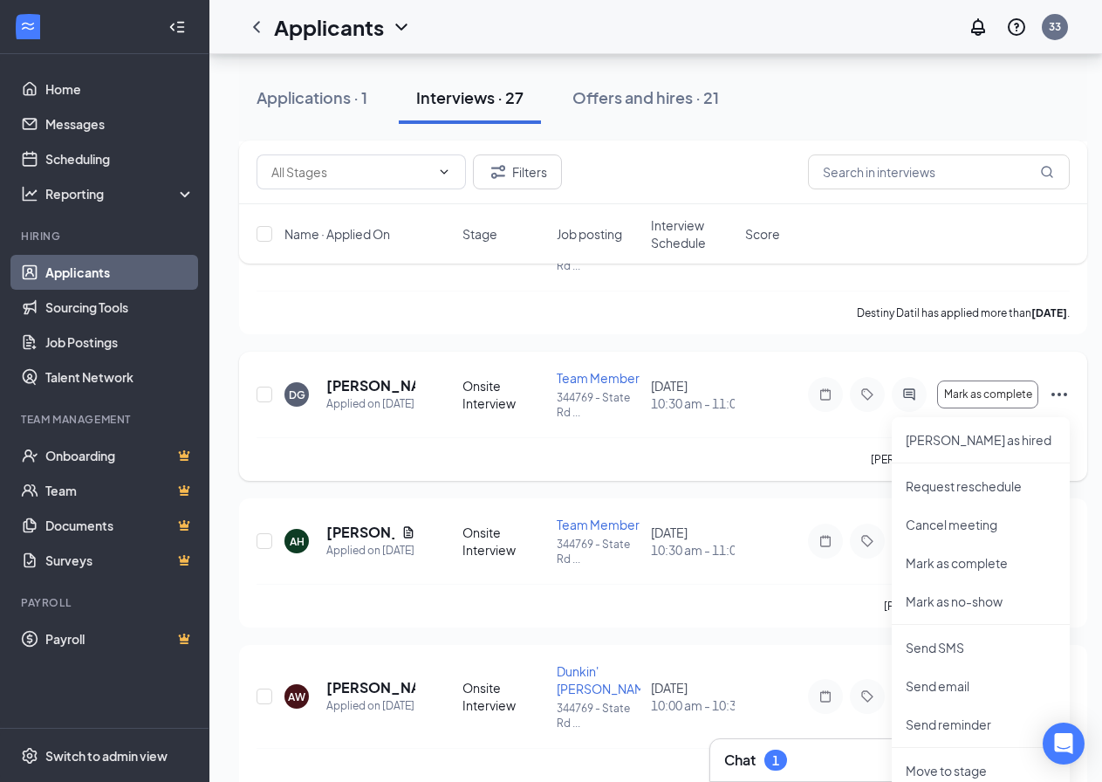
scroll to position [785, 0]
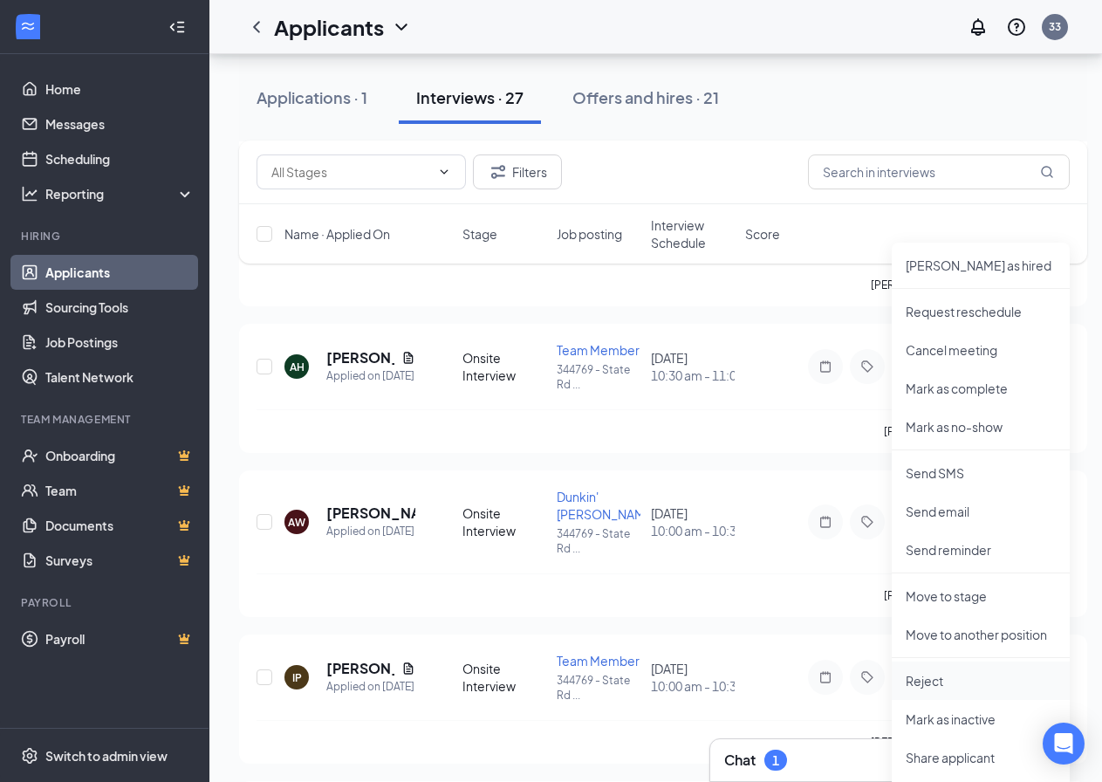
click at [922, 679] on p "Reject" at bounding box center [981, 680] width 150 height 17
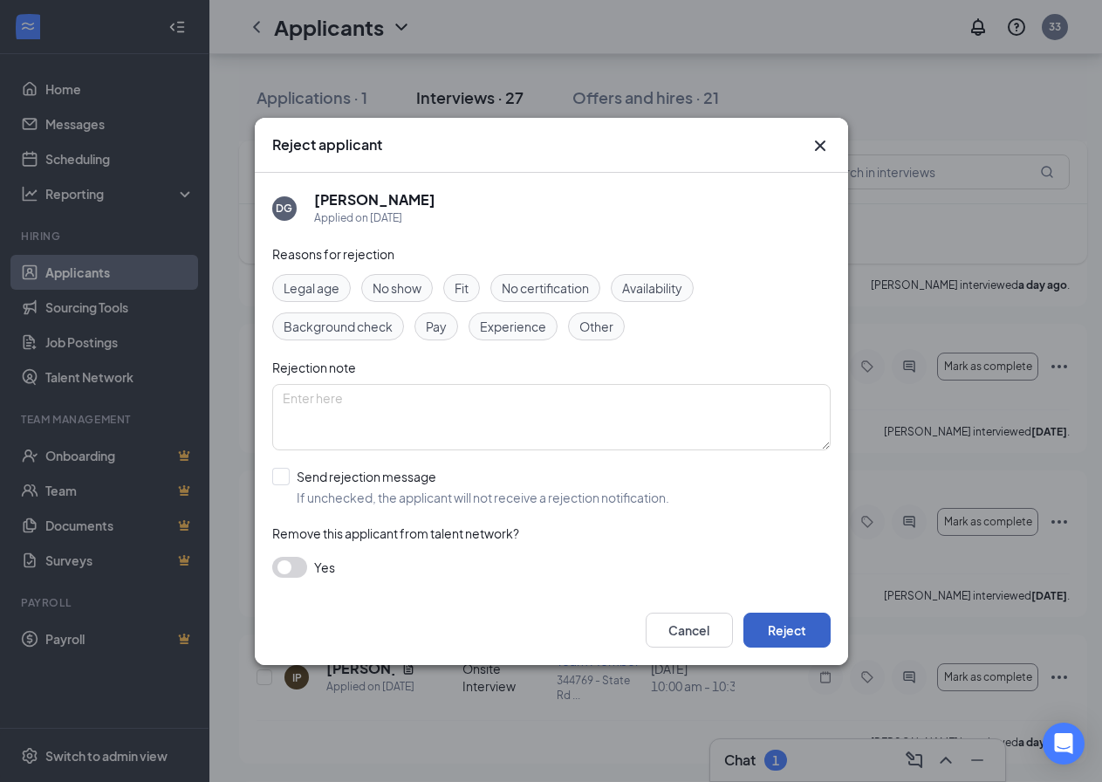
click at [783, 625] on button "Reject" at bounding box center [786, 630] width 87 height 35
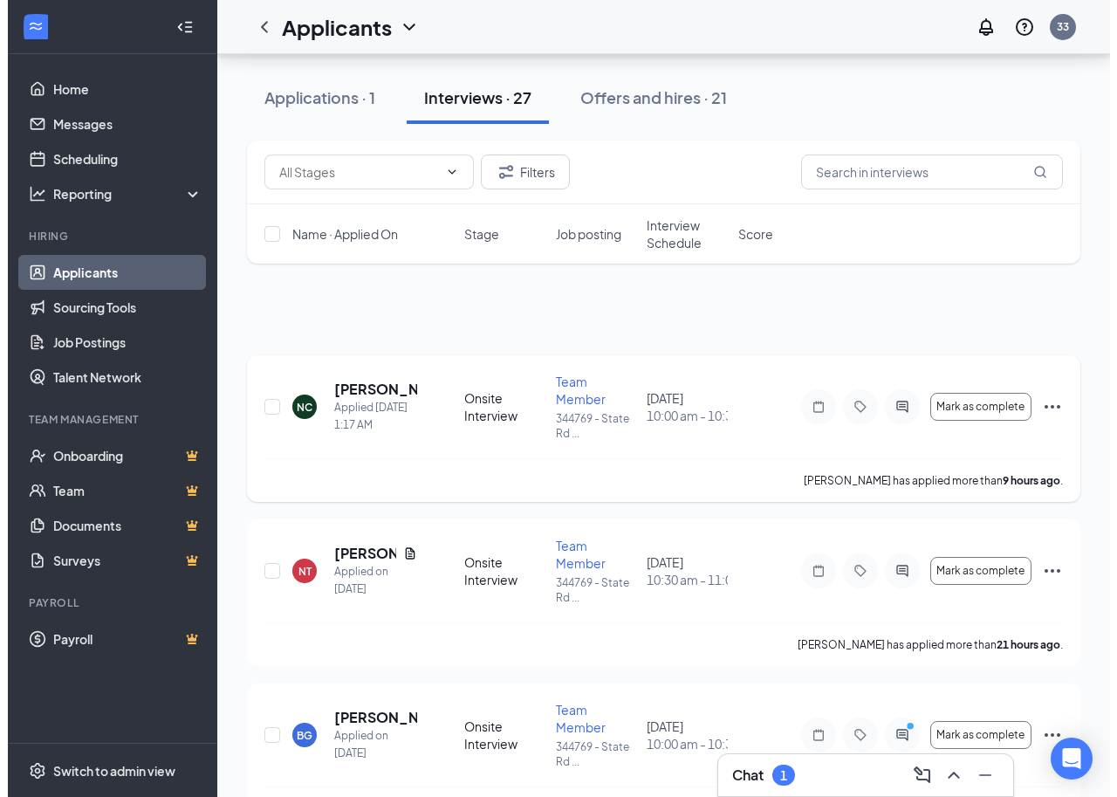
scroll to position [262, 0]
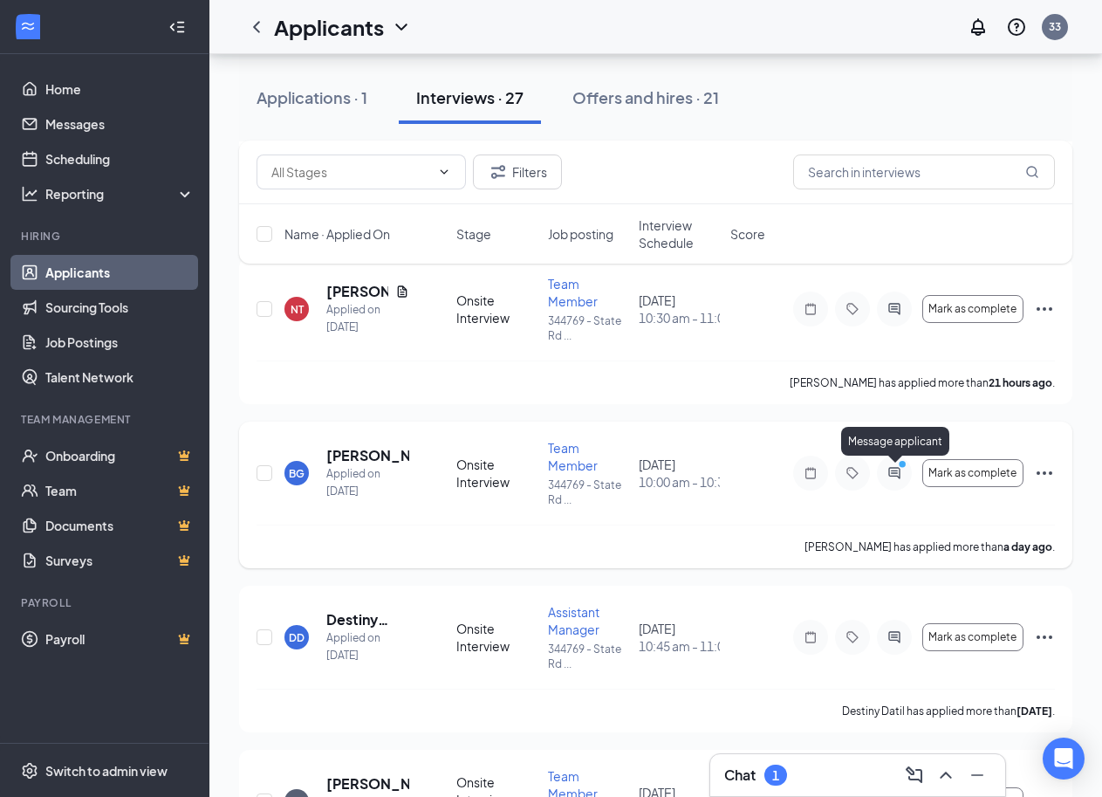
click at [898, 473] on icon "ActiveChat" at bounding box center [893, 472] width 11 height 11
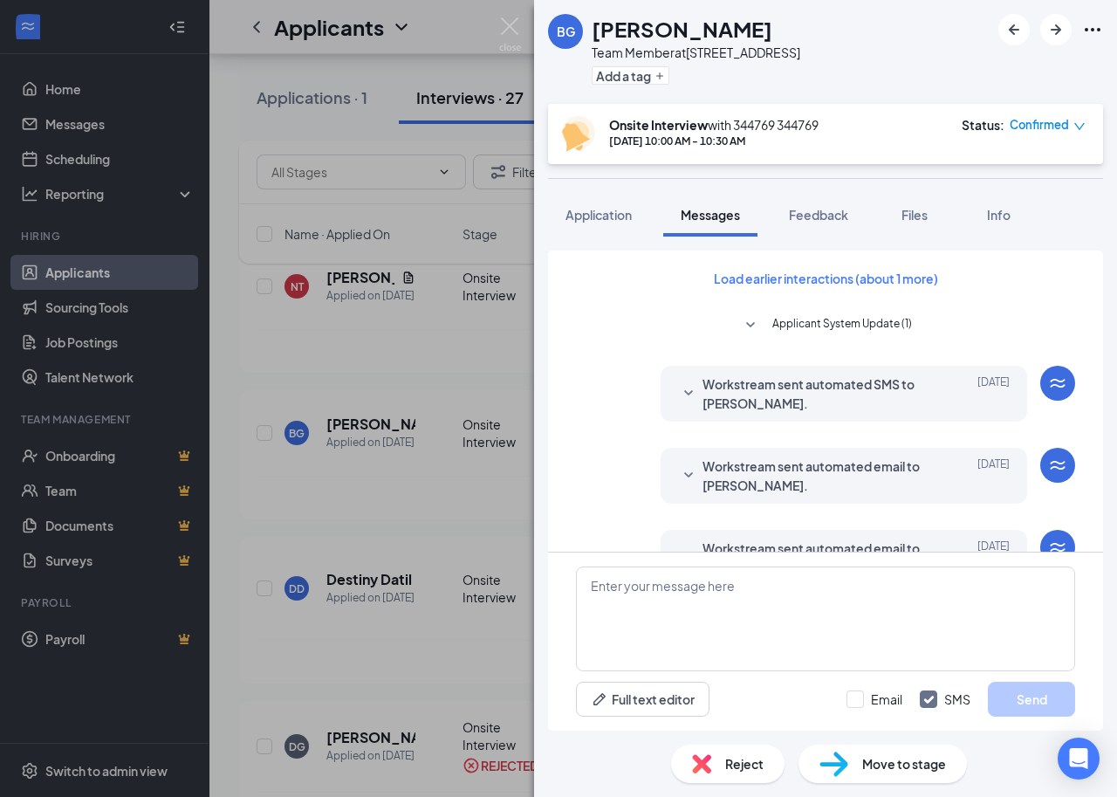
scroll to position [612, 0]
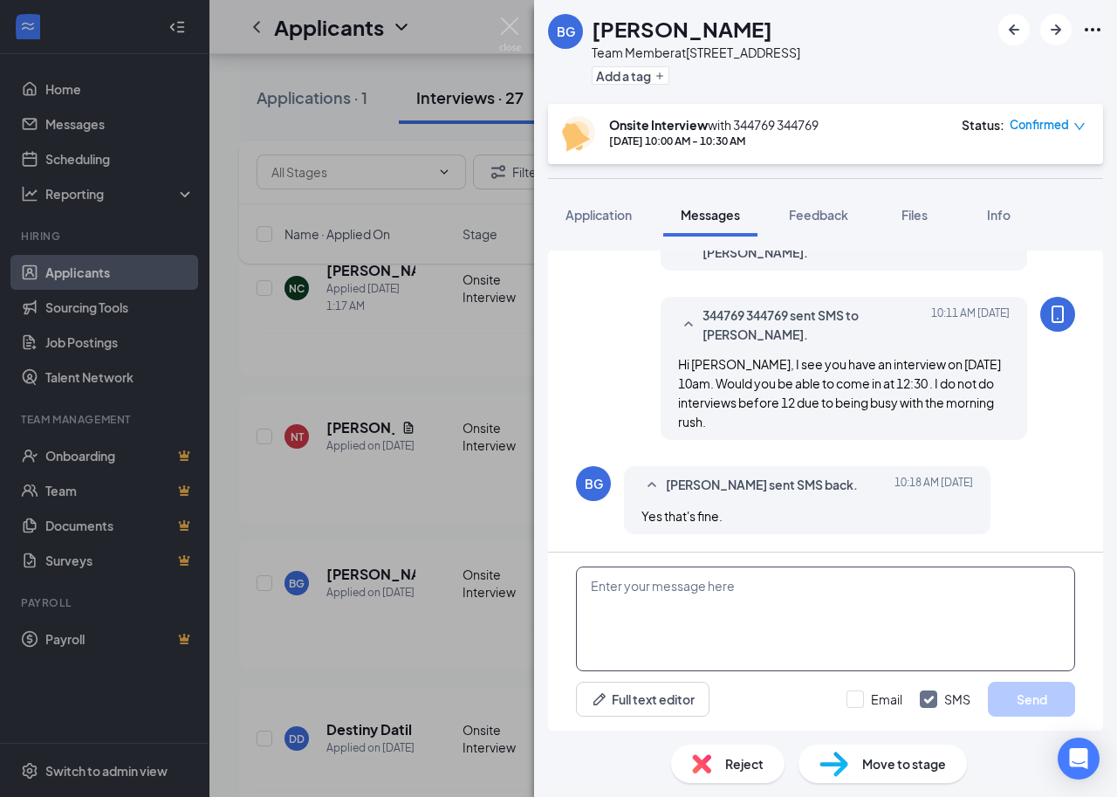
click at [598, 582] on textarea at bounding box center [825, 618] width 499 height 105
drag, startPoint x: 599, startPoint y: 582, endPoint x: 588, endPoint y: 584, distance: 10.6
click at [588, 584] on textarea "ok i will see you at 12:30 0n 8/29/25 at 27616 Wesley Chapel Blvd." at bounding box center [825, 618] width 499 height 105
click at [735, 586] on textarea "Ok i will see you at 12:30 0n 8/29/25 at 27616 Wesley Chapel Blvd." at bounding box center [825, 618] width 499 height 105
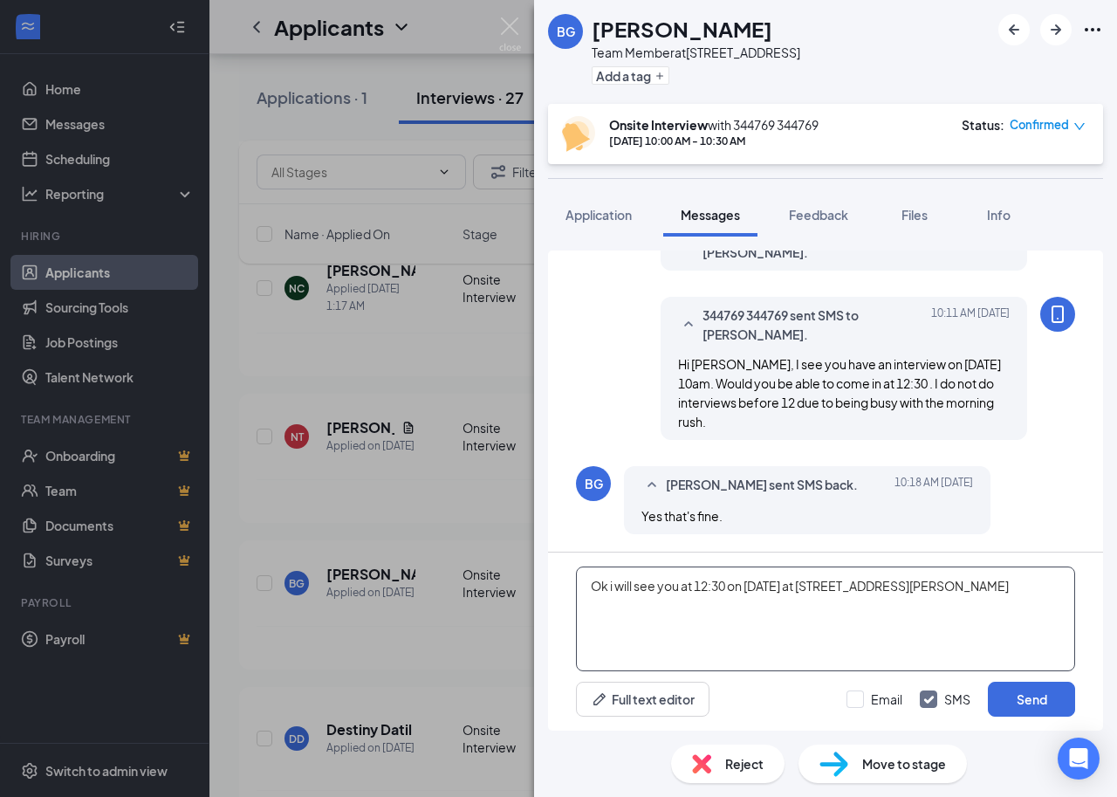
click at [970, 586] on textarea "Ok i will see you at 12:30 on 8/29/25 at 27616 Wesley Chapel Blvd." at bounding box center [825, 618] width 499 height 105
type textarea "Ok i will see you at 12:30 on 8/29/25 at 27616 Wesley Chapel Blvd."
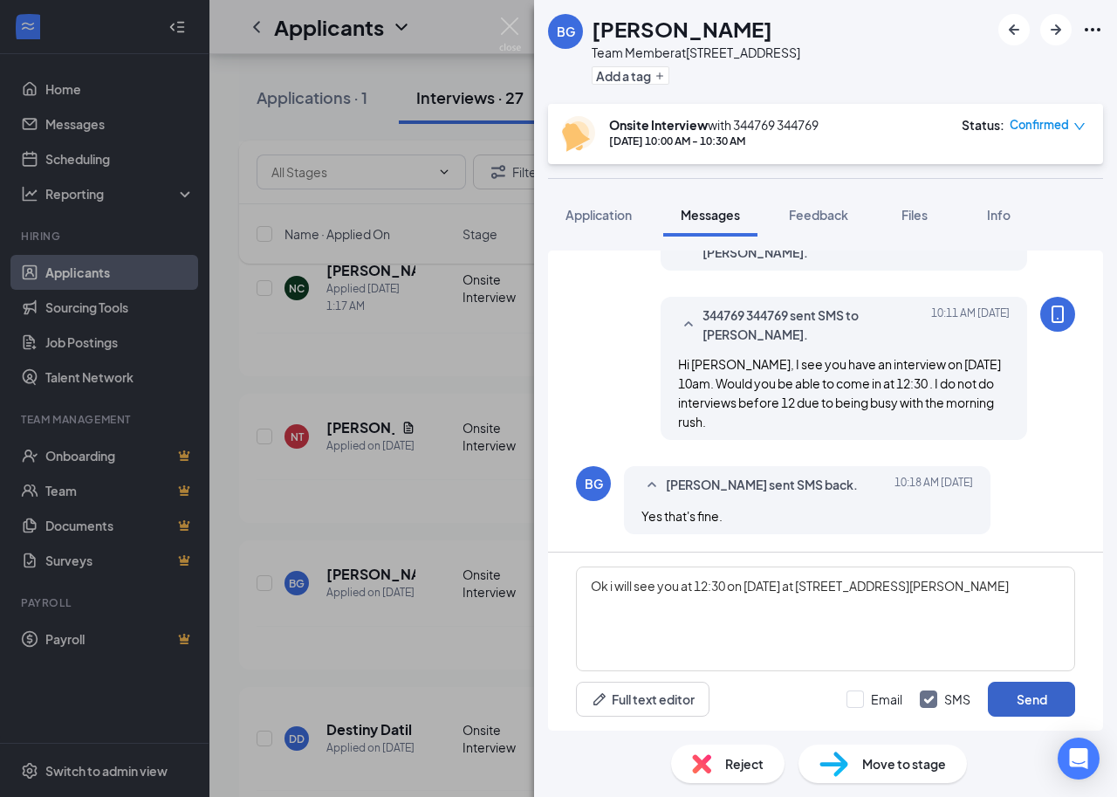
click at [1029, 700] on button "Send" at bounding box center [1031, 699] width 87 height 35
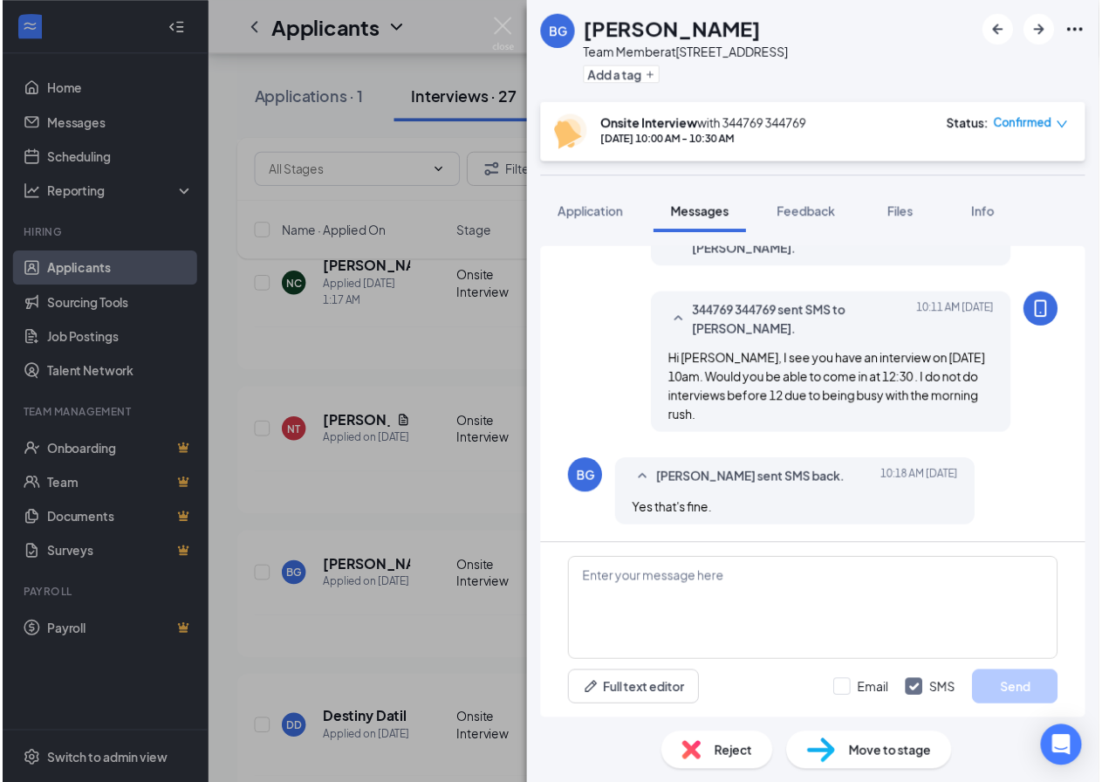
scroll to position [743, 0]
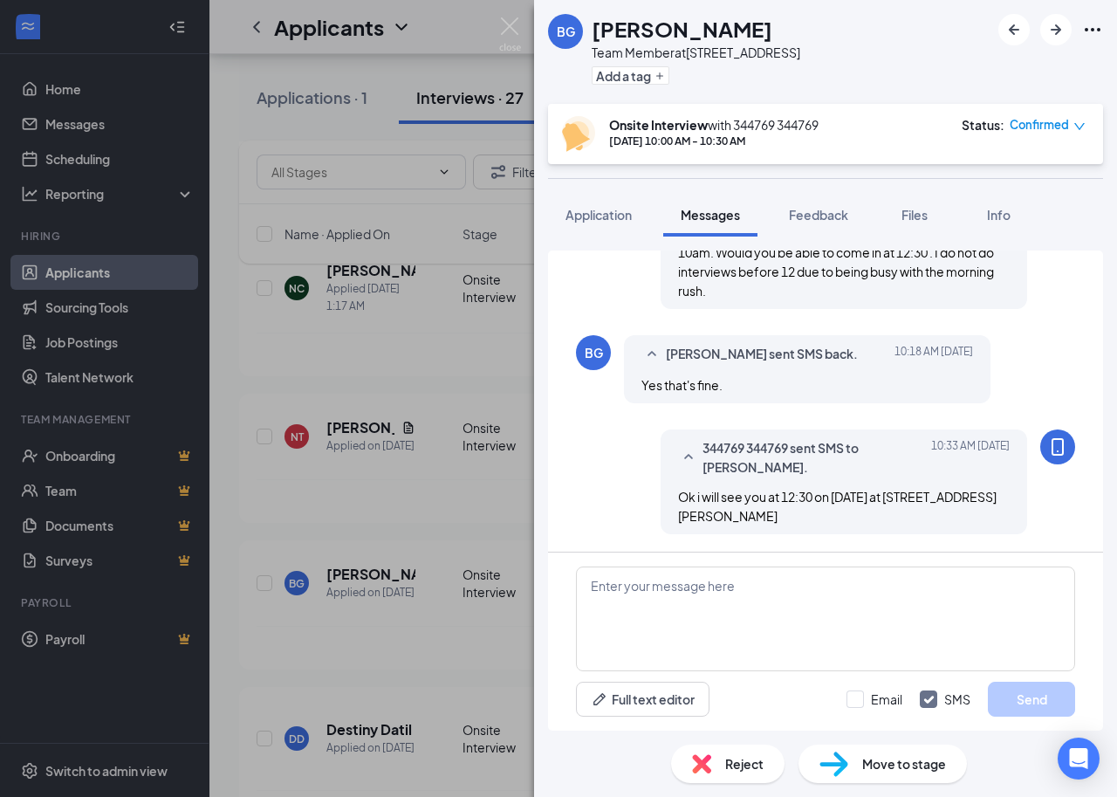
click at [509, 13] on div "BG Brittni Gray Team Member at 344769 - State Rd 54 Add a tag Onsite Interview …" at bounding box center [558, 398] width 1117 height 797
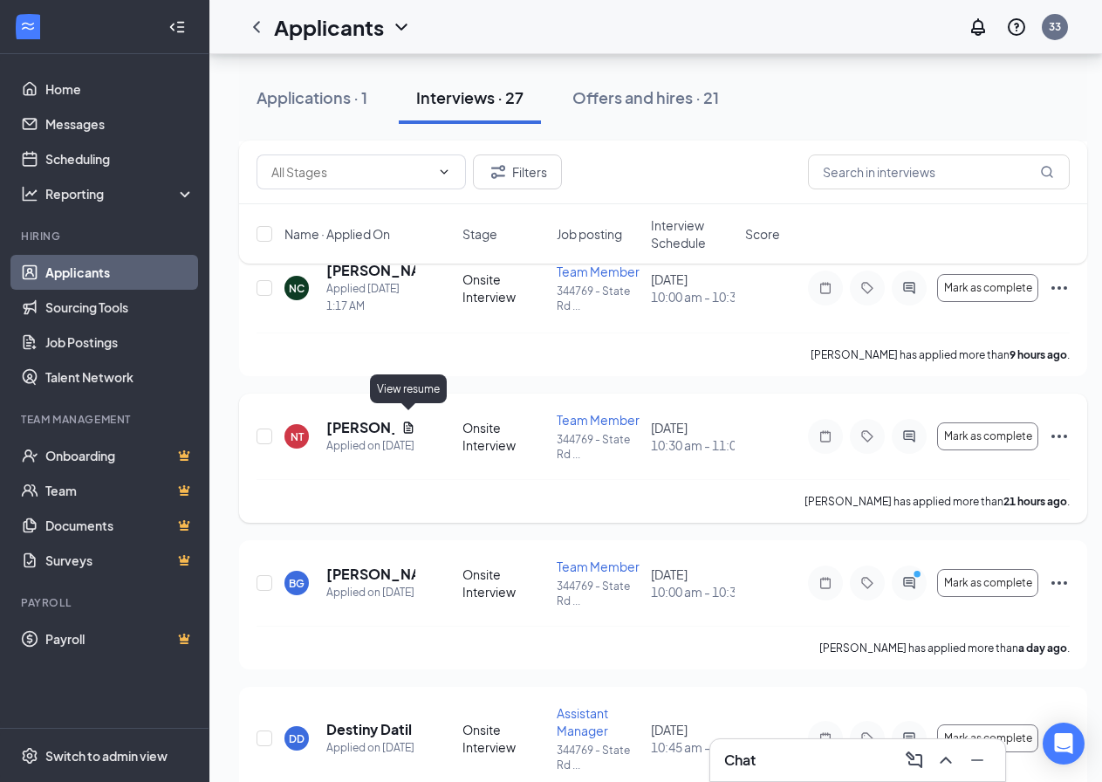
click at [405, 421] on icon "Document" at bounding box center [409, 426] width 10 height 11
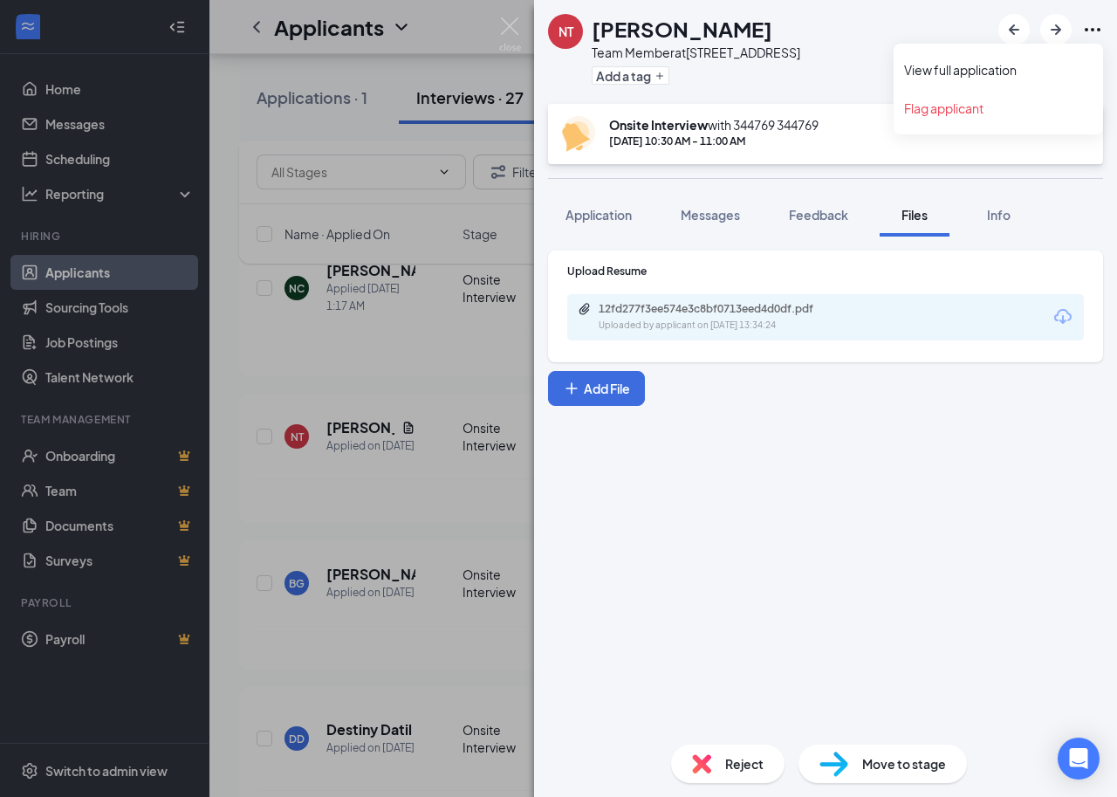
click at [1087, 26] on icon "Ellipses" at bounding box center [1092, 29] width 21 height 21
click at [1091, 33] on icon "Ellipses" at bounding box center [1092, 29] width 21 height 21
click at [990, 69] on link "View full application" at bounding box center [998, 69] width 188 height 17
click at [510, 21] on img at bounding box center [510, 34] width 22 height 34
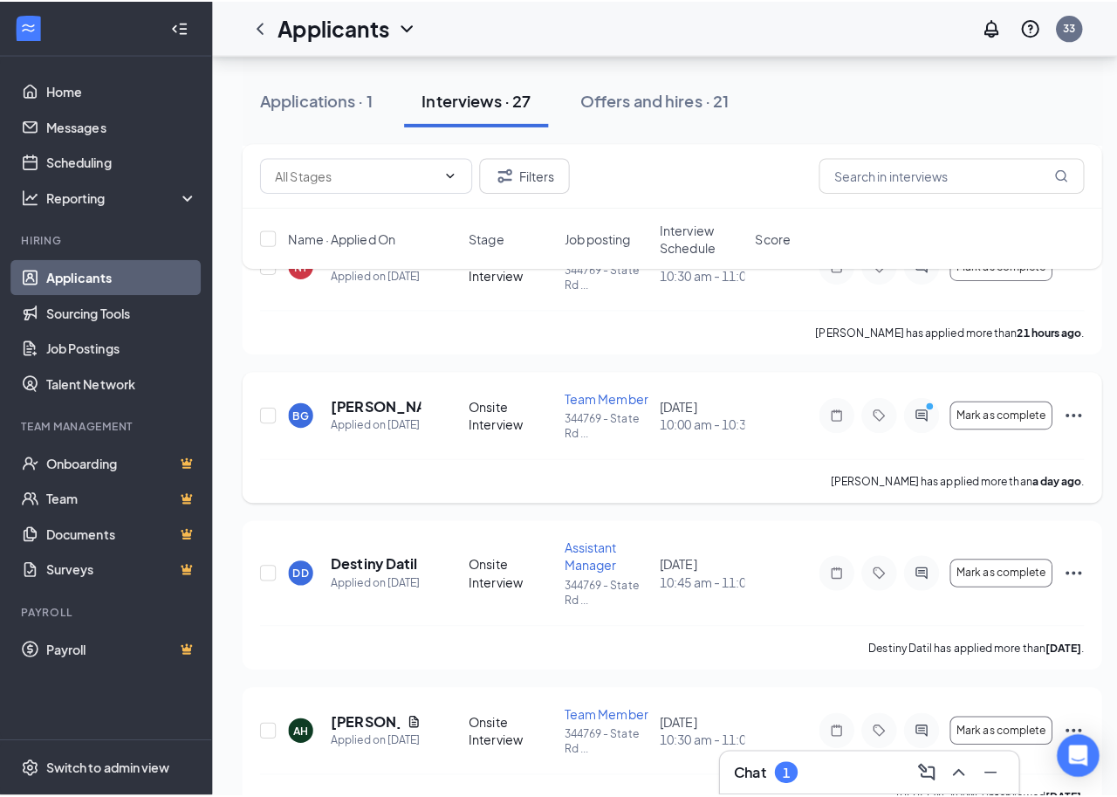
scroll to position [524, 0]
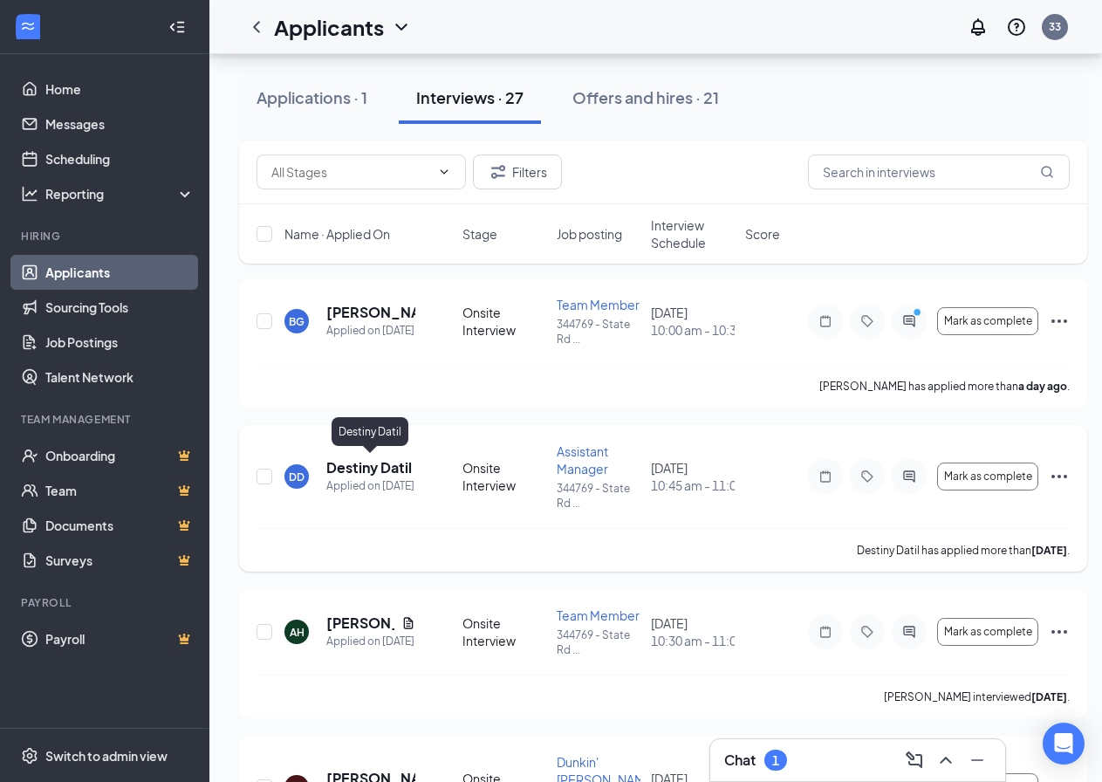
click at [386, 462] on h5 "Destiny Datil" at bounding box center [369, 467] width 86 height 19
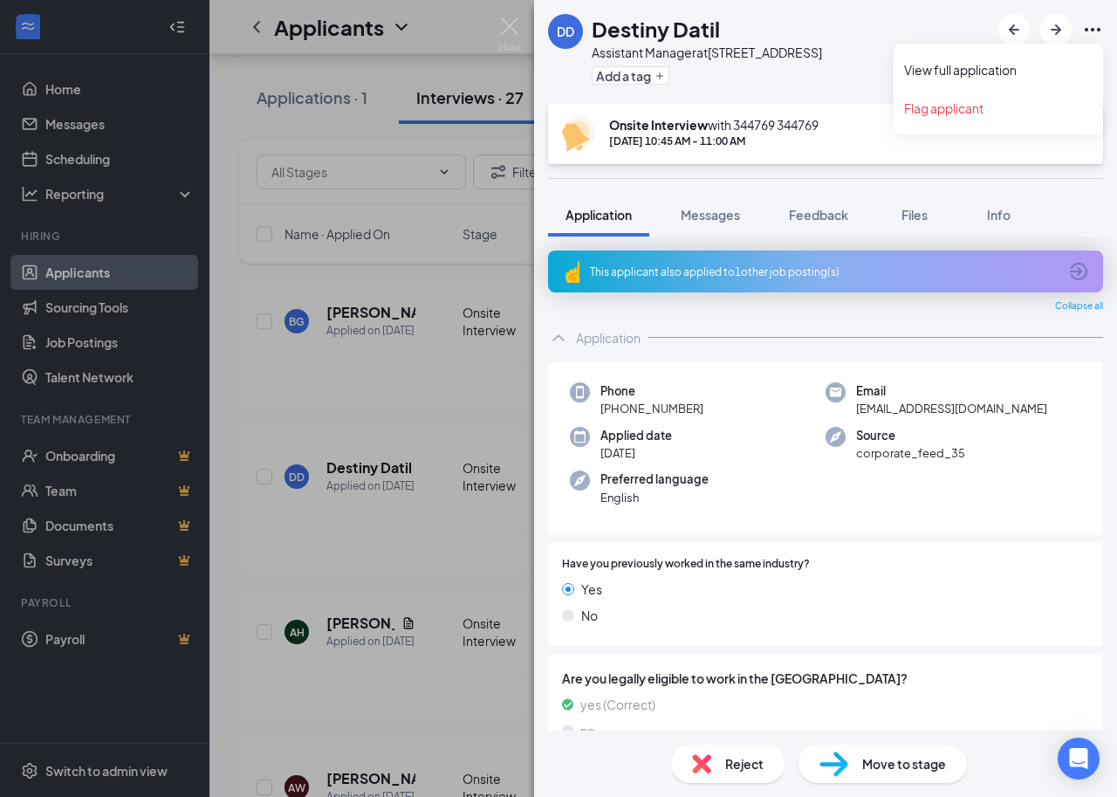
click at [1097, 26] on icon "Ellipses" at bounding box center [1092, 29] width 21 height 21
click at [959, 73] on link "View full application" at bounding box center [998, 69] width 188 height 17
click at [515, 25] on img at bounding box center [510, 34] width 22 height 34
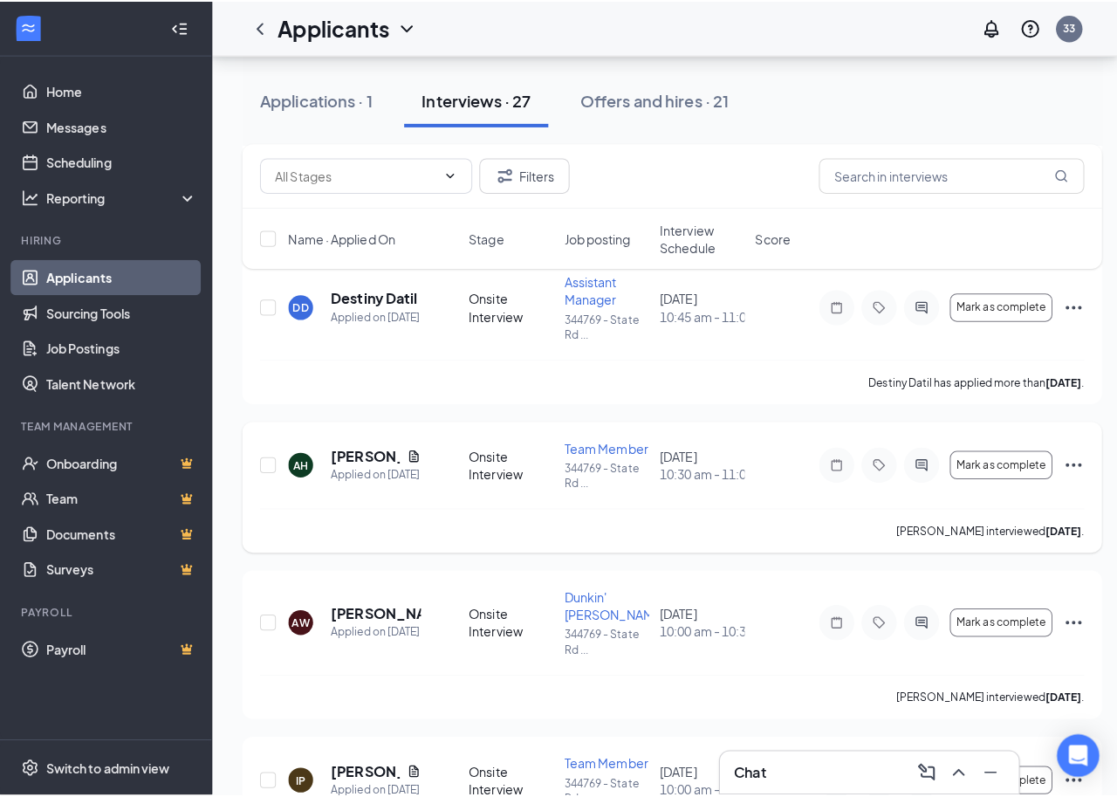
scroll to position [785, 0]
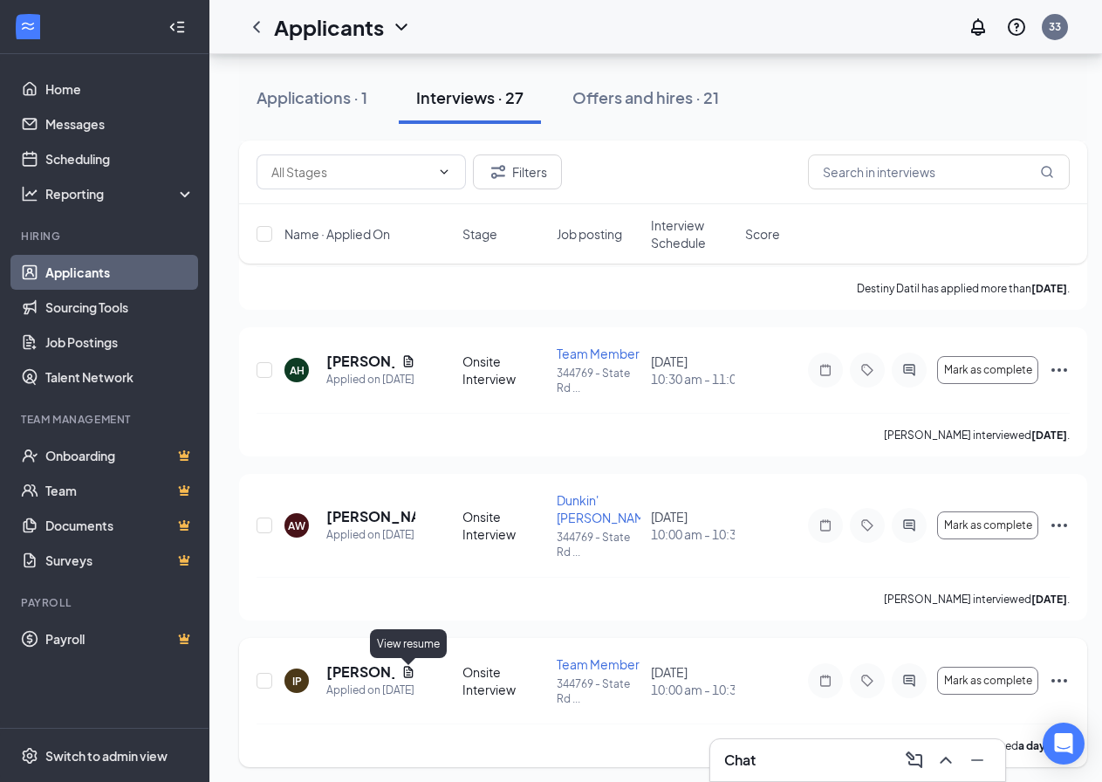
click at [404, 675] on icon "Document" at bounding box center [409, 671] width 10 height 11
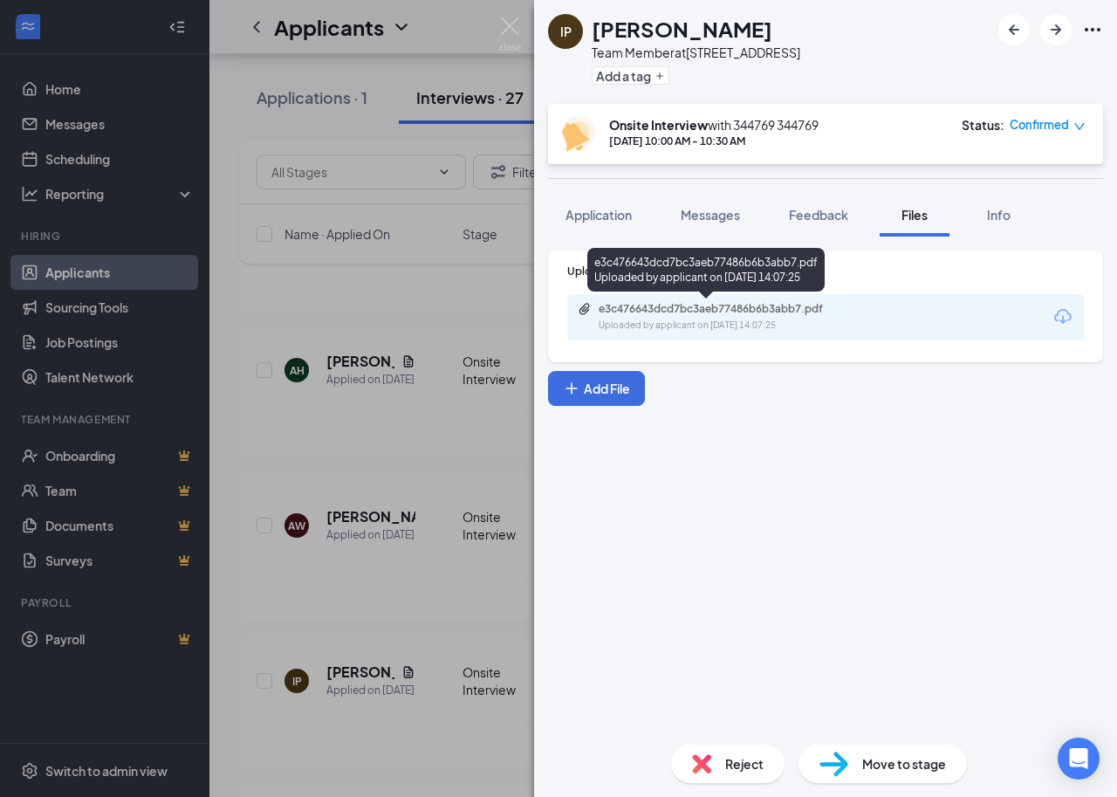
click at [764, 321] on div "Uploaded by applicant on Aug 17, 2025 at 14:07:25" at bounding box center [730, 326] width 262 height 14
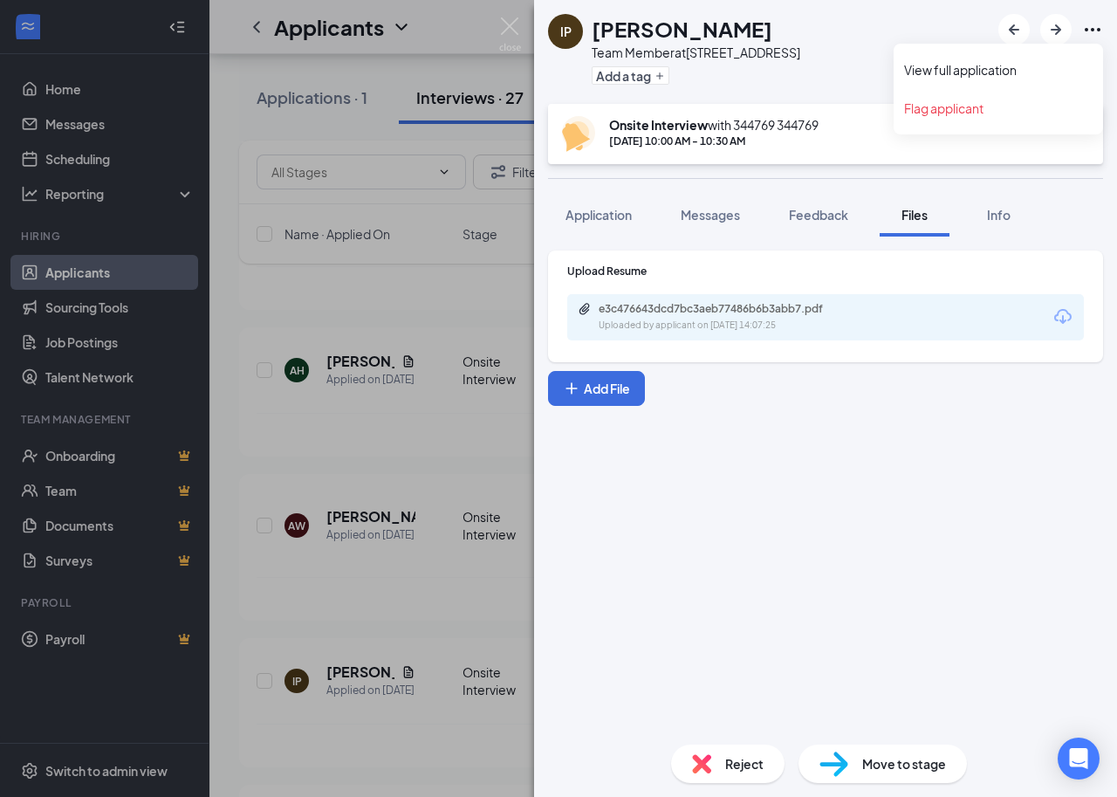
click at [1093, 29] on icon "Ellipses" at bounding box center [1093, 29] width 16 height 3
click at [980, 67] on link "View full application" at bounding box center [998, 69] width 188 height 17
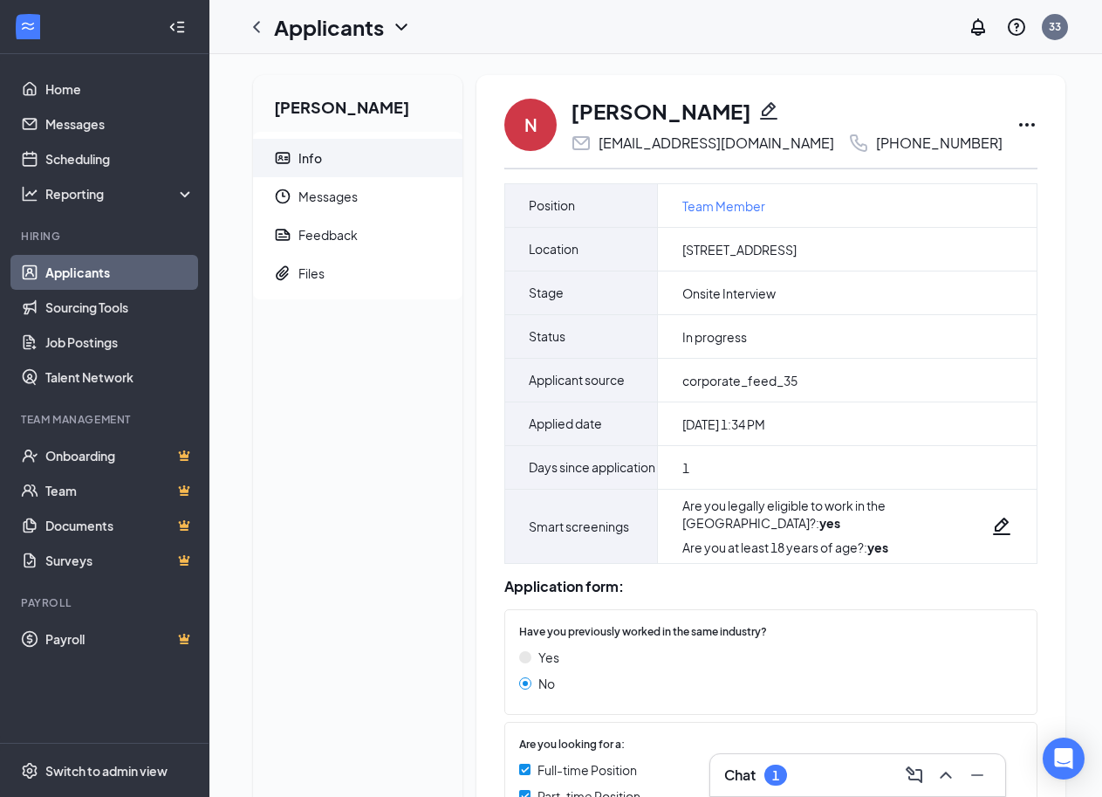
click at [1017, 127] on icon "Ellipses" at bounding box center [1027, 124] width 21 height 21
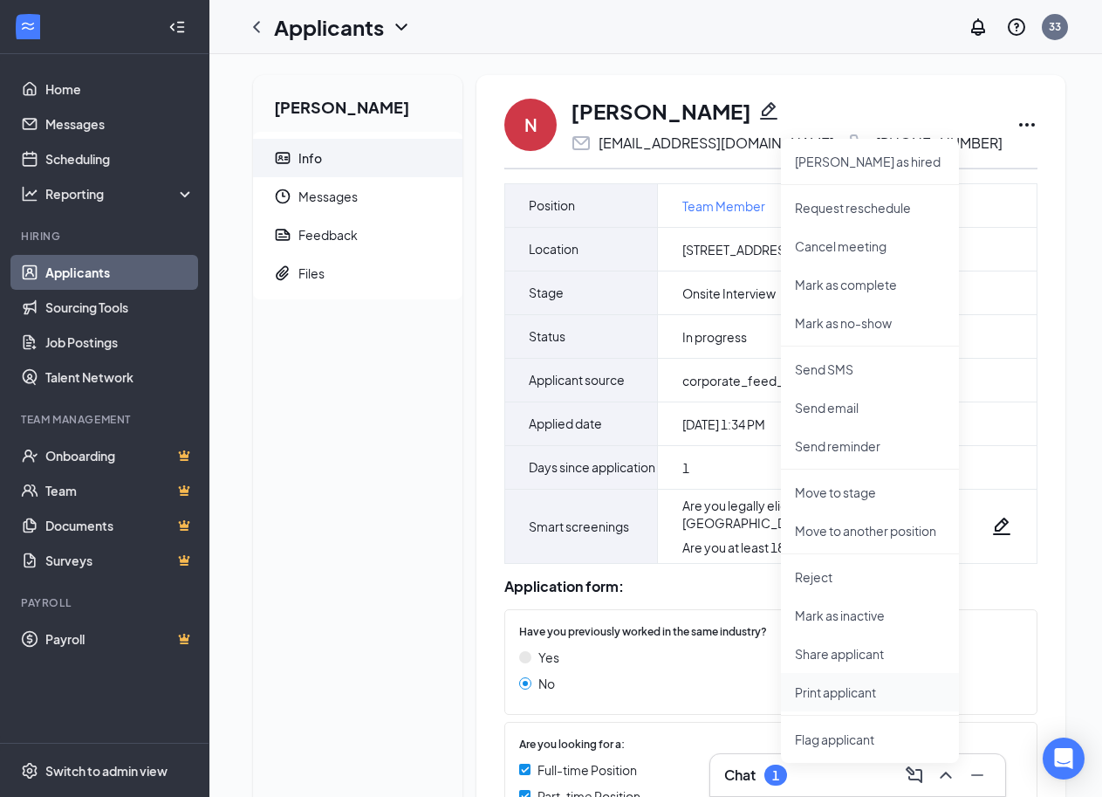
click at [852, 694] on p "Print applicant" at bounding box center [870, 691] width 150 height 17
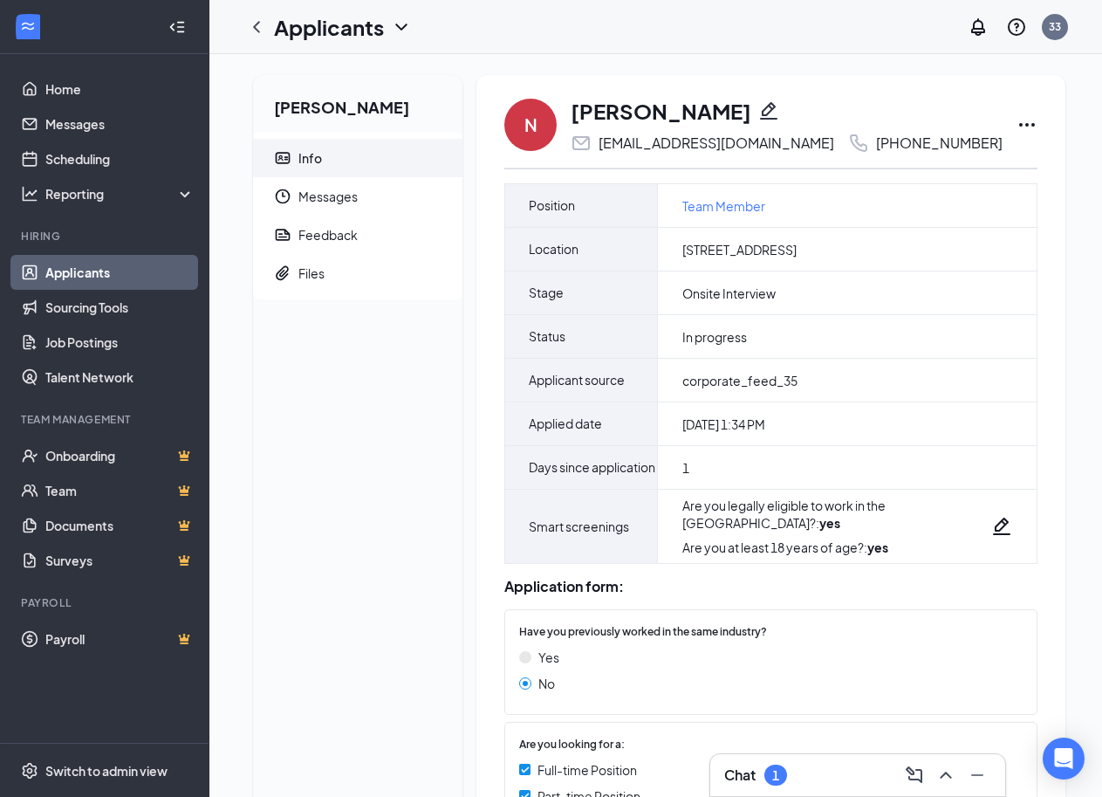
click at [184, 26] on div at bounding box center [177, 27] width 35 height 35
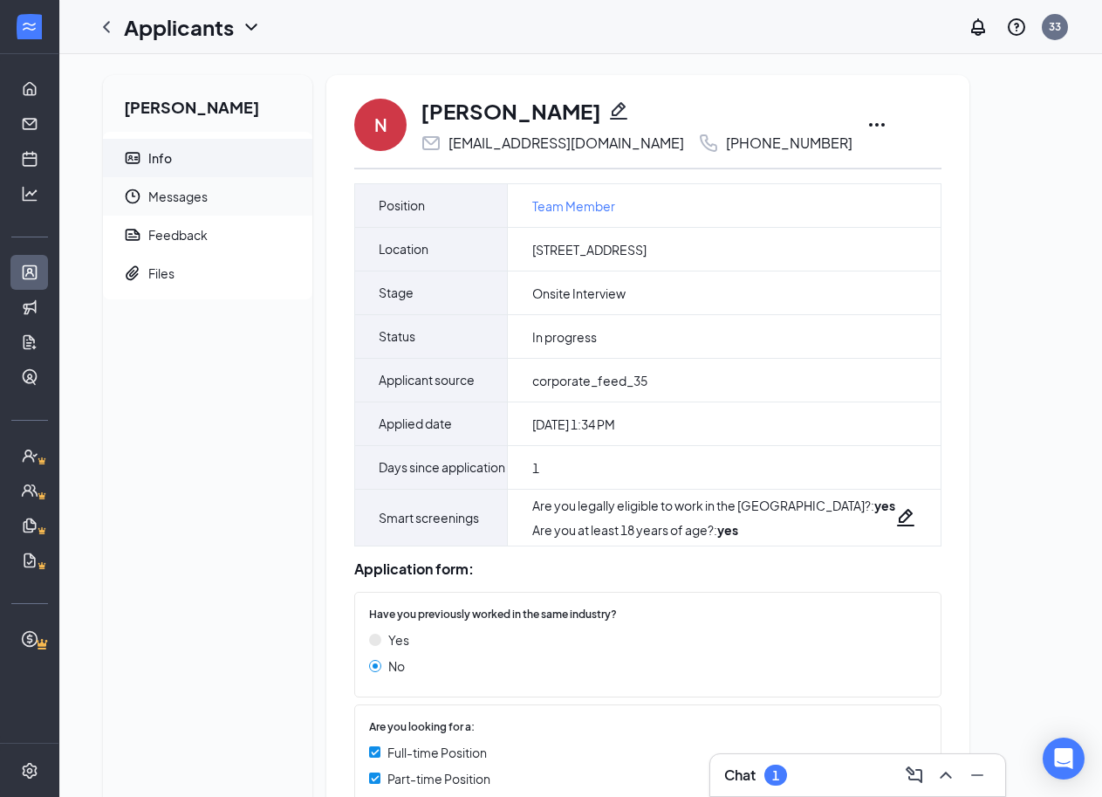
click at [175, 194] on span "Messages" at bounding box center [223, 196] width 150 height 38
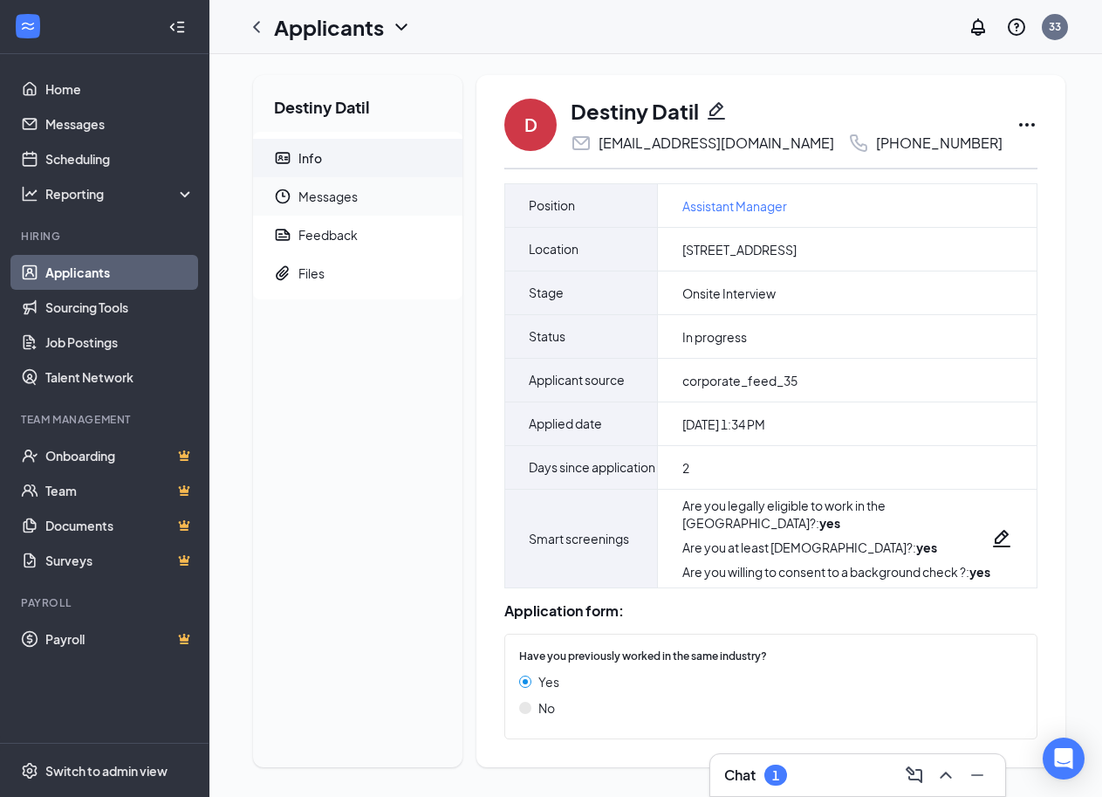
click at [321, 195] on span "Messages" at bounding box center [373, 196] width 150 height 38
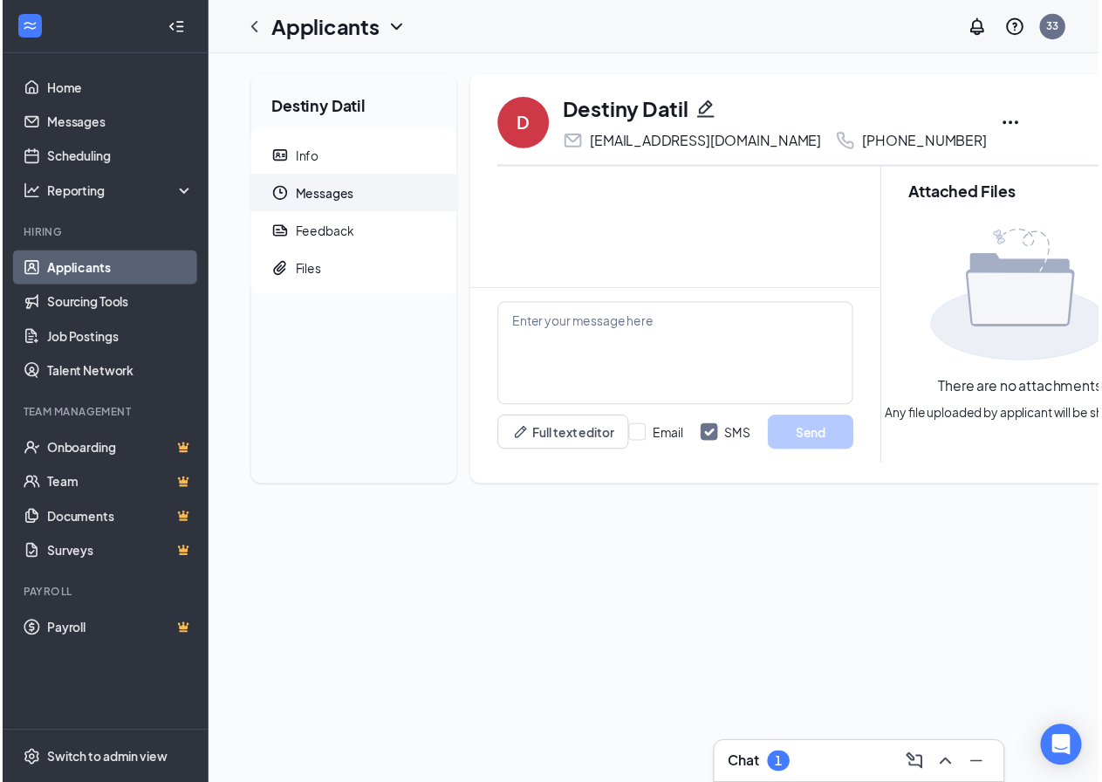
scroll to position [117, 0]
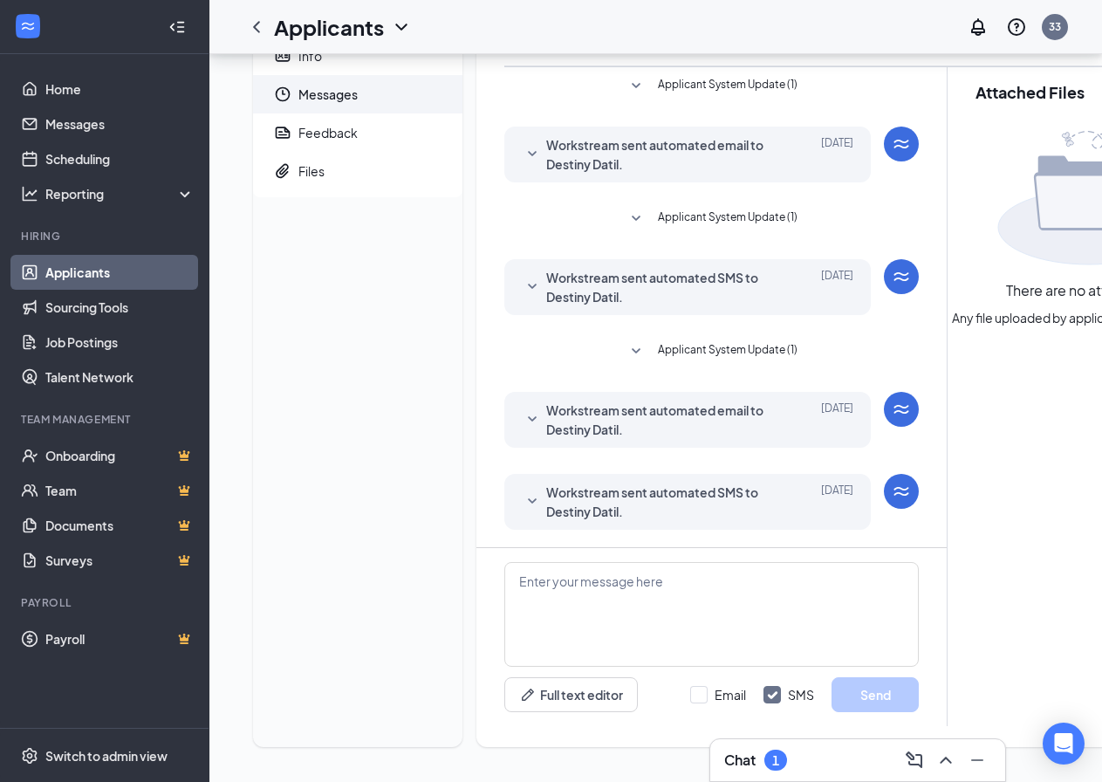
click at [750, 759] on h3 "Chat" at bounding box center [739, 759] width 31 height 19
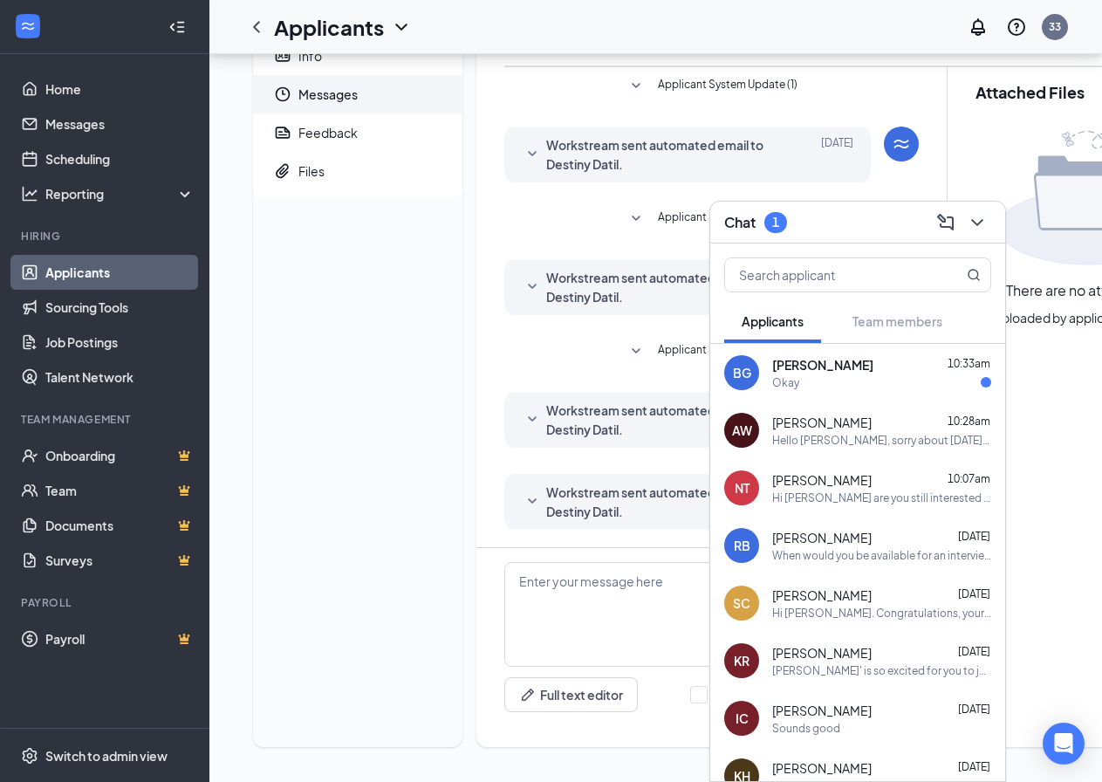
click at [813, 367] on span "[PERSON_NAME]" at bounding box center [822, 364] width 101 height 17
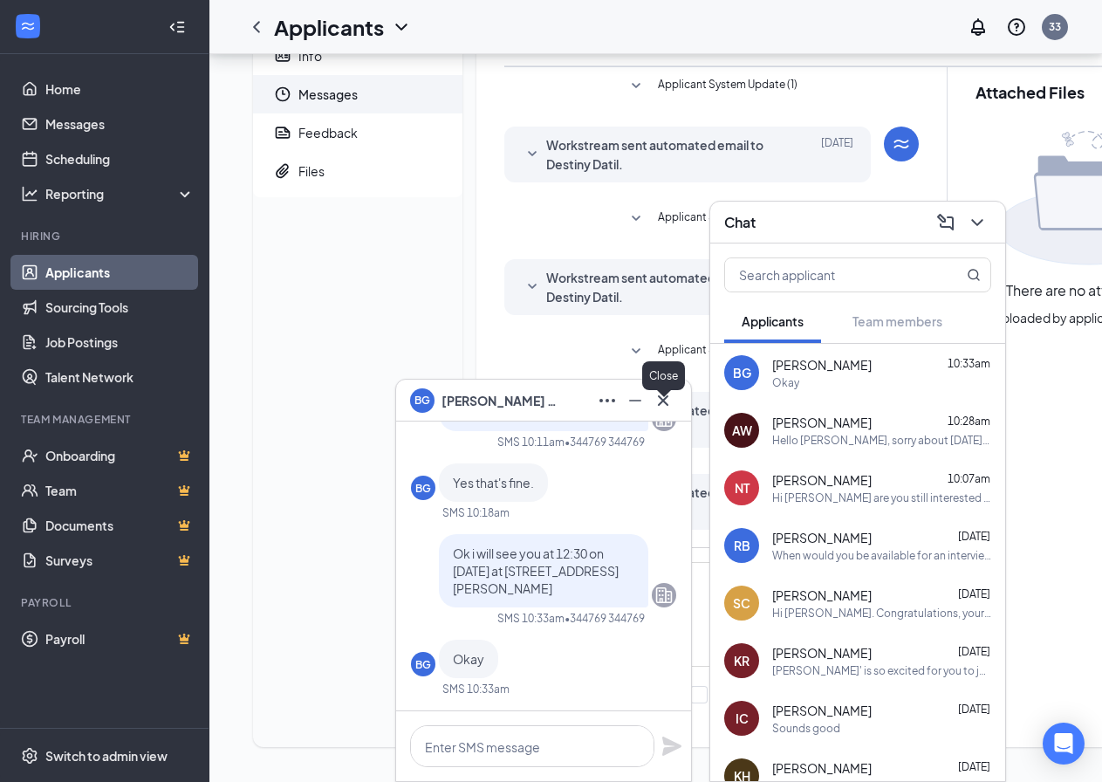
click at [664, 394] on icon "Cross" at bounding box center [663, 400] width 21 height 21
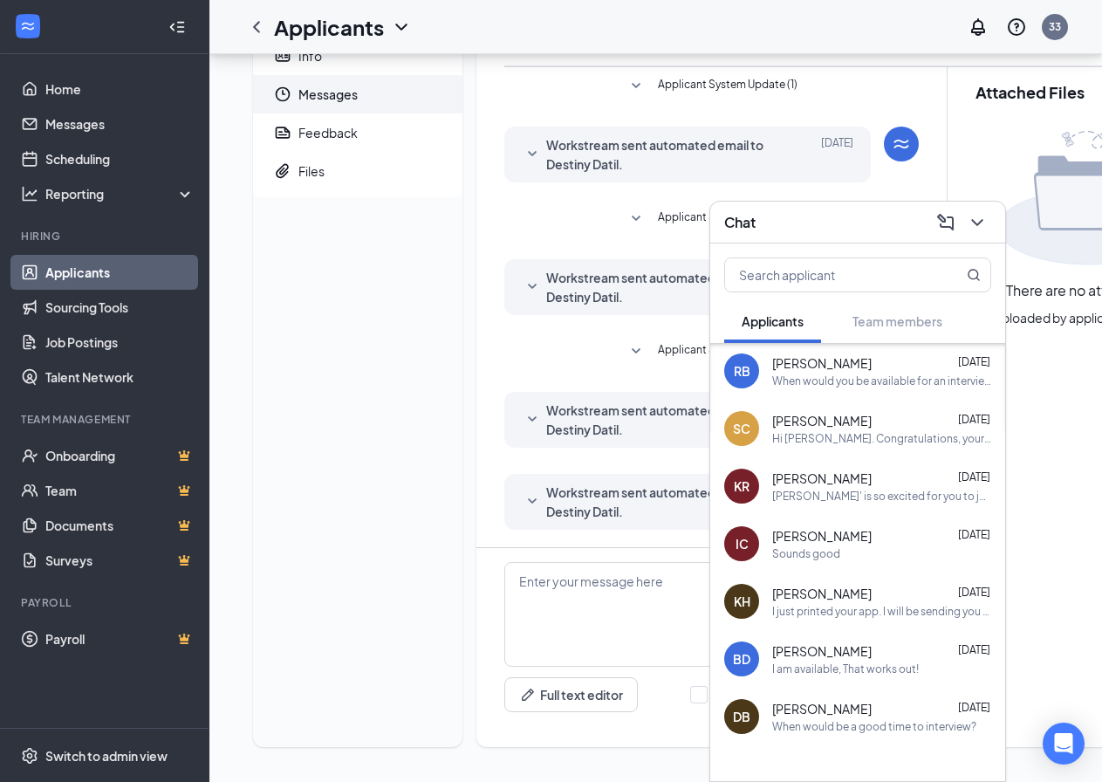
click at [812, 714] on span "[PERSON_NAME]" at bounding box center [821, 708] width 99 height 17
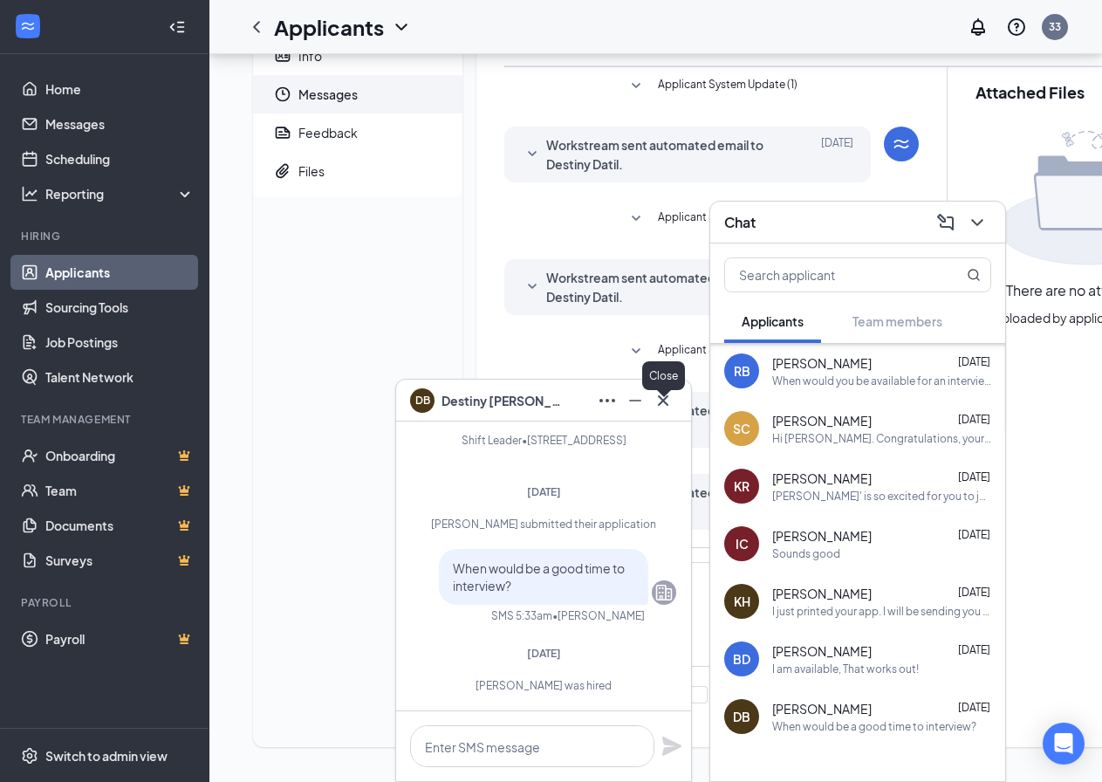
click at [662, 395] on icon "Cross" at bounding box center [663, 400] width 21 height 21
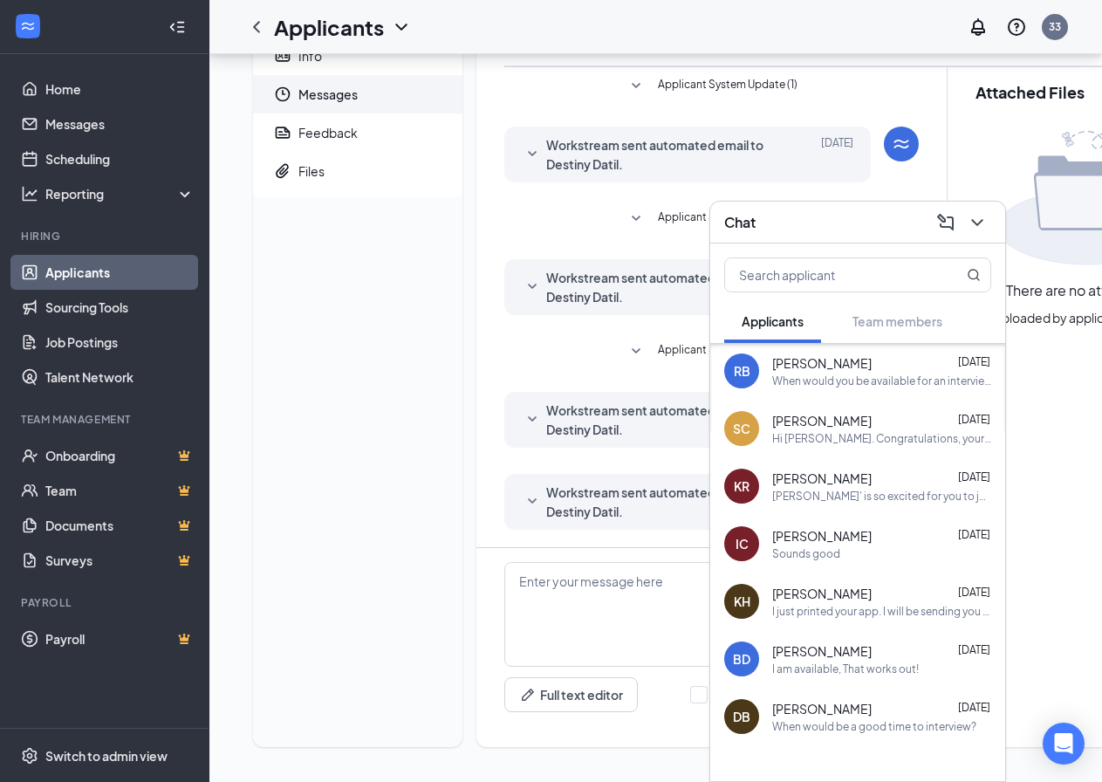
scroll to position [0, 0]
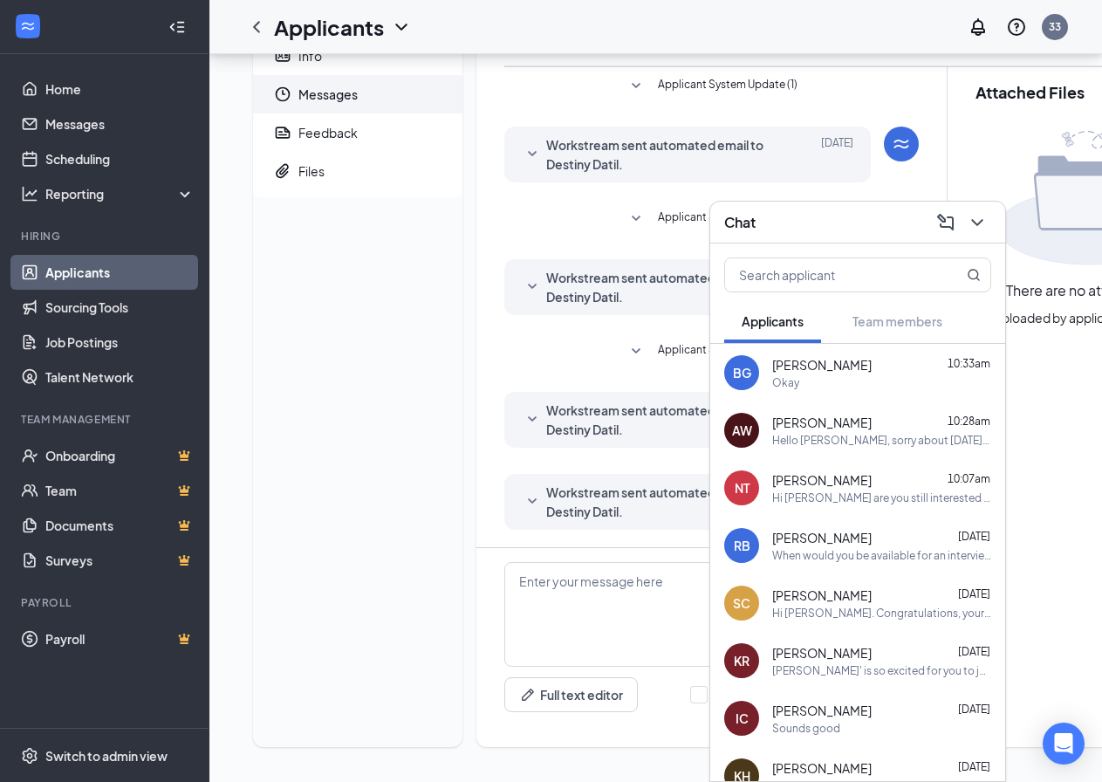
click at [407, 401] on div "Destiny Datil Info Messages Feedback Files" at bounding box center [357, 360] width 209 height 774
click at [979, 223] on icon "ChevronDown" at bounding box center [976, 222] width 11 height 7
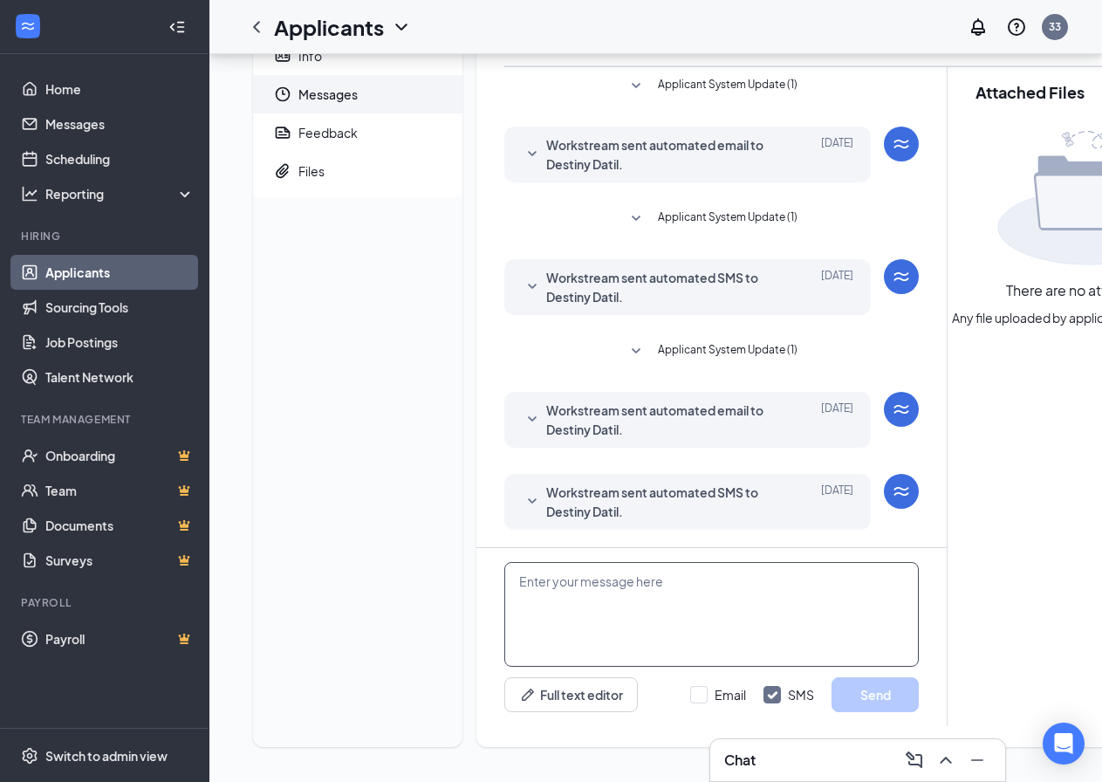
click at [528, 572] on textarea at bounding box center [711, 614] width 414 height 105
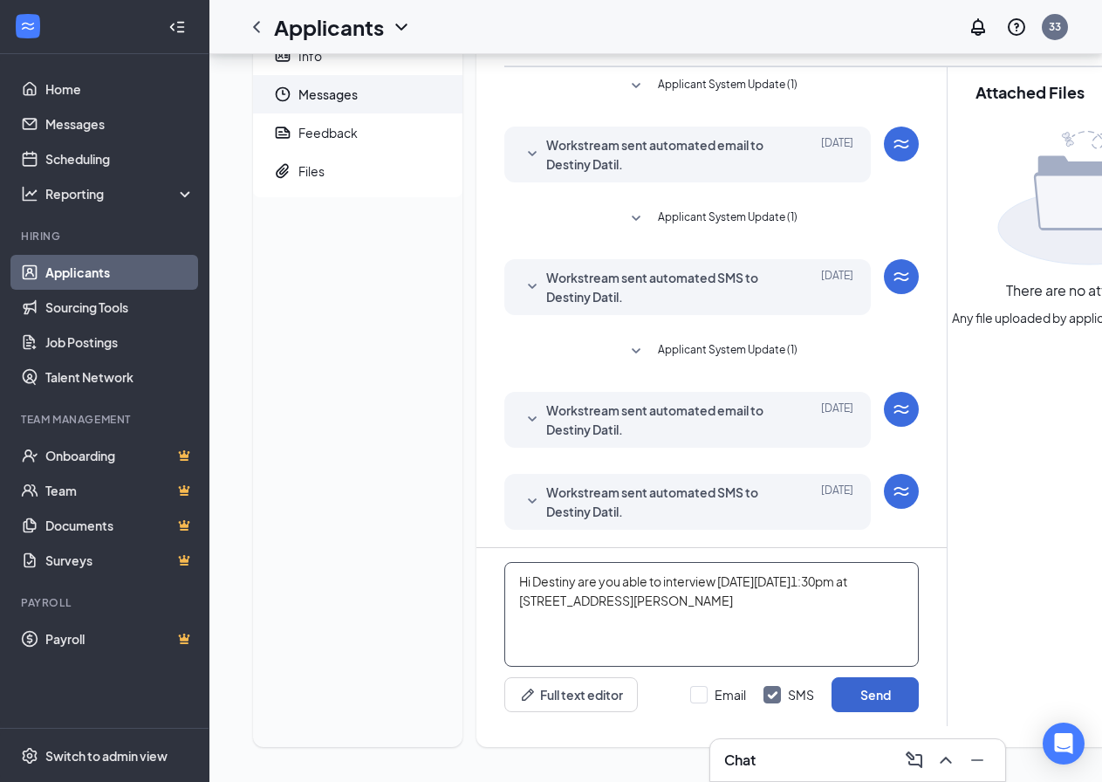
type textarea "Hi Destiny are you able to interview on Thursday 8/28/25 @1:30pm at 27616 Wesle…"
click at [891, 679] on button "Send" at bounding box center [875, 694] width 87 height 35
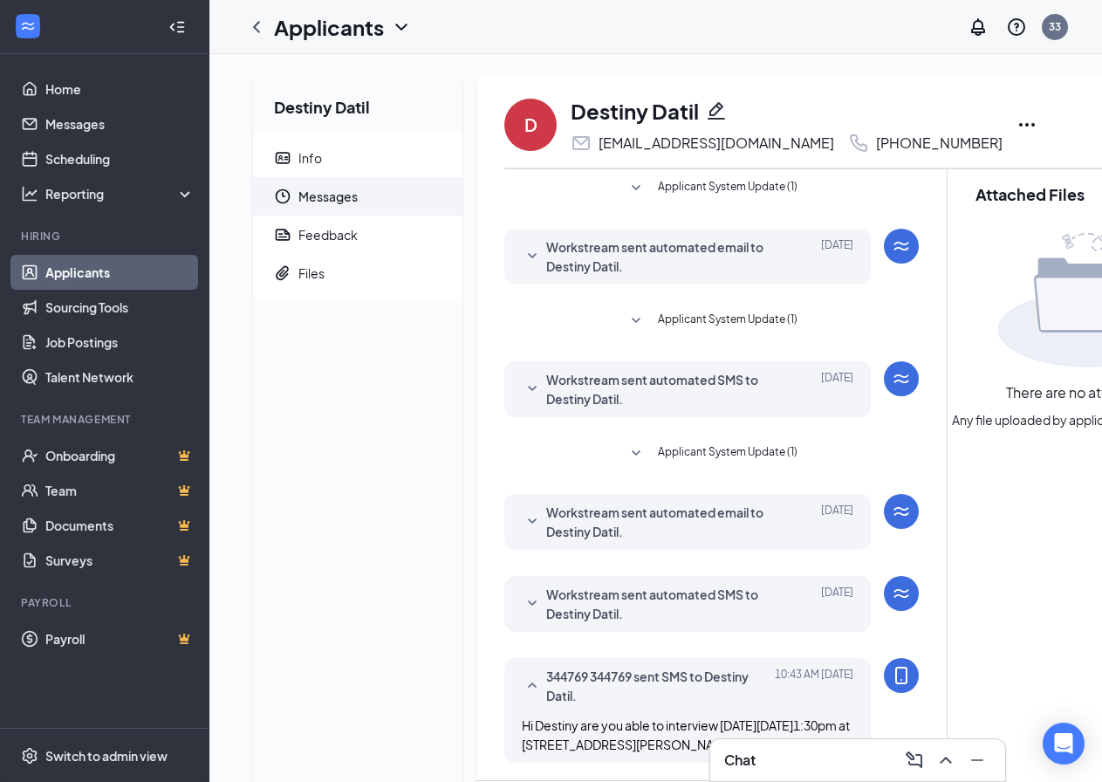
click at [1017, 126] on icon "Ellipses" at bounding box center [1027, 124] width 21 height 21
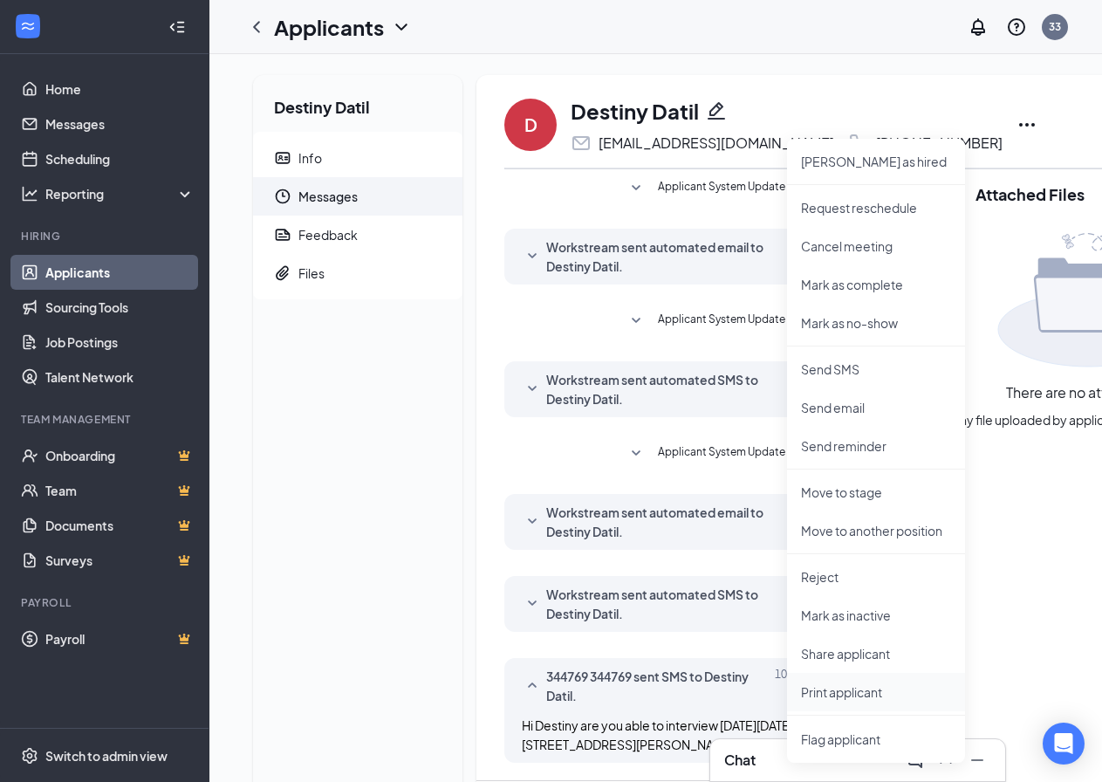
click at [835, 689] on p "Print applicant" at bounding box center [876, 691] width 150 height 17
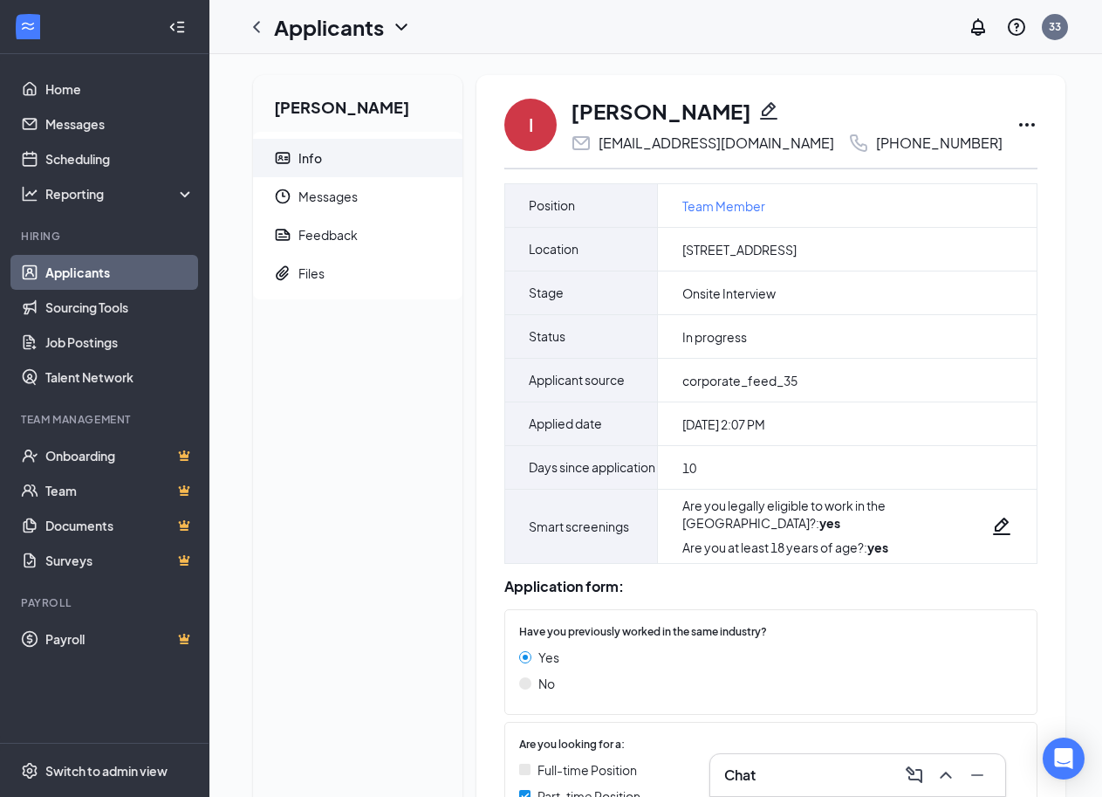
click at [1017, 127] on icon "Ellipses" at bounding box center [1027, 124] width 21 height 21
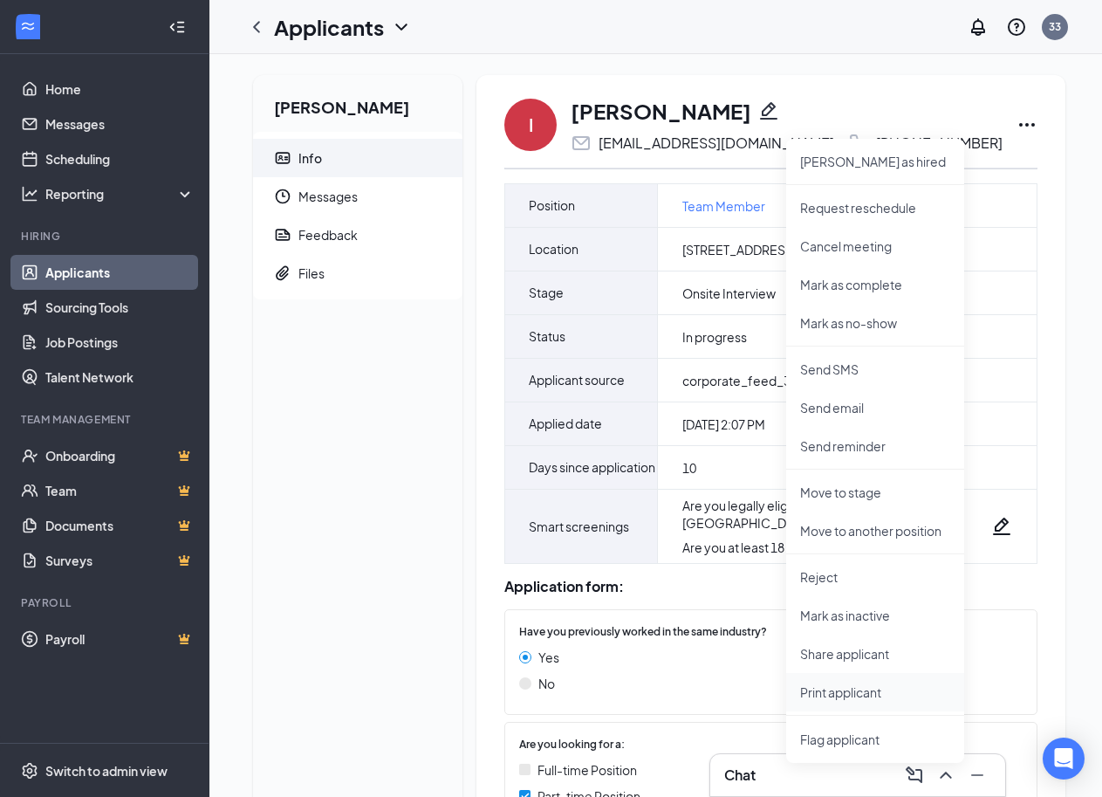
click at [841, 691] on p "Print applicant" at bounding box center [875, 691] width 150 height 17
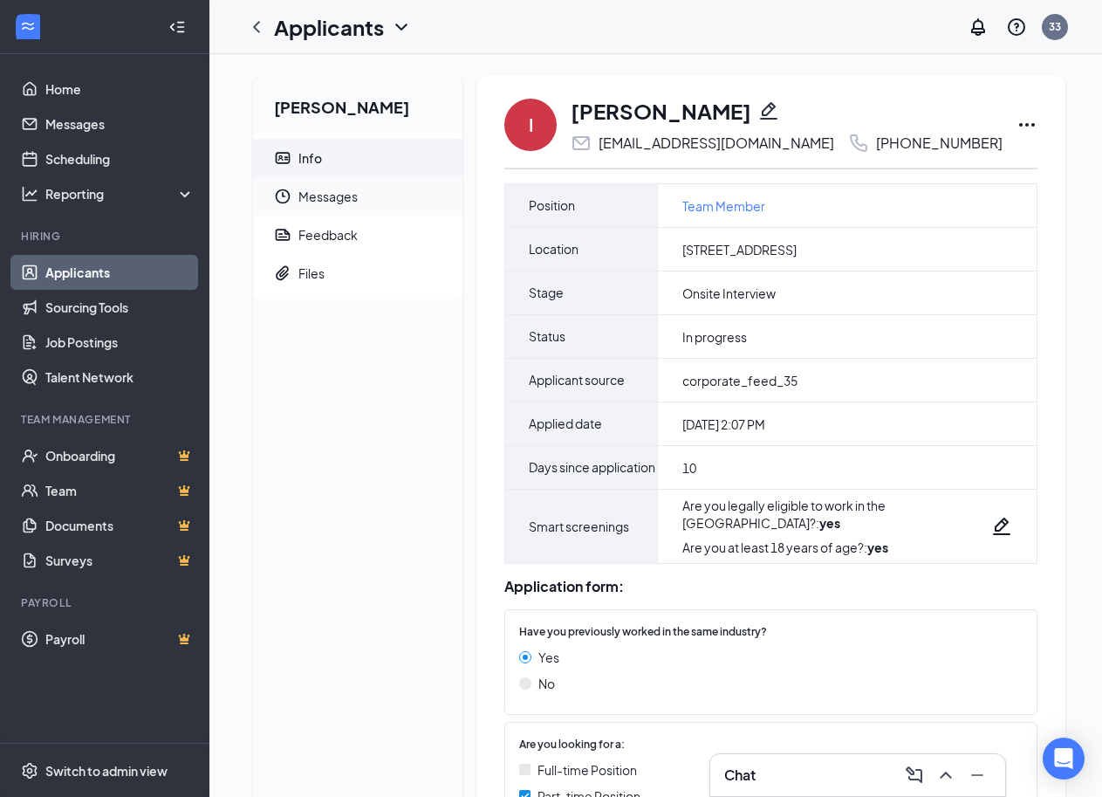
click at [329, 195] on span "Messages" at bounding box center [373, 196] width 150 height 38
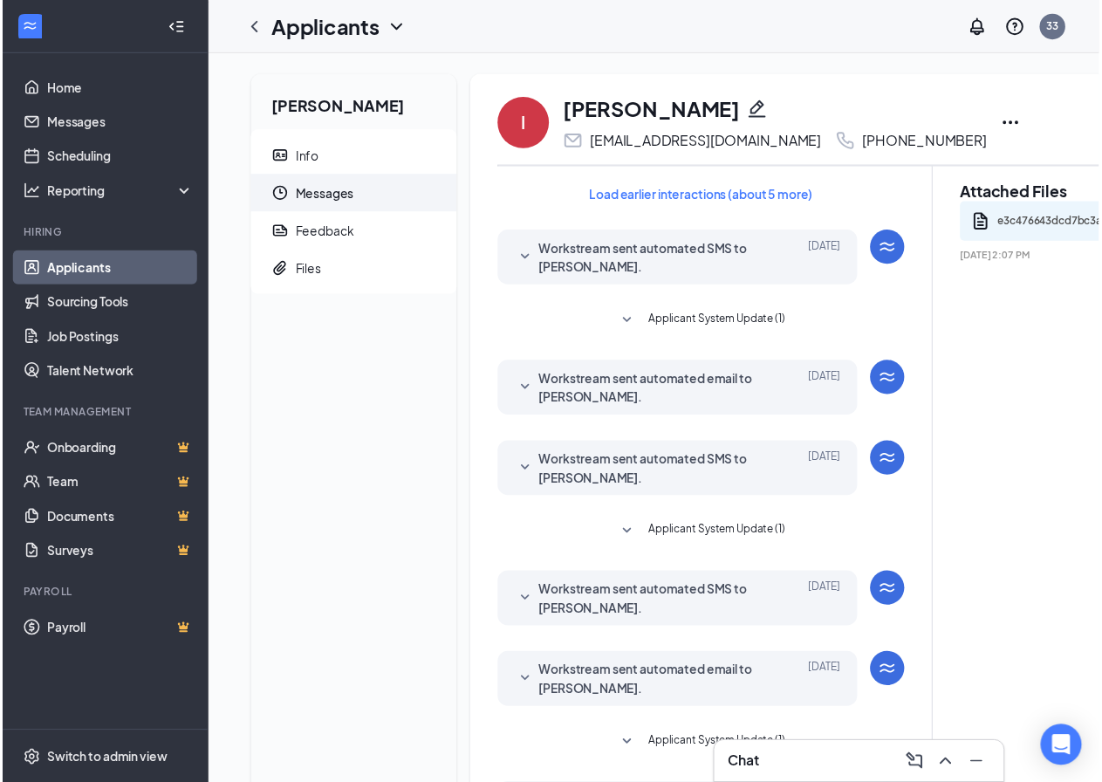
scroll to position [419, 0]
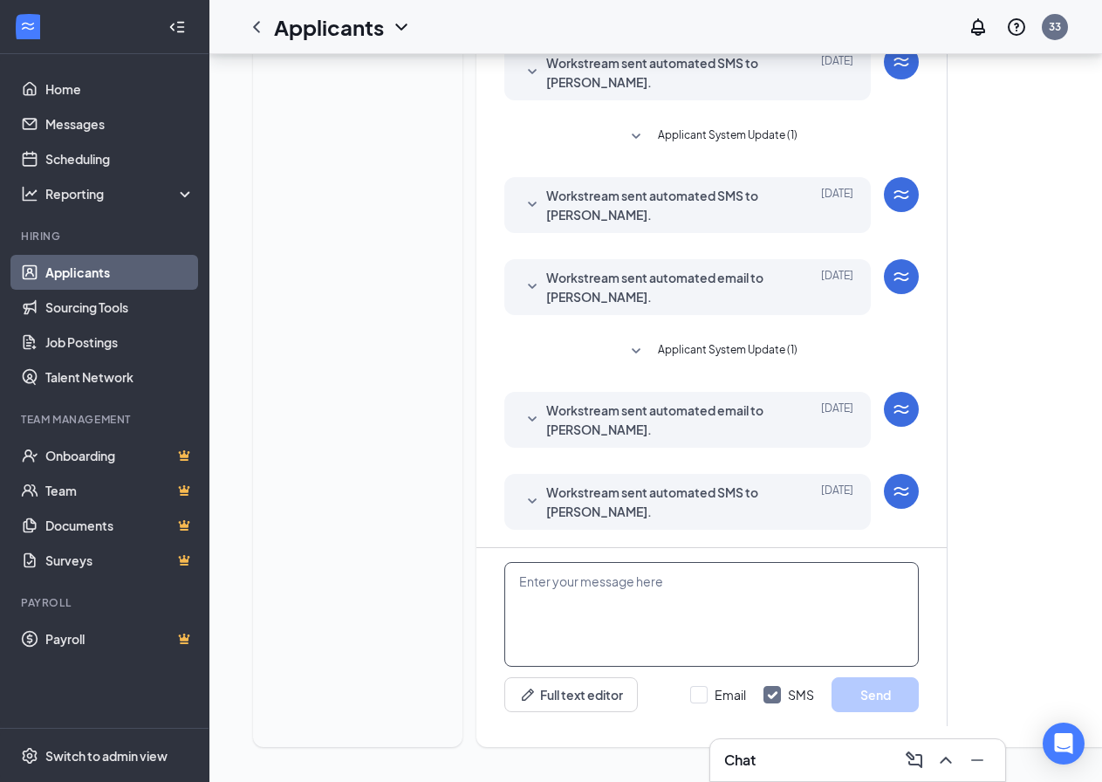
click at [517, 571] on textarea at bounding box center [711, 614] width 414 height 105
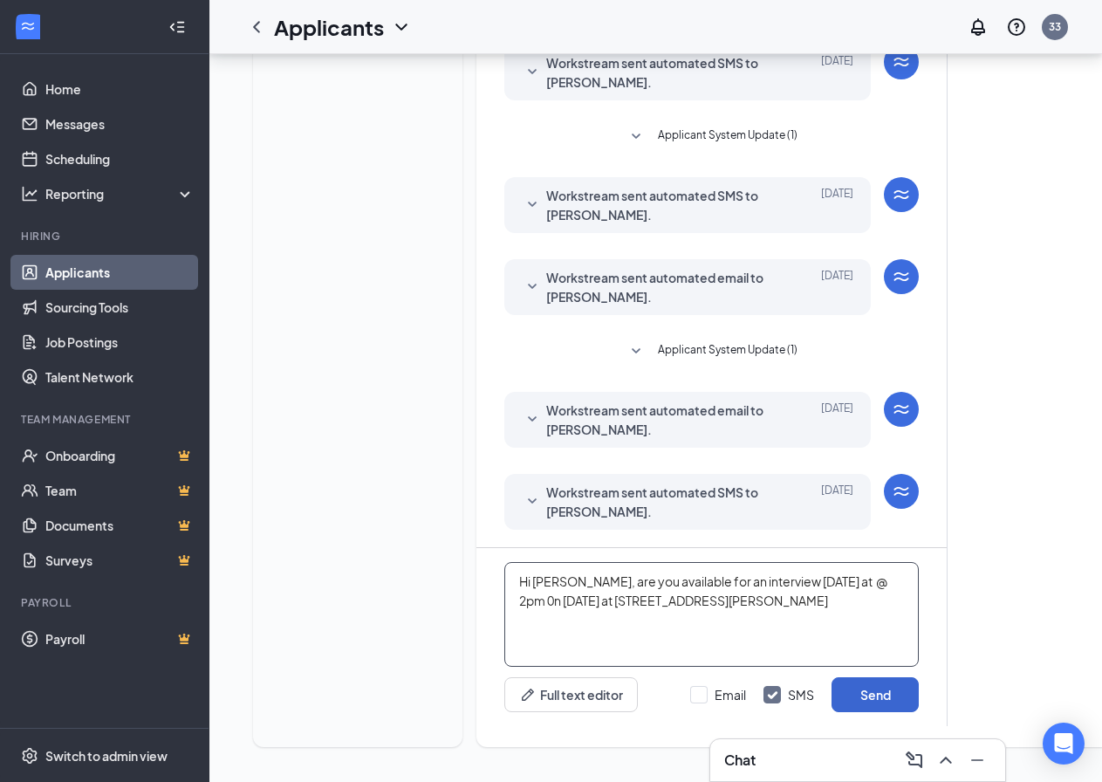
type textarea "Hi [PERSON_NAME], are you available for an interview [DATE] at @ 2pm 0n [DATE] …"
click at [887, 677] on button "Send" at bounding box center [875, 694] width 87 height 35
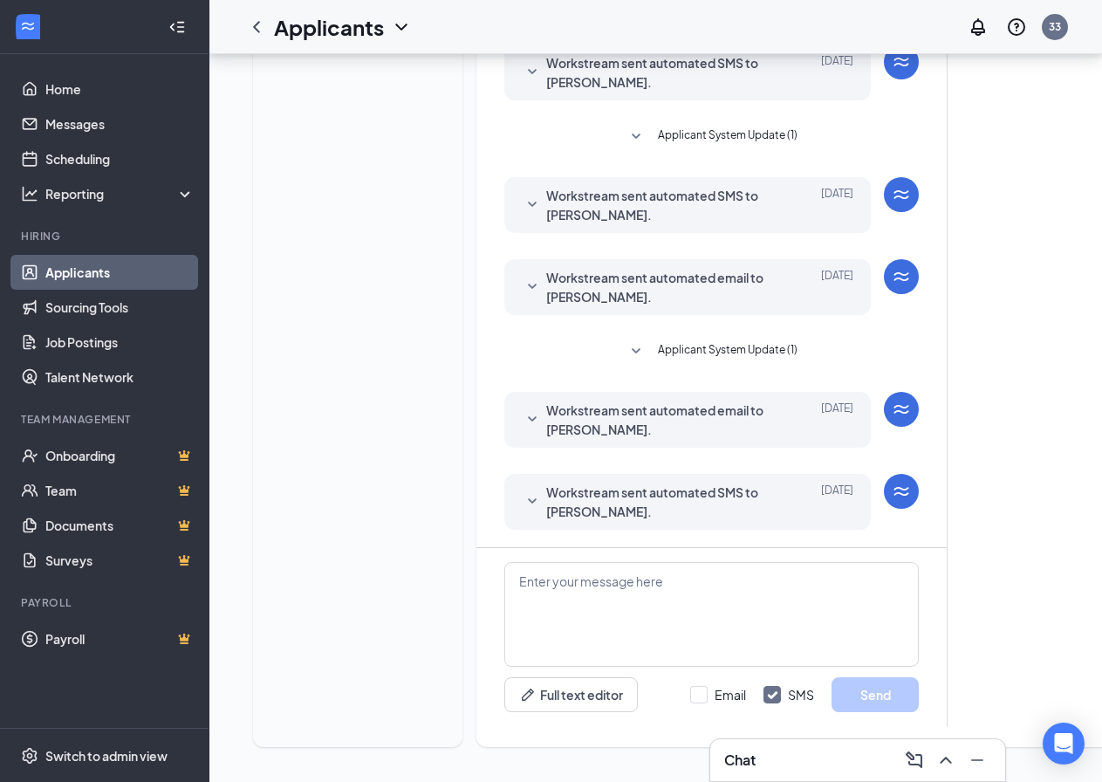
scroll to position [550, 0]
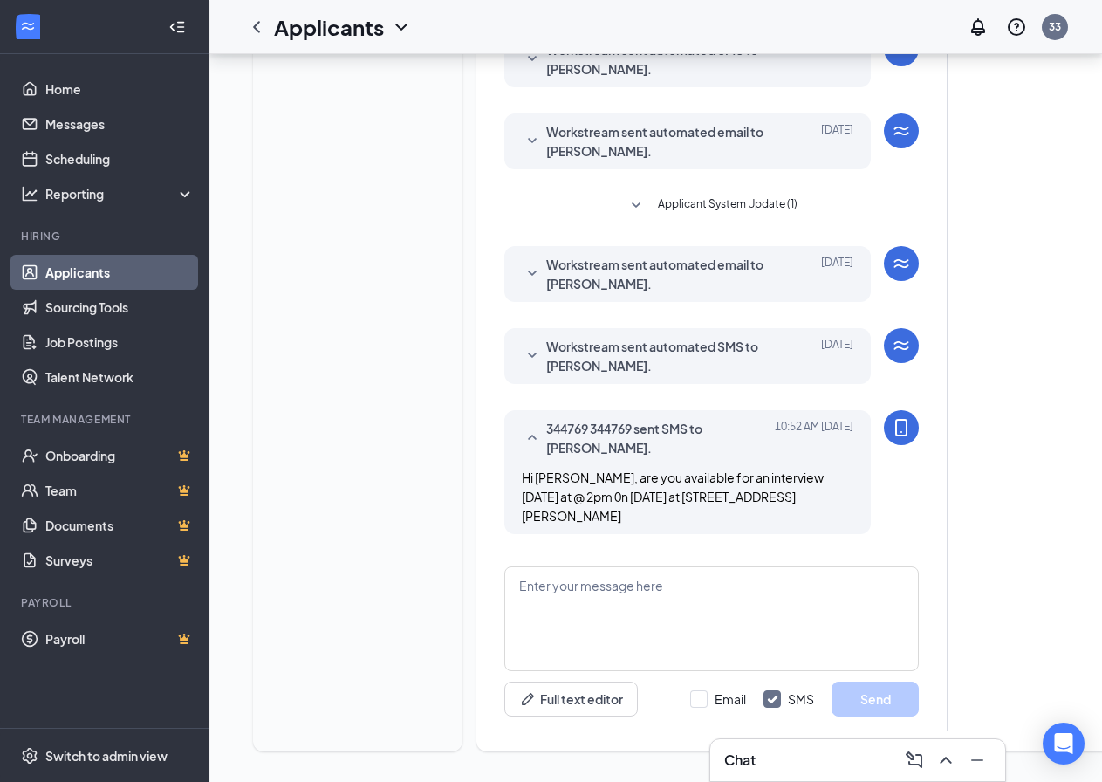
click at [65, 260] on link "Applicants" at bounding box center [119, 272] width 149 height 35
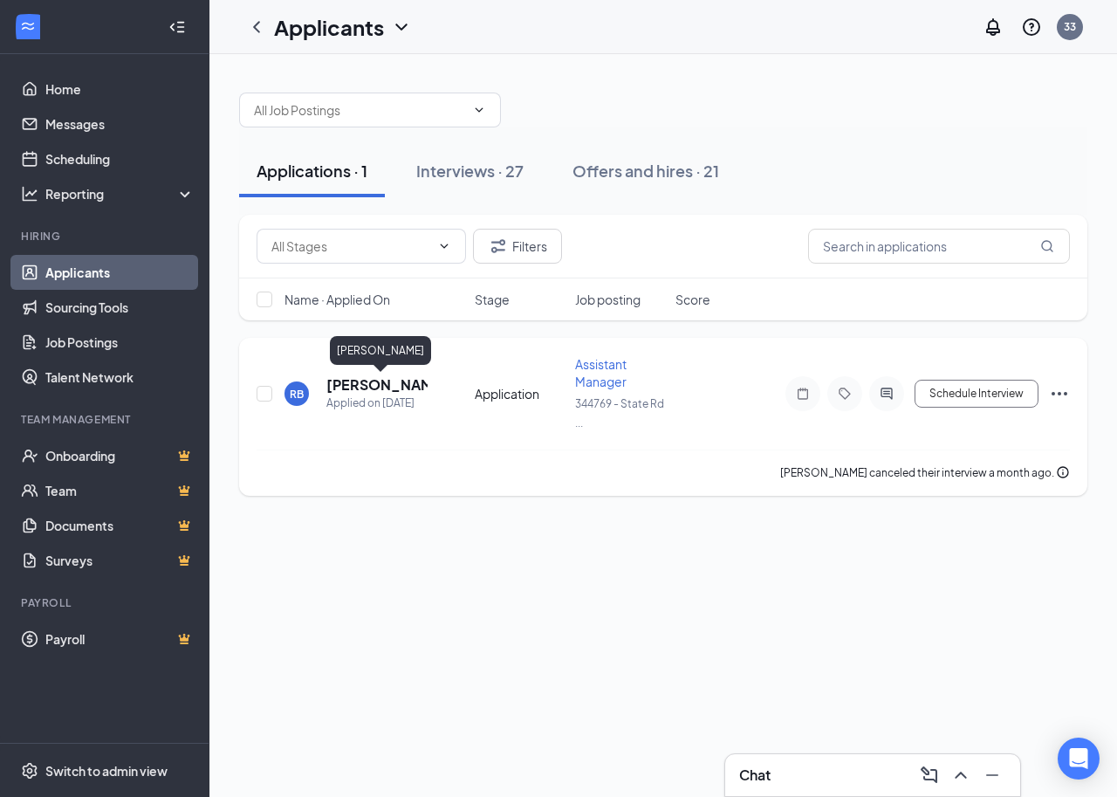
click at [383, 386] on h5 "[PERSON_NAME]" at bounding box center [376, 384] width 101 height 19
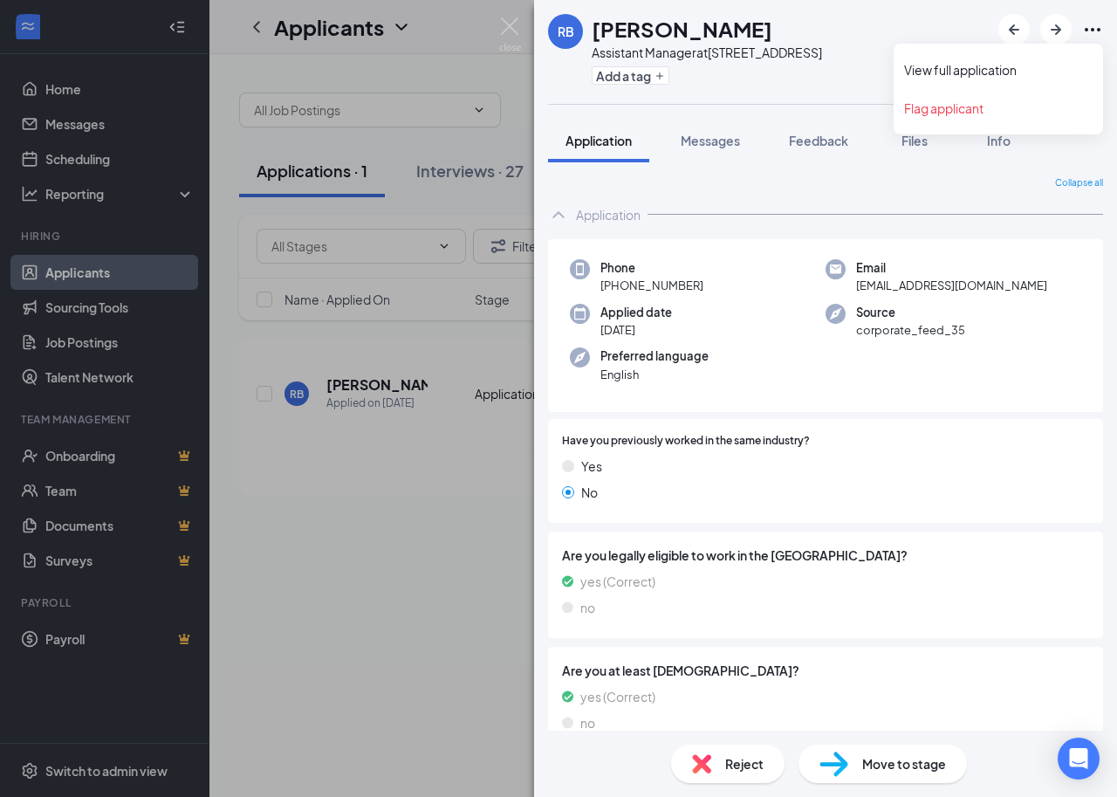
click at [1093, 31] on icon "Ellipses" at bounding box center [1092, 29] width 21 height 21
click at [974, 76] on link "View full application" at bounding box center [998, 69] width 188 height 17
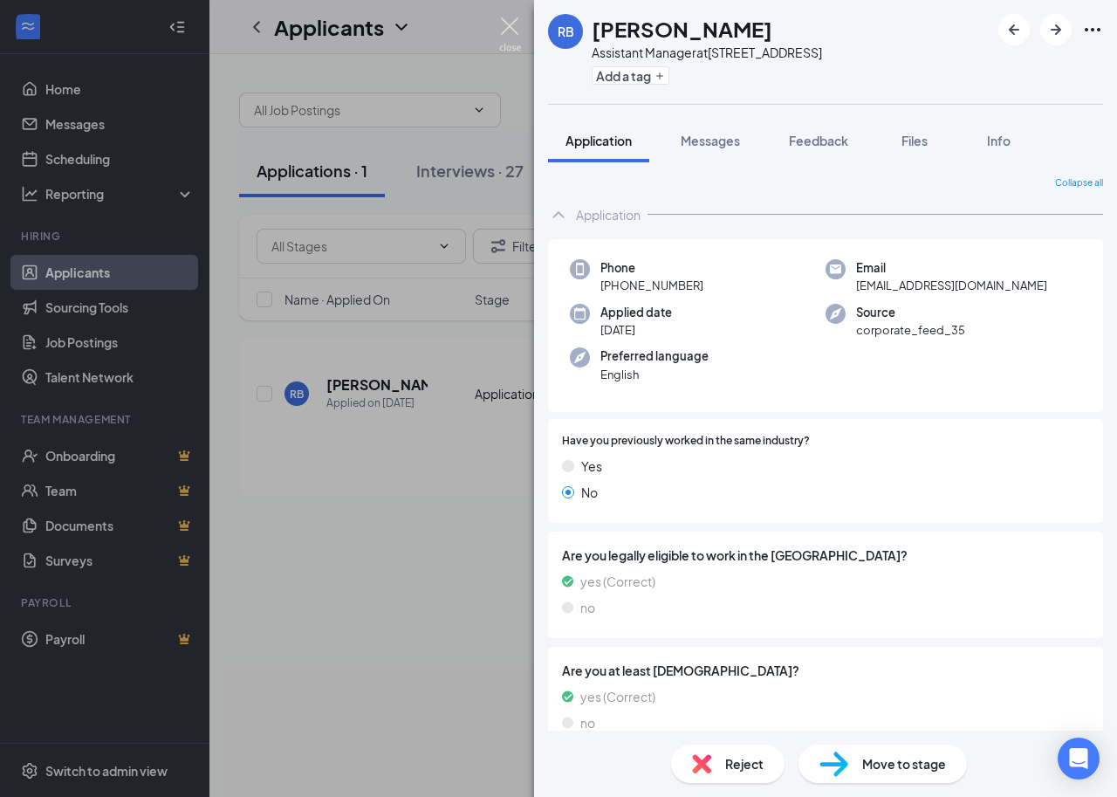
click at [510, 21] on img at bounding box center [510, 34] width 22 height 34
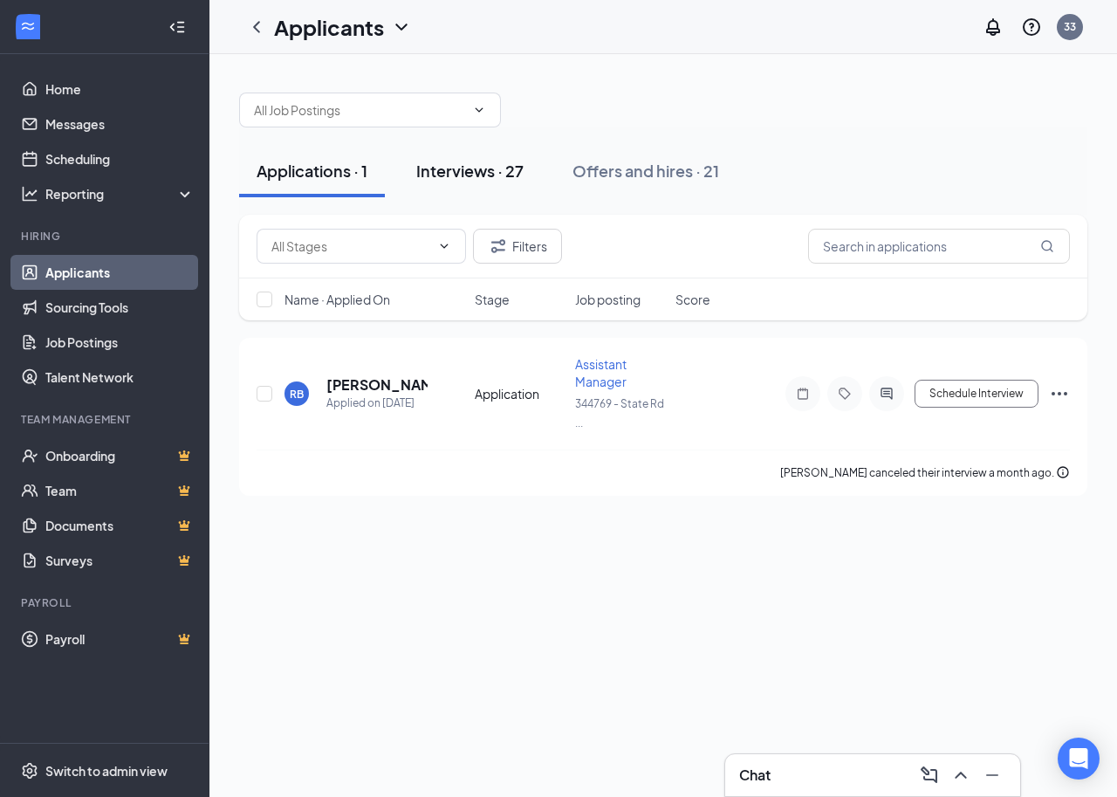
click at [477, 180] on div "Interviews · 27" at bounding box center [469, 171] width 107 height 22
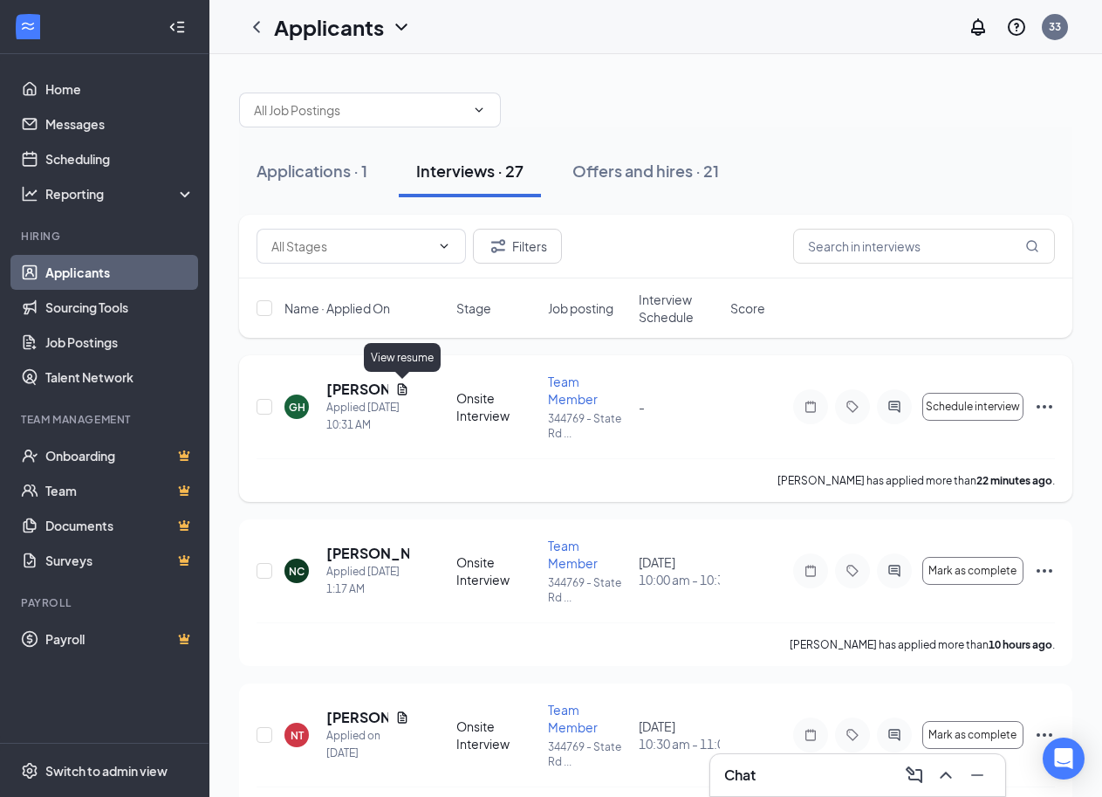
click at [398, 390] on icon "Document" at bounding box center [403, 388] width 10 height 11
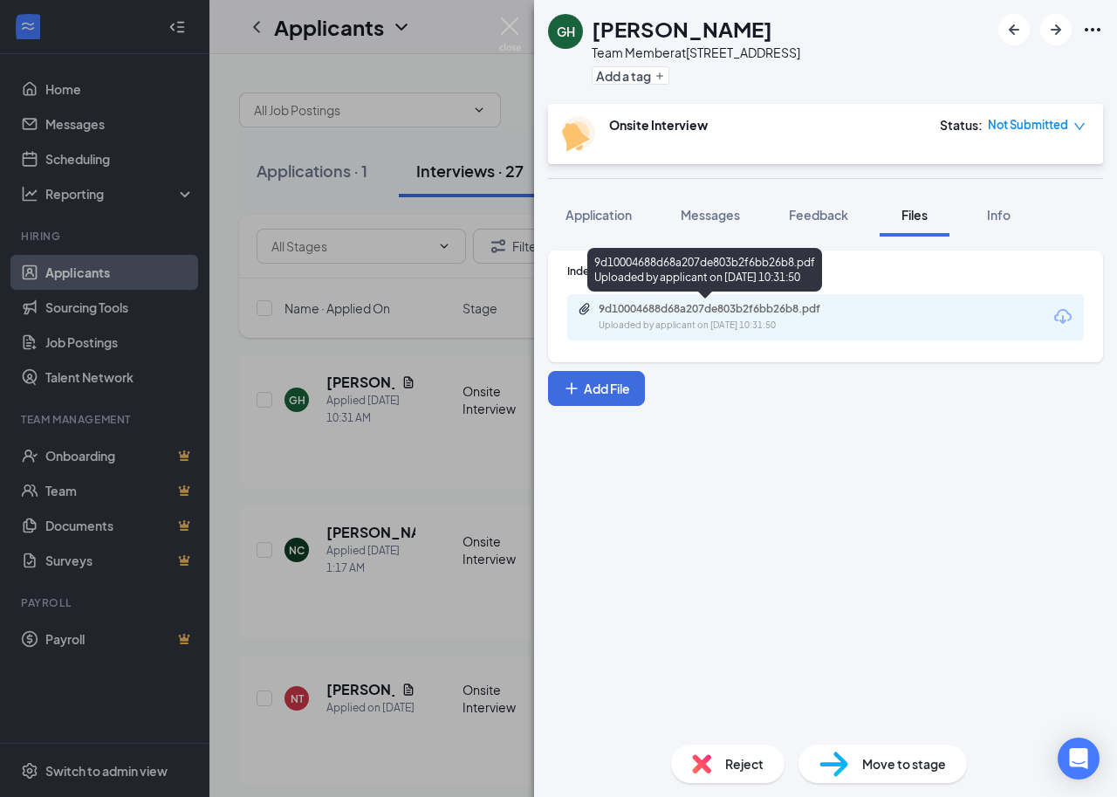
click at [726, 313] on div "9d10004688d68a207de803b2f6bb26b8.pdf" at bounding box center [721, 309] width 244 height 14
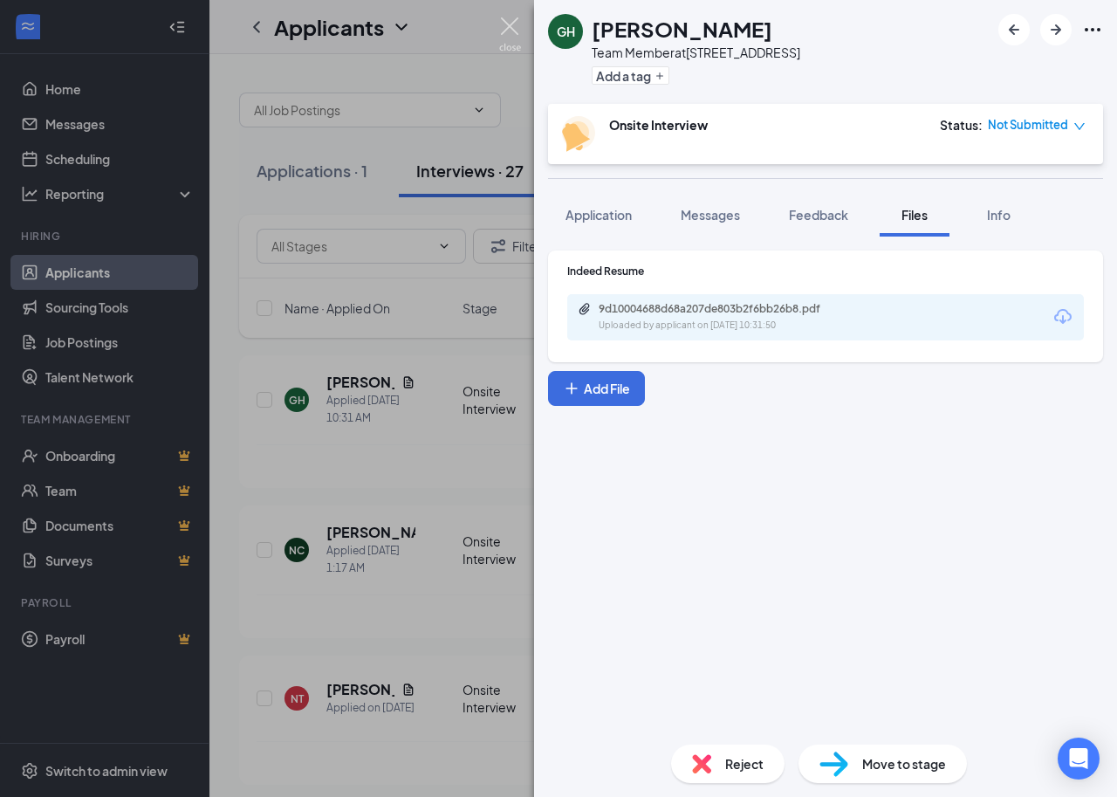
click at [504, 26] on img at bounding box center [510, 34] width 22 height 34
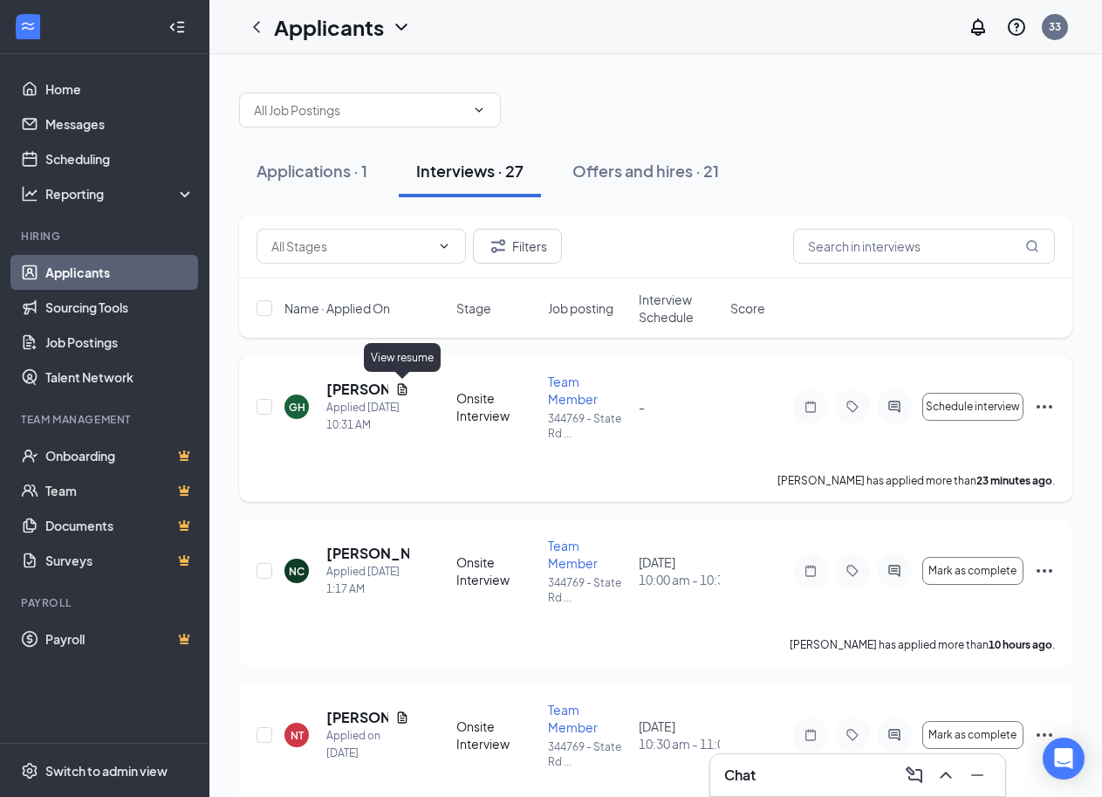
click at [404, 388] on icon "Document" at bounding box center [402, 389] width 14 height 14
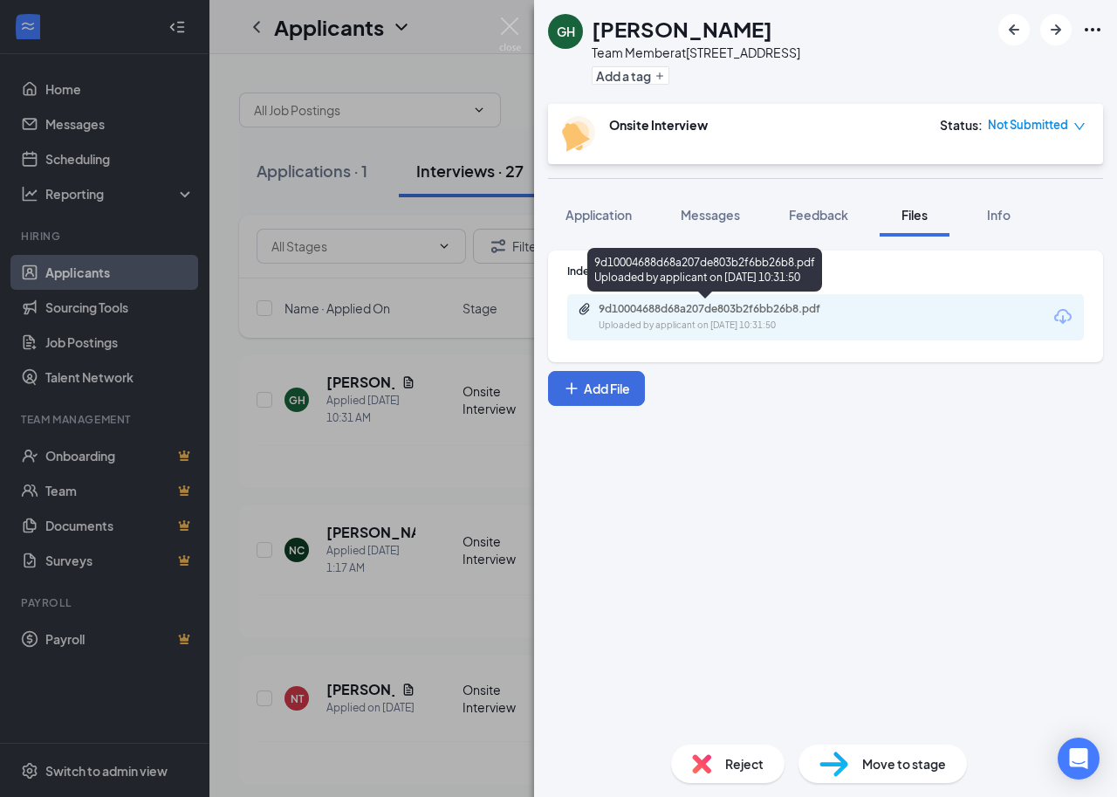
click at [703, 312] on div "9d10004688d68a207de803b2f6bb26b8.pdf" at bounding box center [721, 309] width 244 height 14
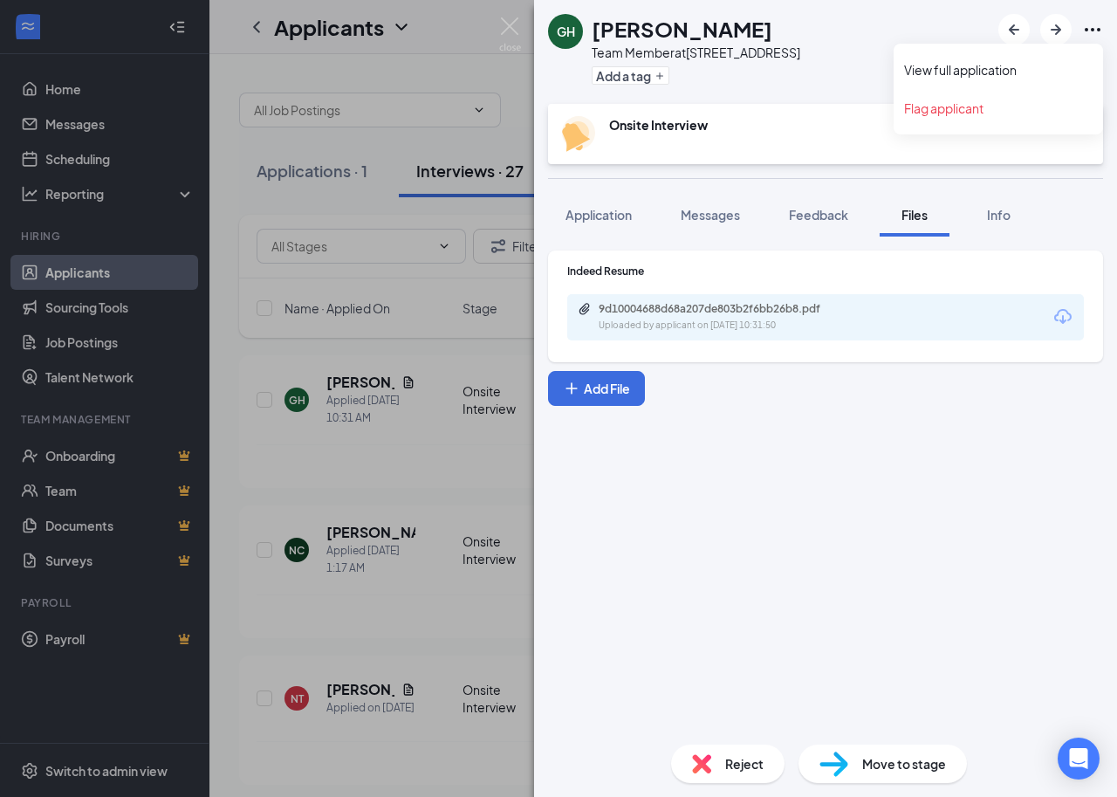
click at [1093, 30] on icon "Ellipses" at bounding box center [1093, 29] width 16 height 3
click at [988, 68] on link "View full application" at bounding box center [998, 69] width 188 height 17
click at [507, 20] on img at bounding box center [510, 34] width 22 height 34
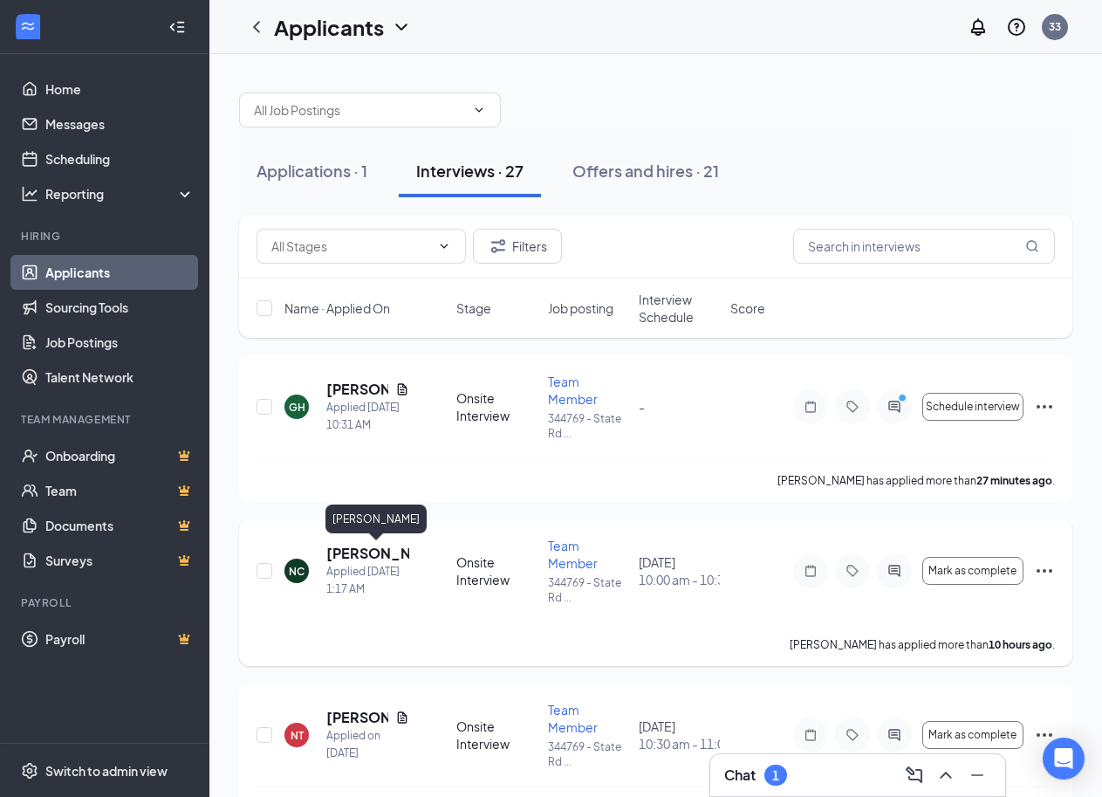
click at [351, 557] on h5 "[PERSON_NAME]" at bounding box center [367, 553] width 83 height 19
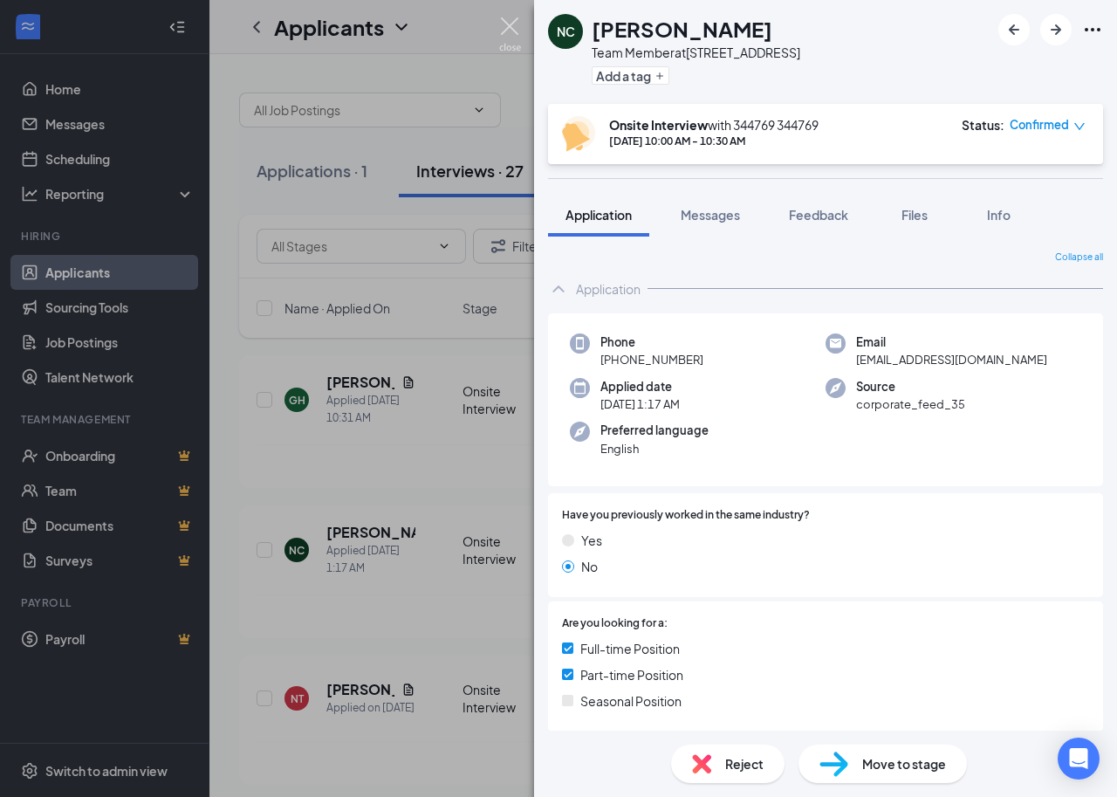
click at [508, 27] on img at bounding box center [510, 34] width 22 height 34
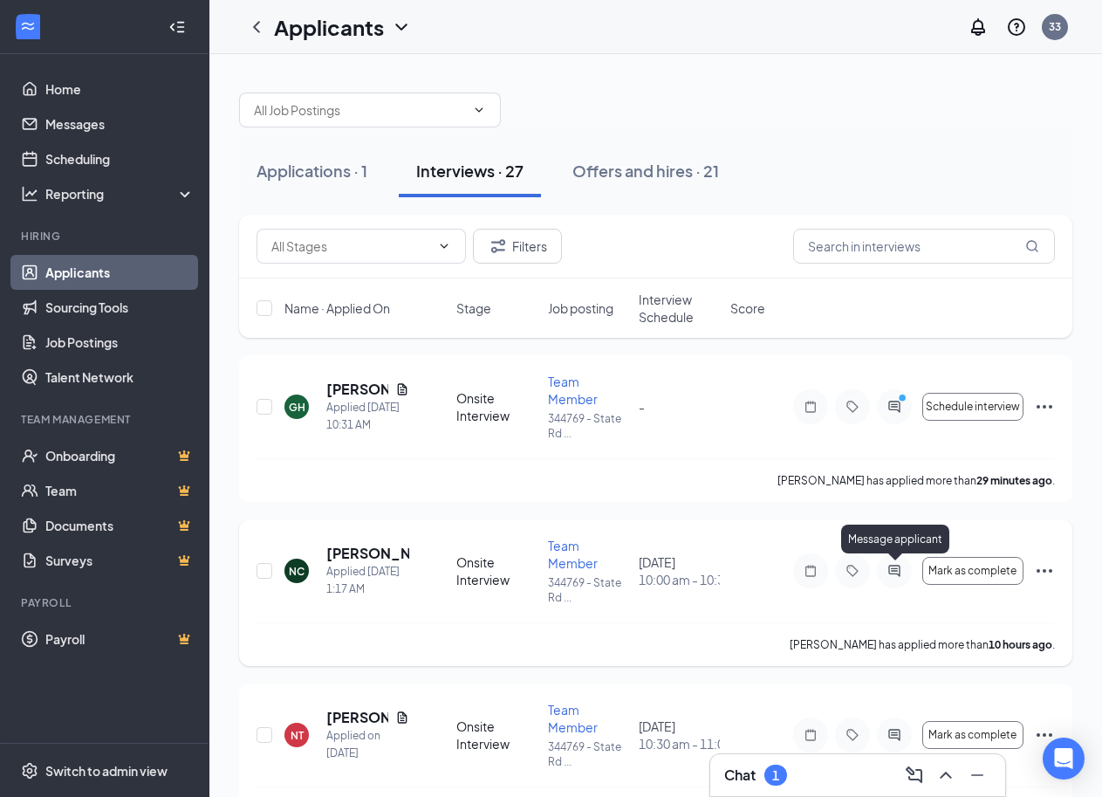
click at [894, 571] on icon "ActiveChat" at bounding box center [893, 570] width 11 height 11
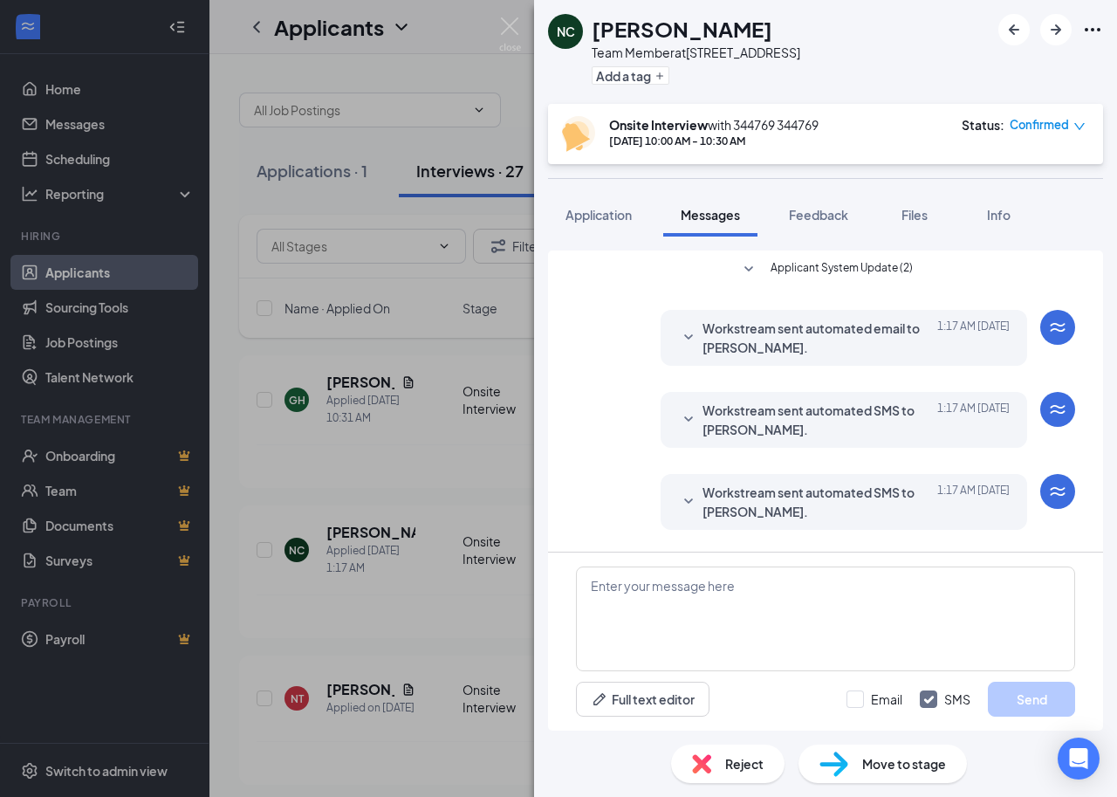
scroll to position [292, 0]
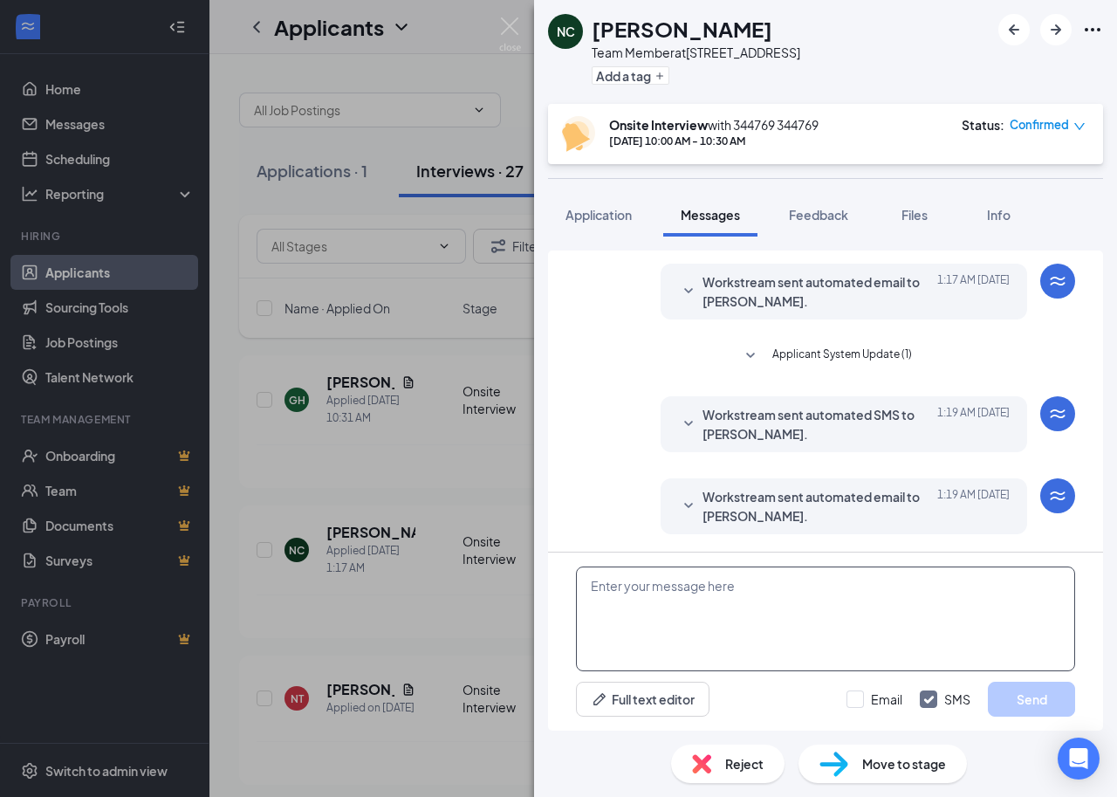
click at [607, 587] on textarea at bounding box center [825, 618] width 499 height 105
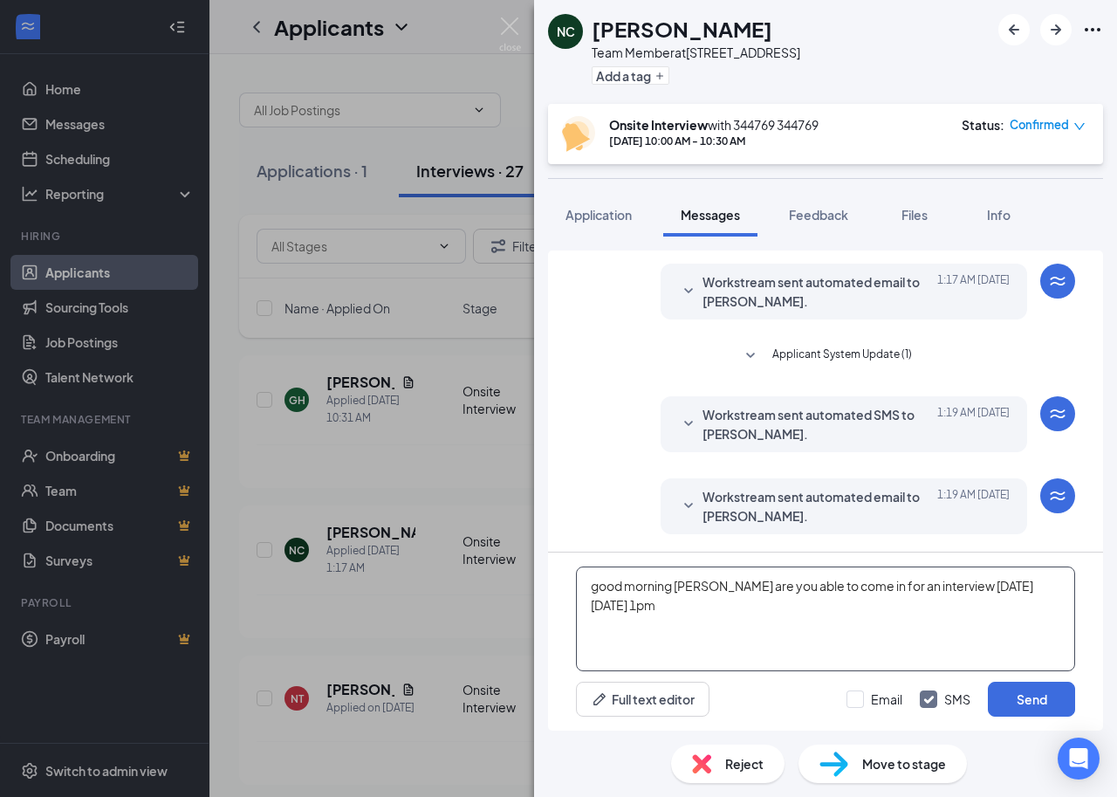
drag, startPoint x: 598, startPoint y: 586, endPoint x: 573, endPoint y: 586, distance: 24.4
click at [573, 586] on div "good morning [PERSON_NAME] are you able to come in for an interview [DATE][DATE…" at bounding box center [825, 641] width 555 height 178
drag, startPoint x: 952, startPoint y: 584, endPoint x: 943, endPoint y: 586, distance: 9.1
click at [943, 586] on textarea "Good morning [PERSON_NAME] are you able to come in for an interview [DATE][DATE…" at bounding box center [825, 618] width 499 height 105
click at [945, 585] on textarea "Good morning [PERSON_NAME] are you able to come in for an interview onFriday [D…" at bounding box center [825, 618] width 499 height 105
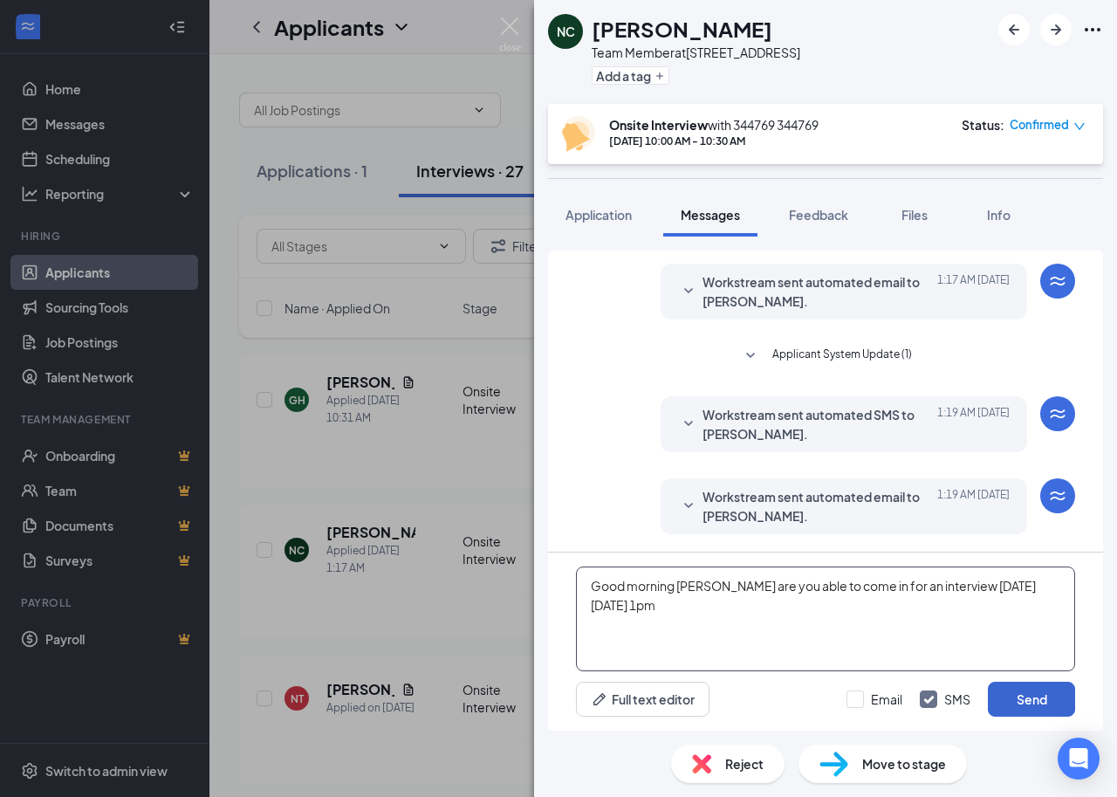
type textarea "Good morning [PERSON_NAME] are you able to come in for an interview [DATE][DATE…"
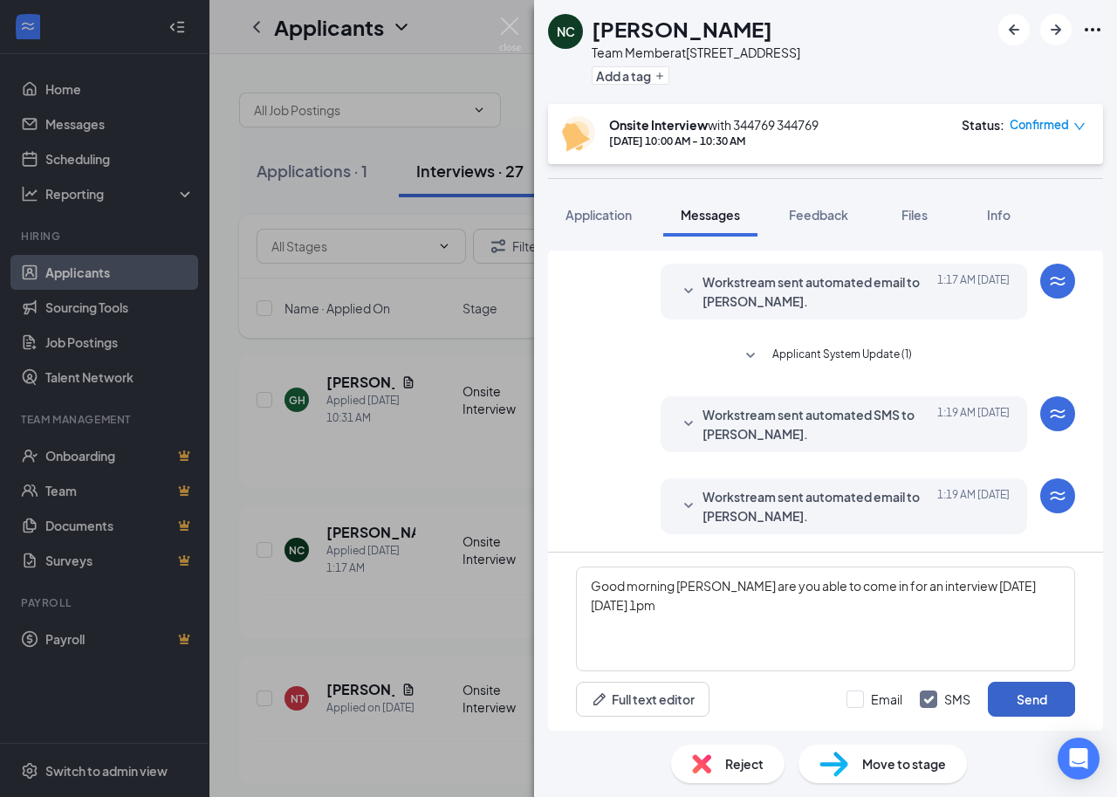
click at [1019, 697] on button "Send" at bounding box center [1031, 699] width 87 height 35
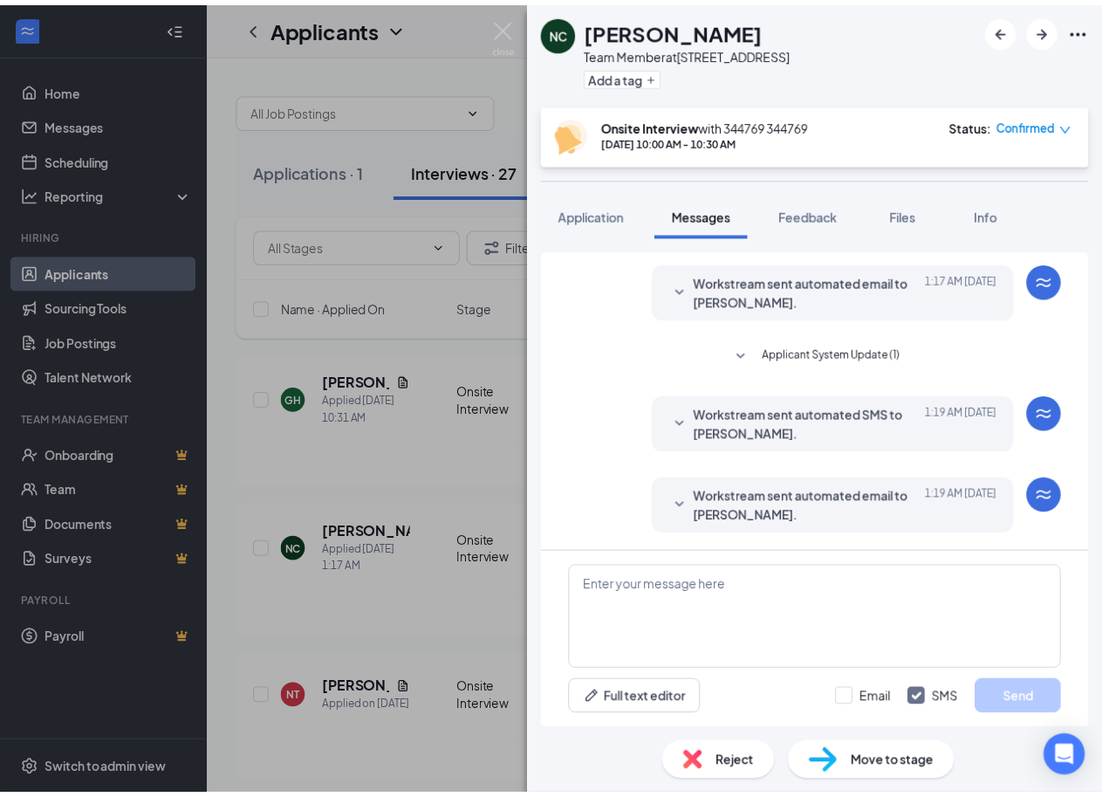
scroll to position [423, 0]
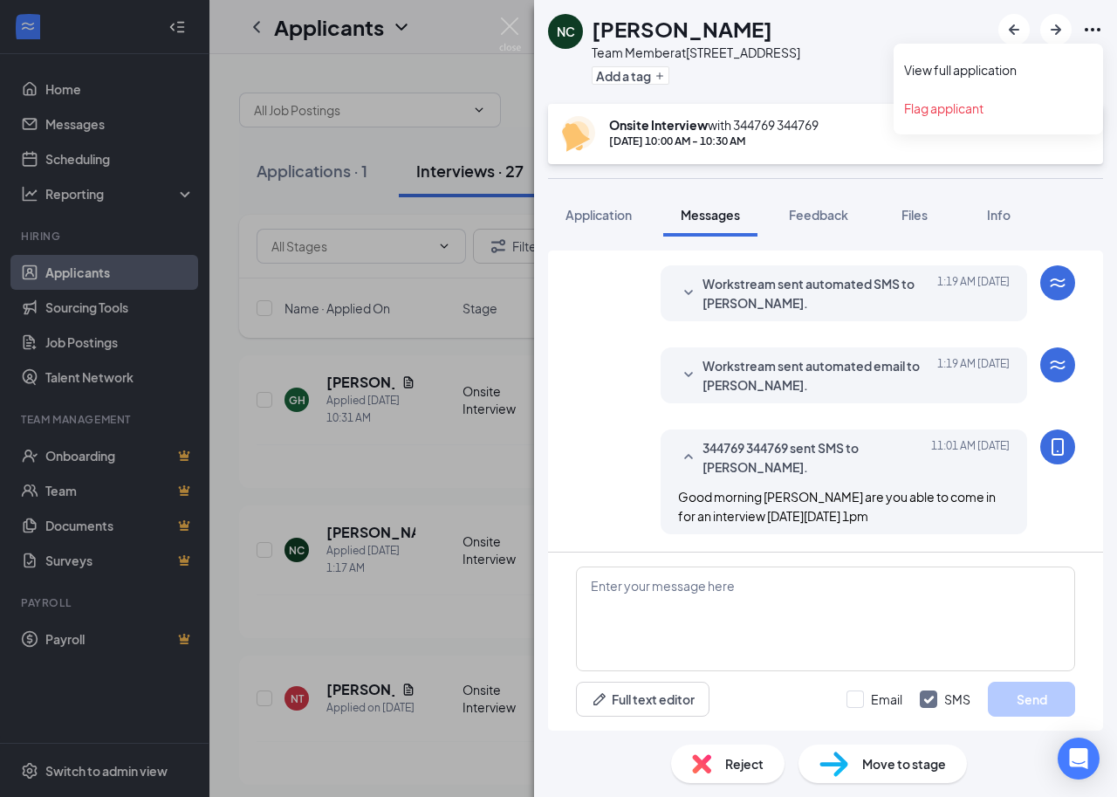
click at [1091, 28] on icon "Ellipses" at bounding box center [1092, 29] width 21 height 21
click at [963, 70] on link "View full application" at bounding box center [998, 69] width 188 height 17
click at [511, 25] on img at bounding box center [510, 34] width 22 height 34
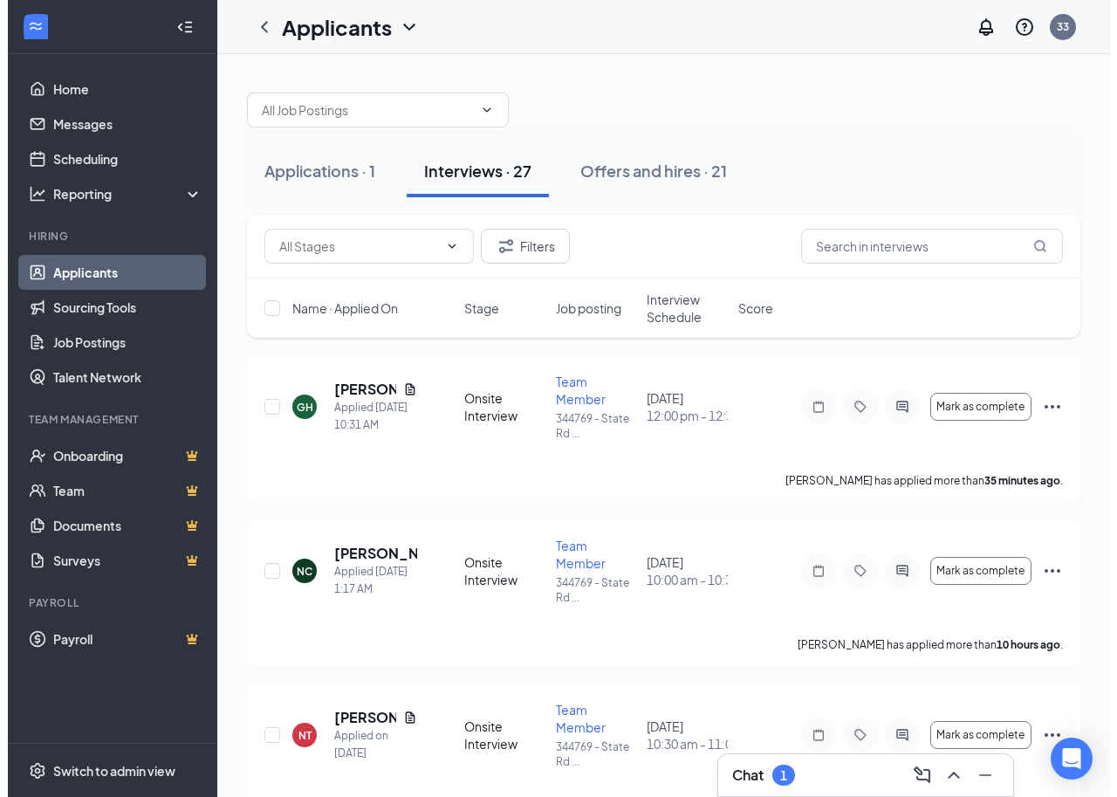
scroll to position [87, 0]
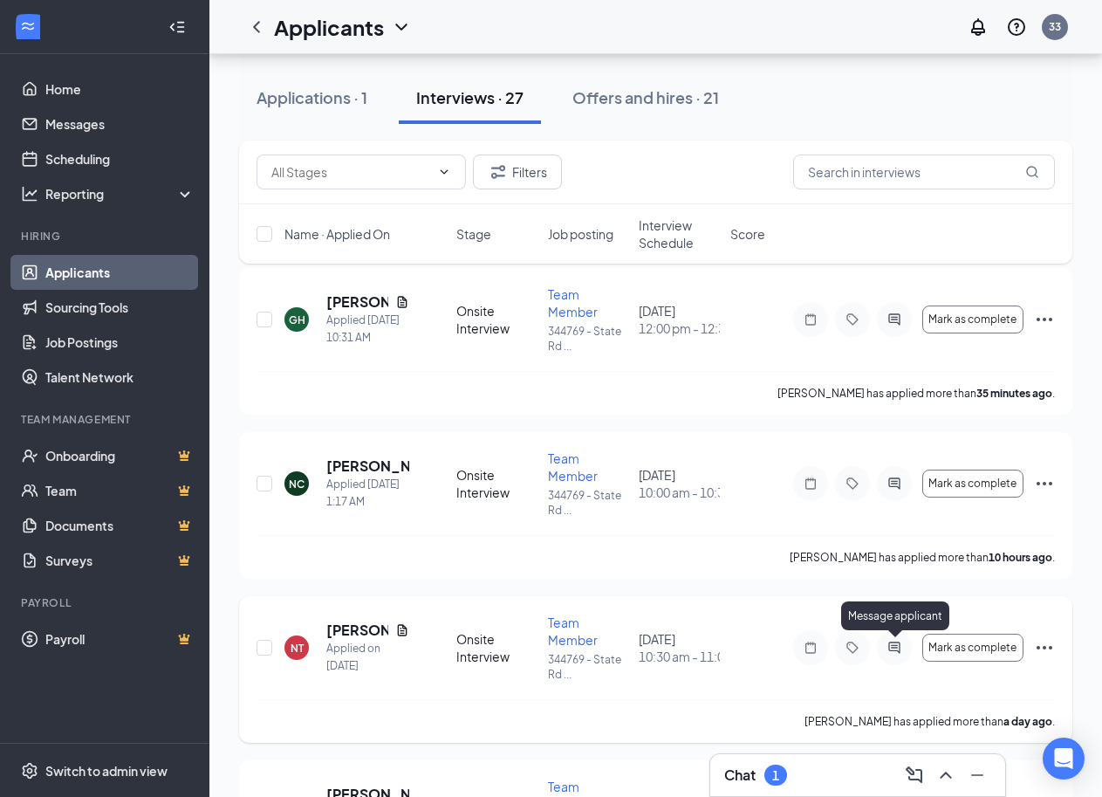
click at [891, 646] on icon "ActiveChat" at bounding box center [894, 648] width 21 height 14
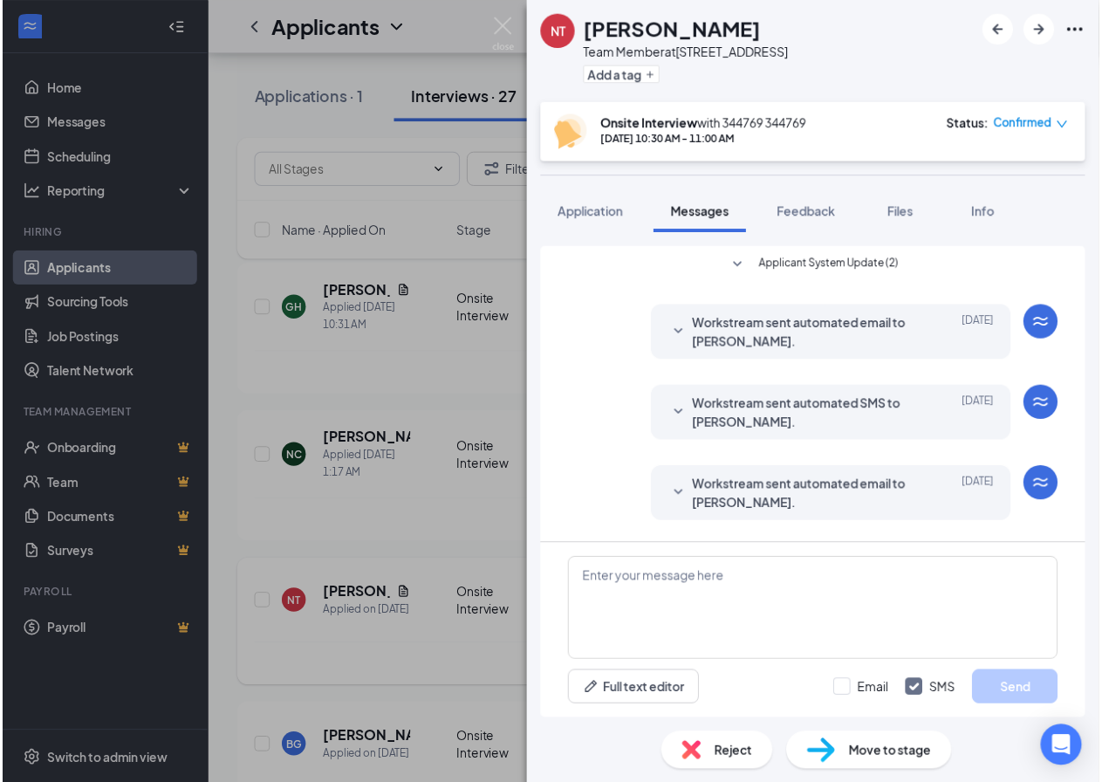
scroll to position [423, 0]
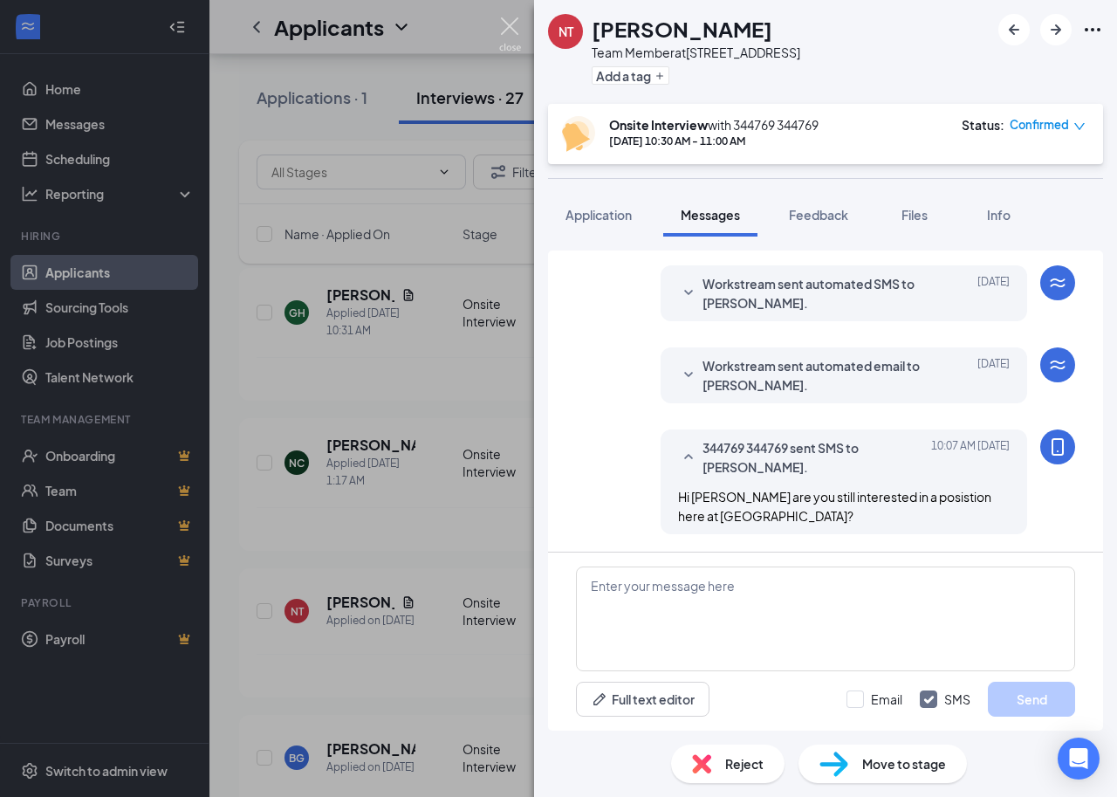
click at [507, 31] on img at bounding box center [510, 34] width 22 height 34
